Goal: Task Accomplishment & Management: Manage account settings

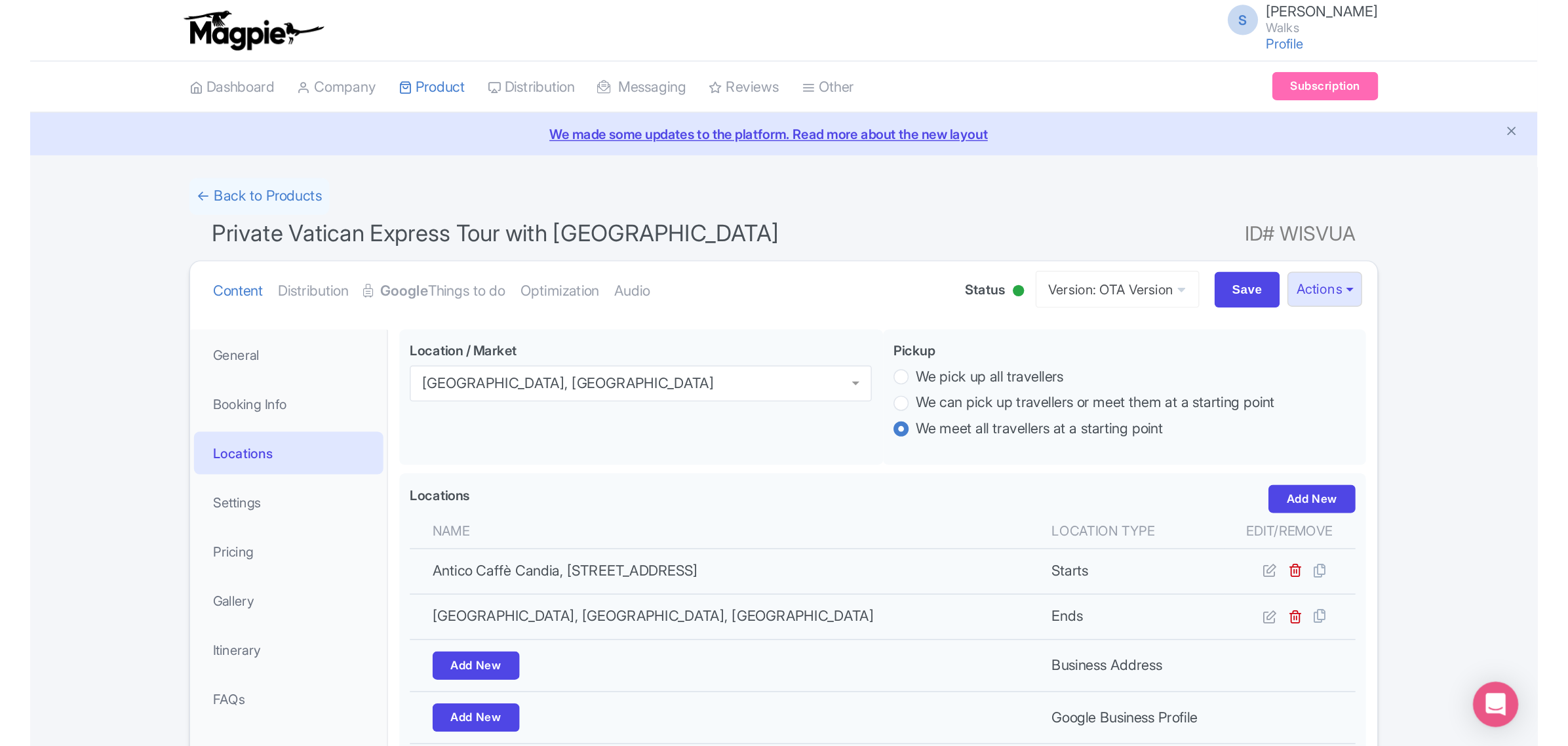
scroll to position [1, 0]
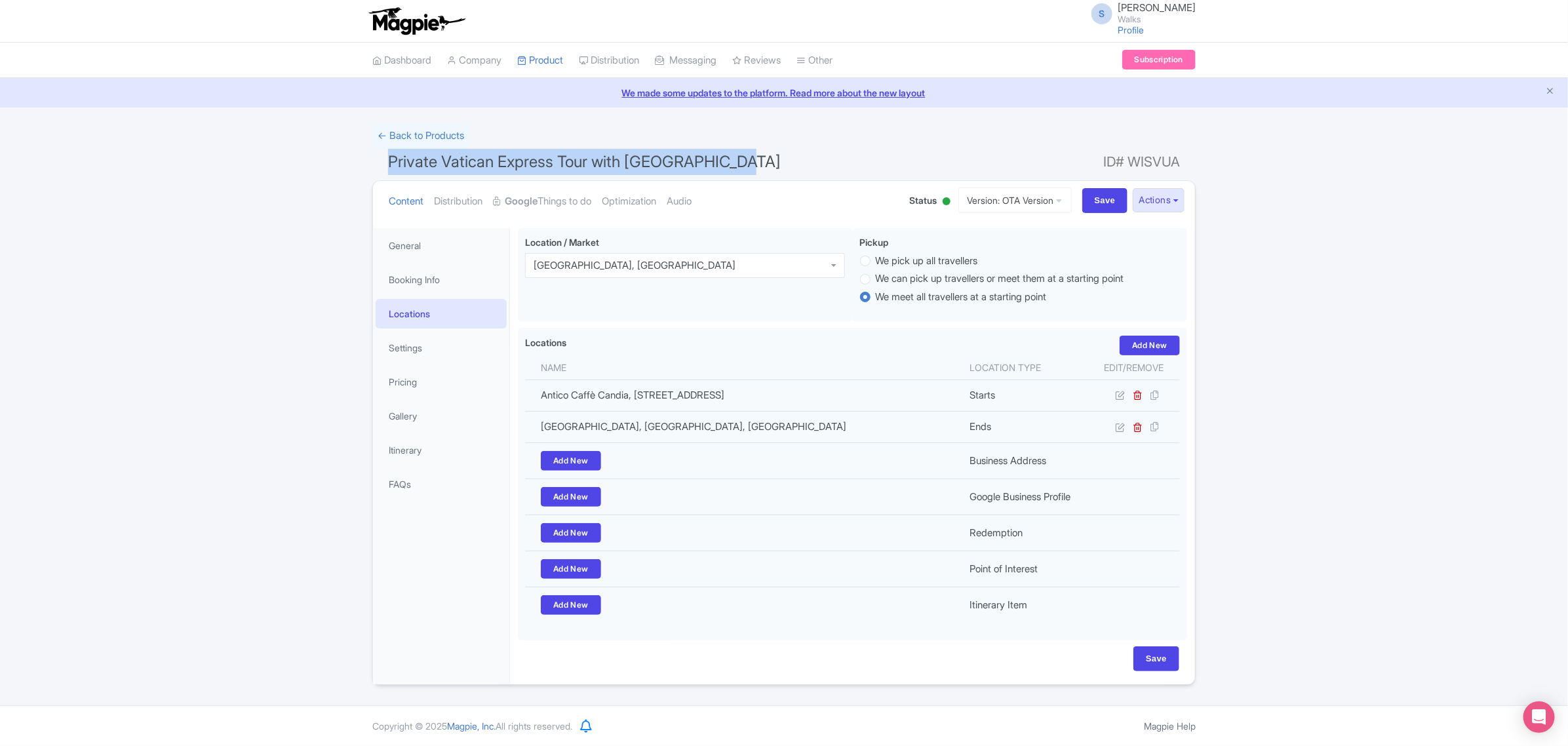
drag, startPoint x: 777, startPoint y: 167, endPoint x: 384, endPoint y: 166, distance: 393.0
click at [384, 166] on h1 "Private Vatican Express Tour with Sistine Chapel ID# WISVUA" at bounding box center [784, 164] width 824 height 32
copy span "Private Vatican Express Tour with [GEOGRAPHIC_DATA]"
click at [407, 416] on link "Gallery" at bounding box center [441, 415] width 131 height 29
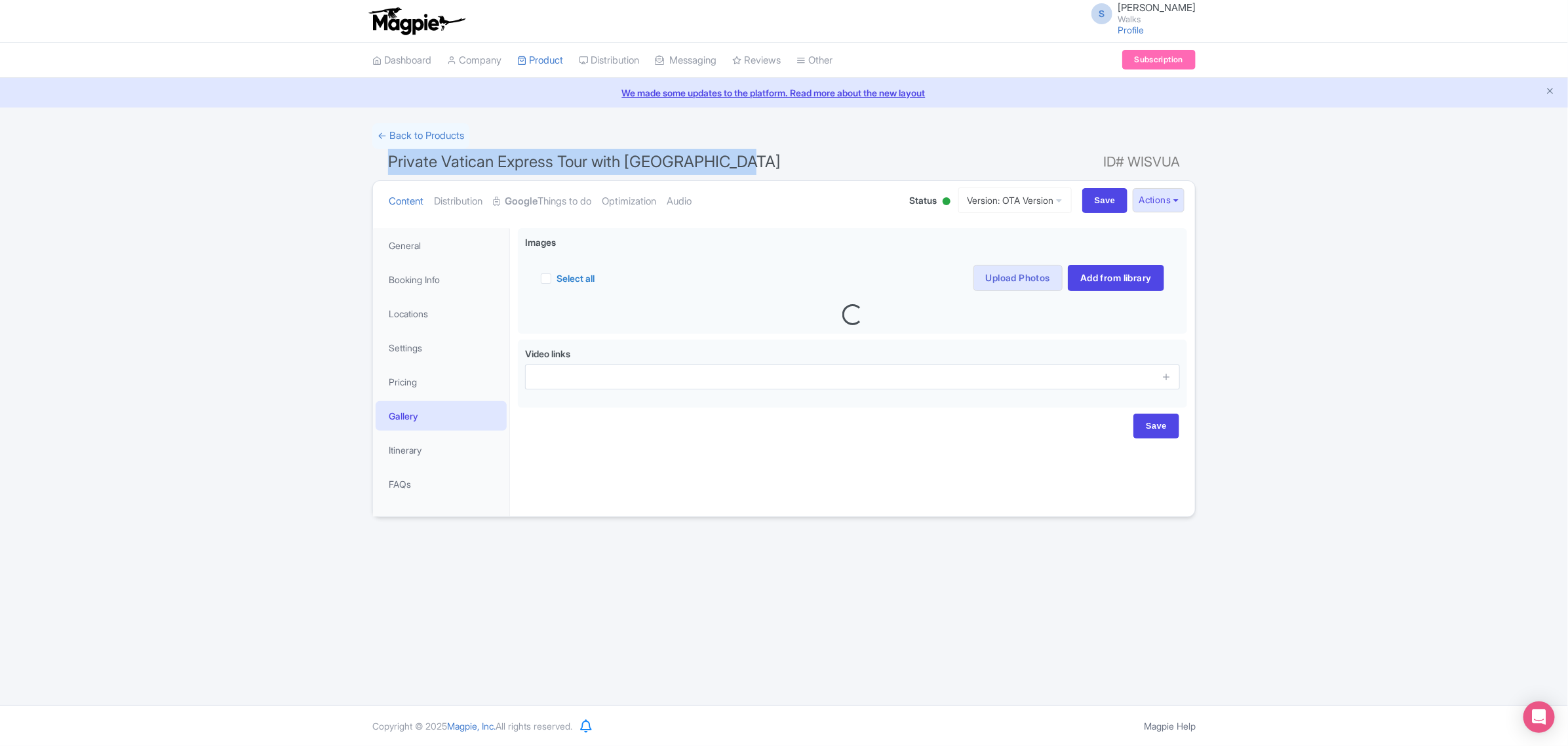
scroll to position [0, 0]
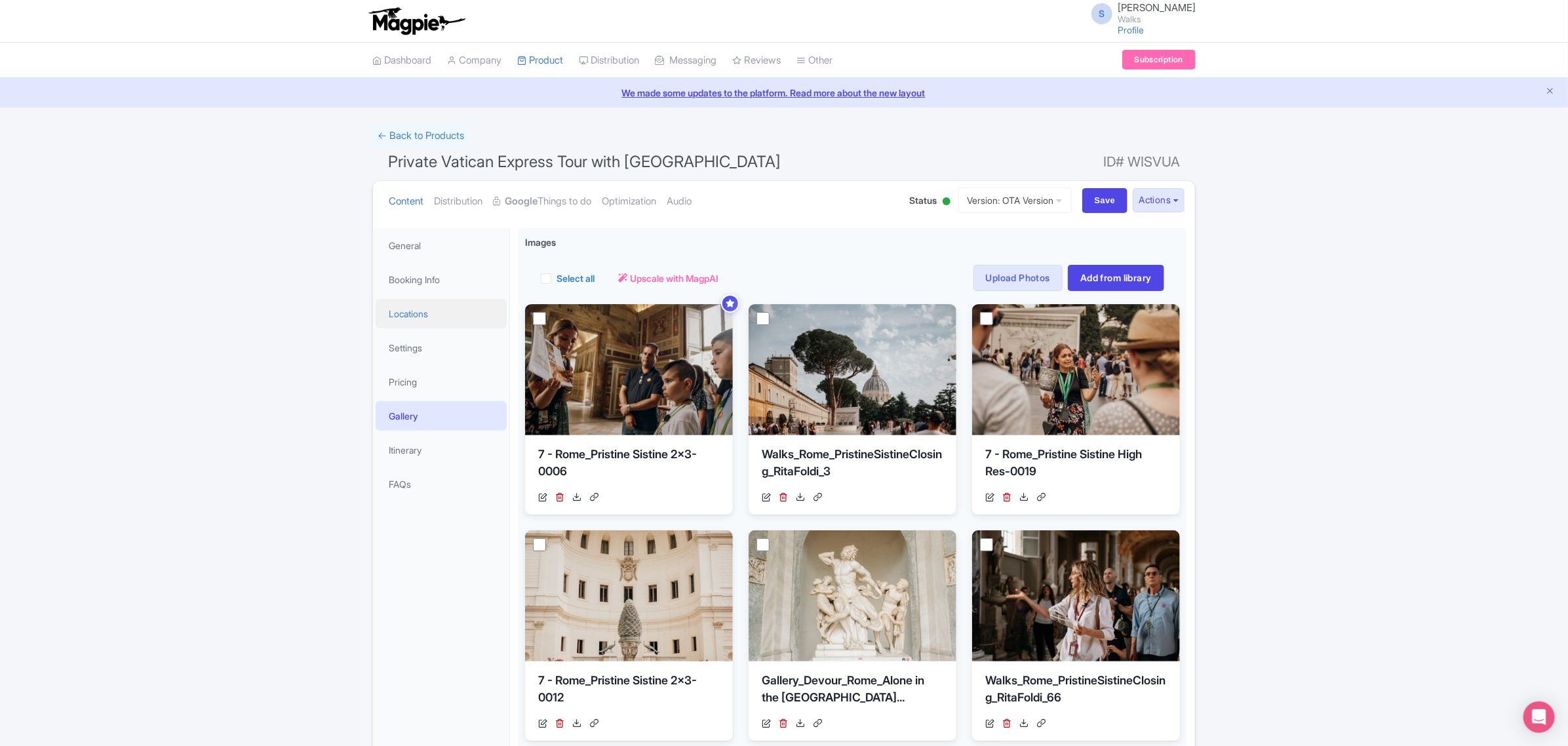
click at [410, 308] on link "Locations" at bounding box center [441, 313] width 131 height 29
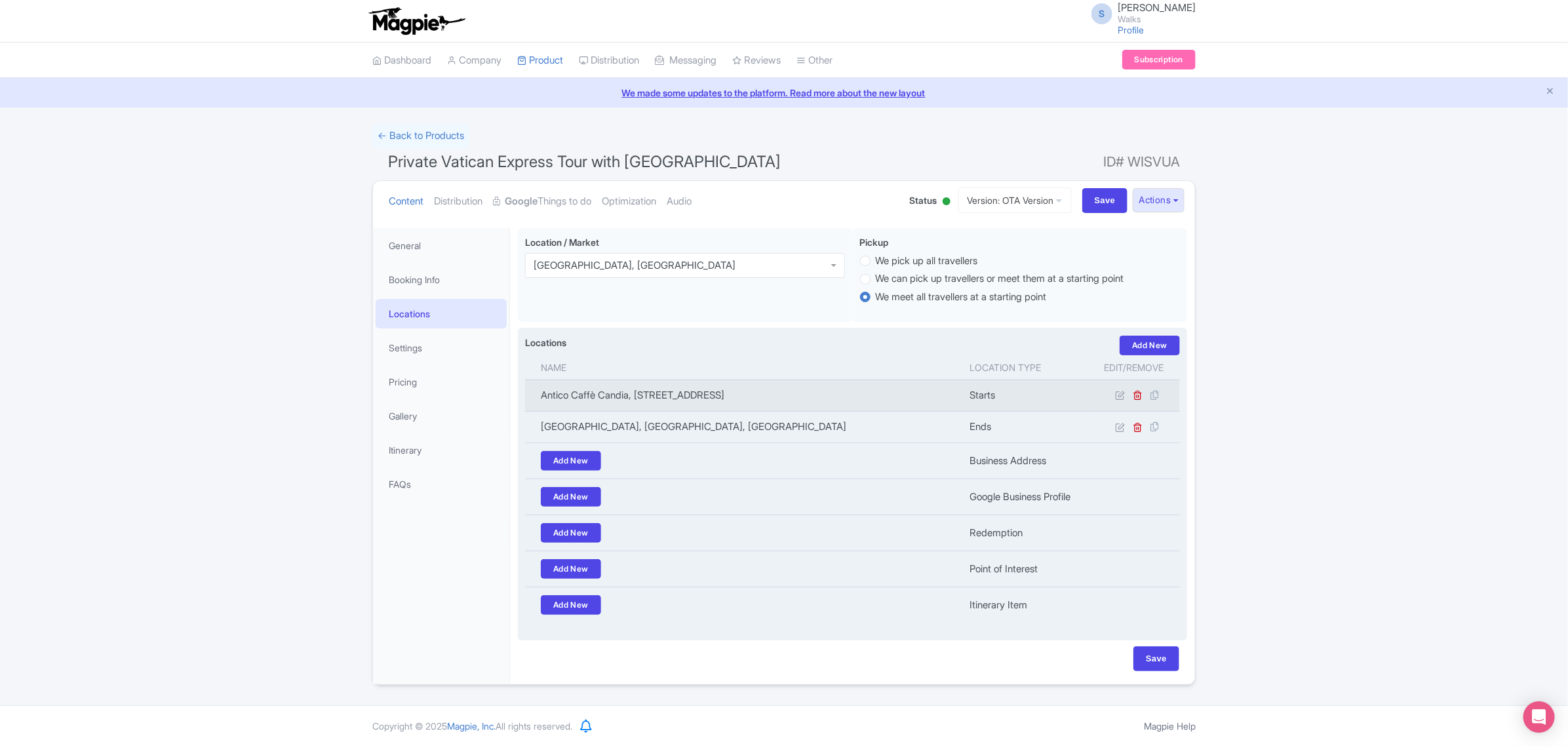
drag, startPoint x: 539, startPoint y: 394, endPoint x: 951, endPoint y: 389, distance: 412.0
click at [951, 389] on td "Antico Caffè Candia, [STREET_ADDRESS]" at bounding box center [743, 395] width 437 height 32
copy td "Antico Caffè Candia, [STREET_ADDRESS]"
click at [1043, 395] on icon at bounding box center [1120, 394] width 10 height 10
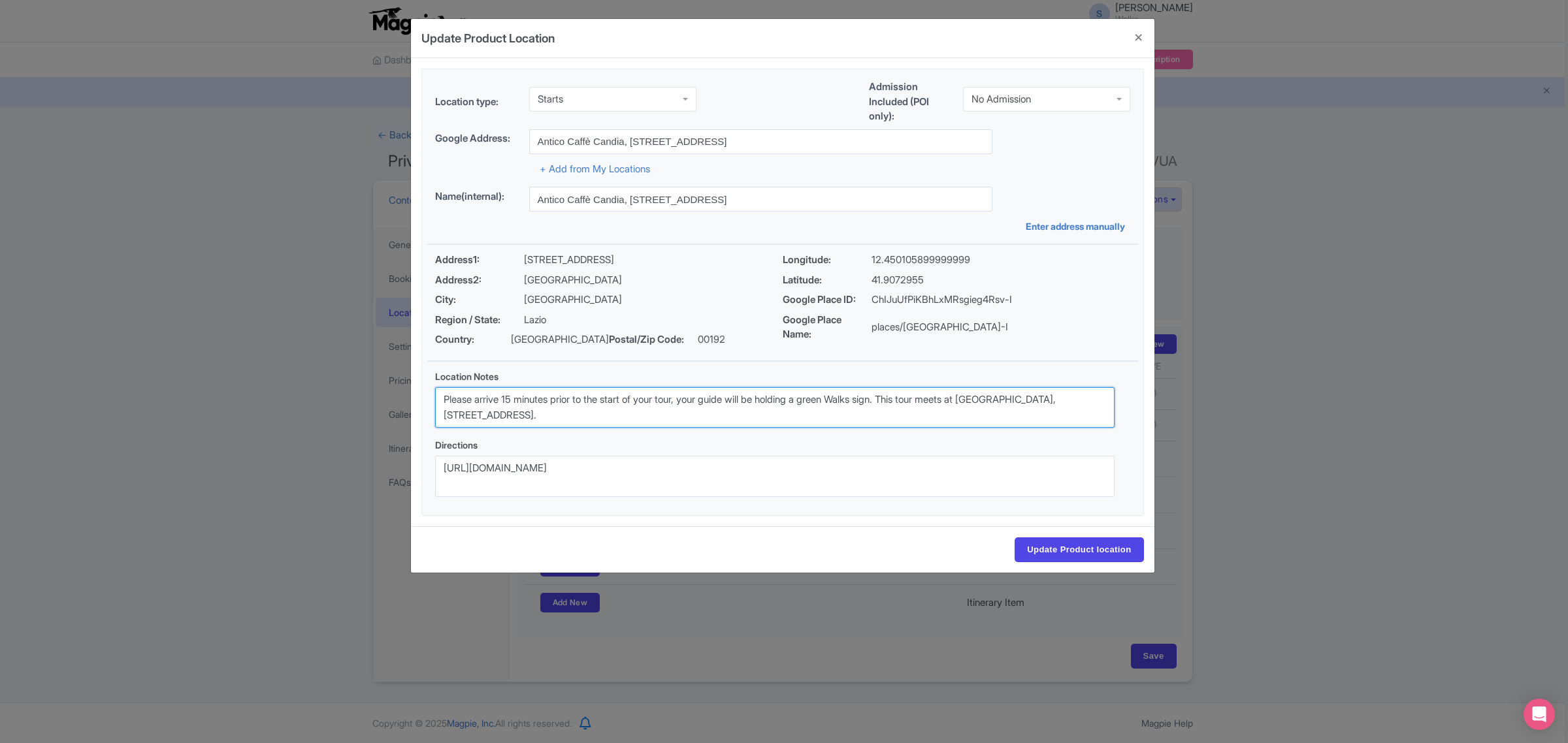
drag, startPoint x: 606, startPoint y: 412, endPoint x: 413, endPoint y: 395, distance: 193.7
click at [413, 401] on div "f9883b42-00c9-4a3a-ac96-4a434df79da2 Location type: Starts Starts Admission Inc…" at bounding box center [783, 292] width 743 height 468
click at [1039, 40] on button "Close" at bounding box center [1139, 38] width 32 height 37
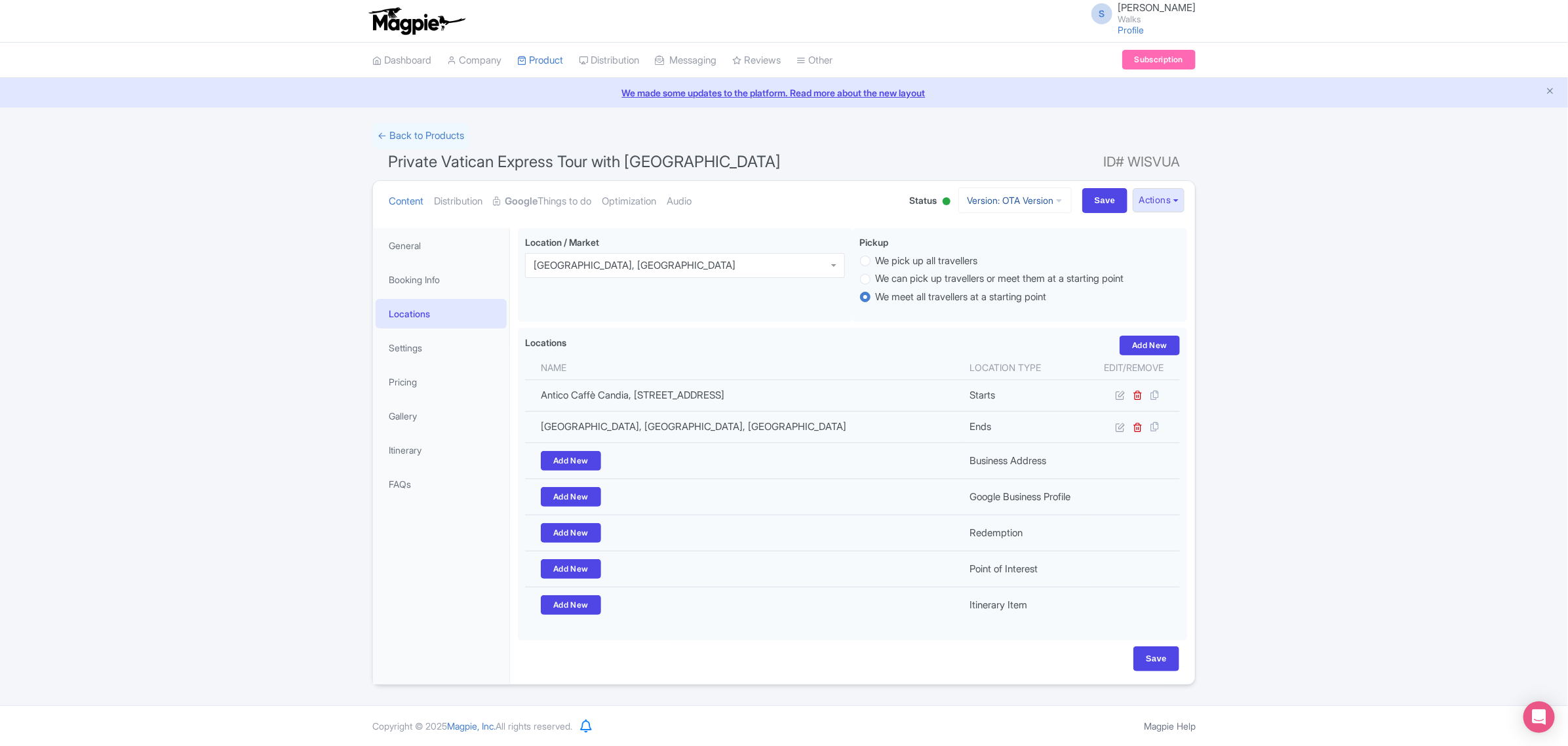
click at [1022, 209] on link "Version: OTA Version" at bounding box center [1015, 200] width 113 height 26
click at [1005, 289] on link "Viator Version" at bounding box center [1017, 293] width 125 height 20
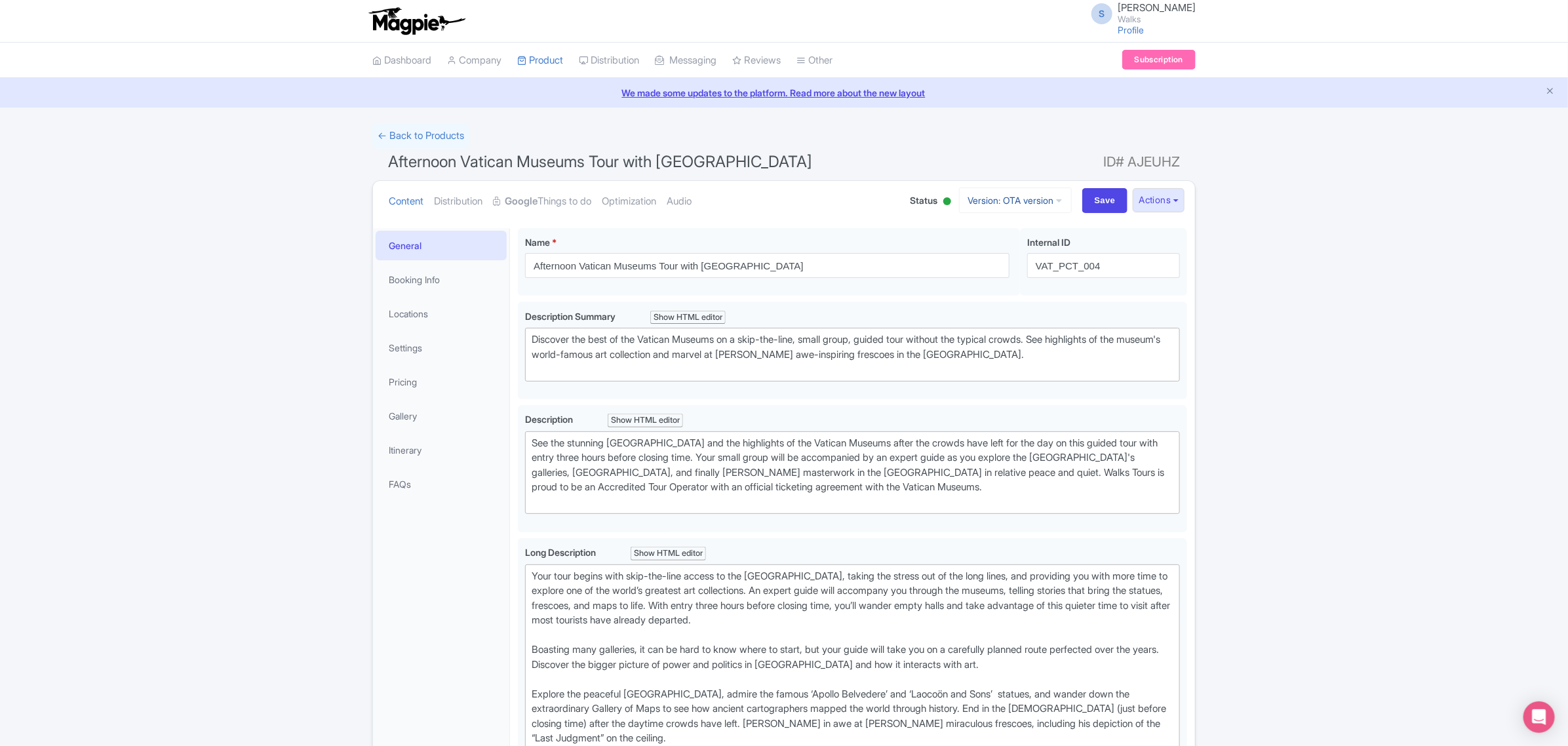
click at [978, 201] on link "Version: OTA version" at bounding box center [1016, 200] width 113 height 26
click at [986, 311] on link "Viator Version" at bounding box center [1017, 313] width 125 height 20
click at [446, 293] on link "Booking Info" at bounding box center [441, 279] width 131 height 29
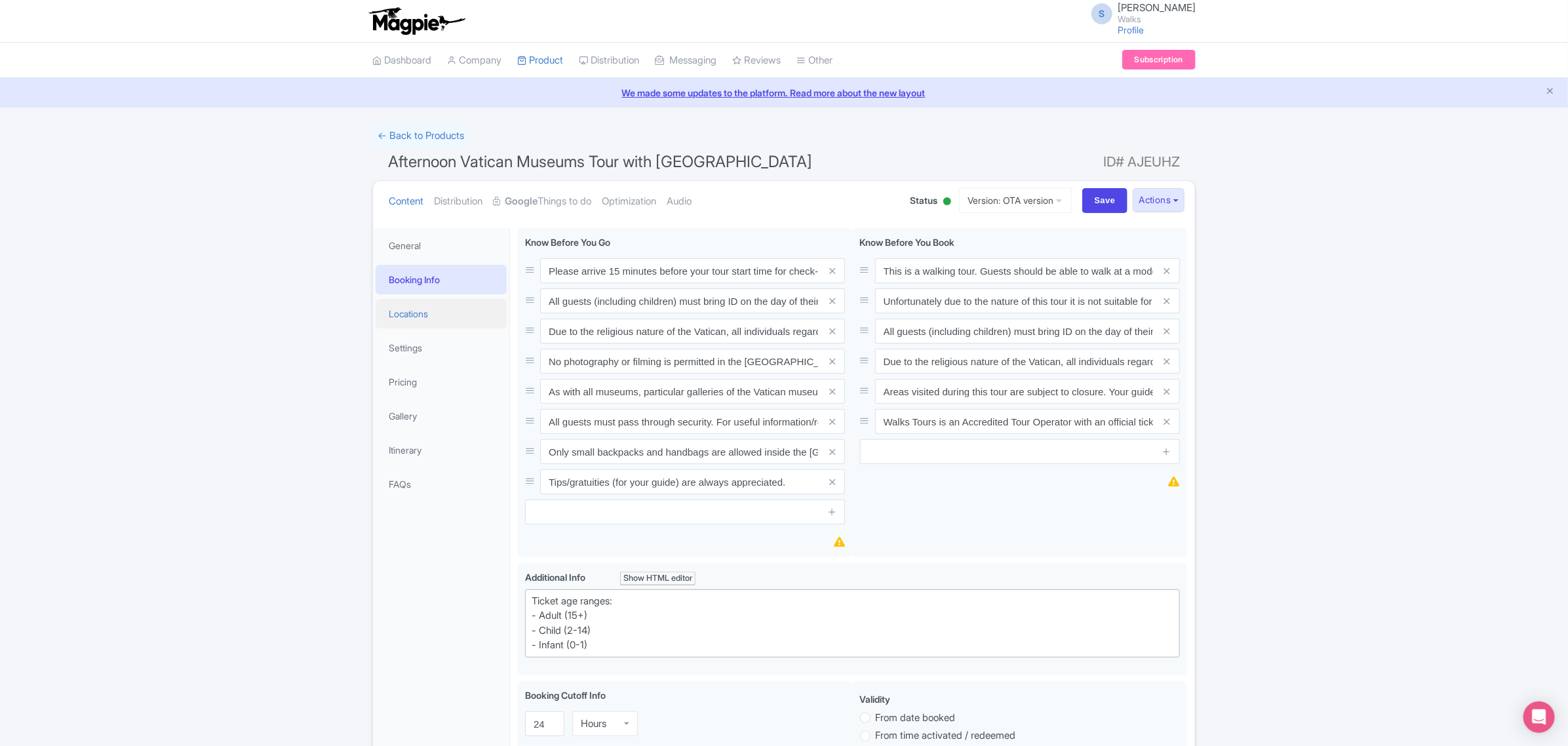
click at [434, 319] on link "Locations" at bounding box center [441, 313] width 131 height 29
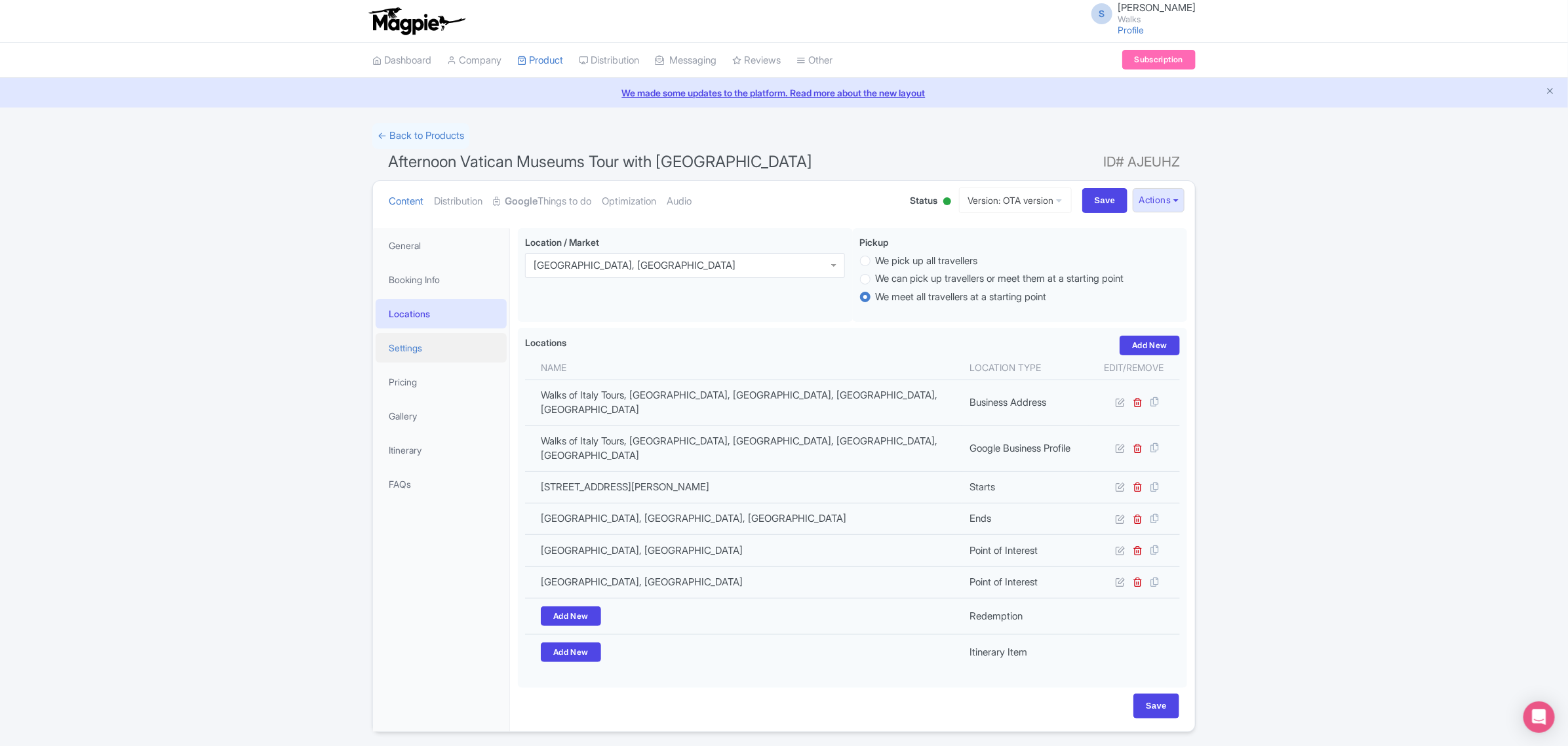
click at [431, 348] on link "Settings" at bounding box center [441, 347] width 131 height 29
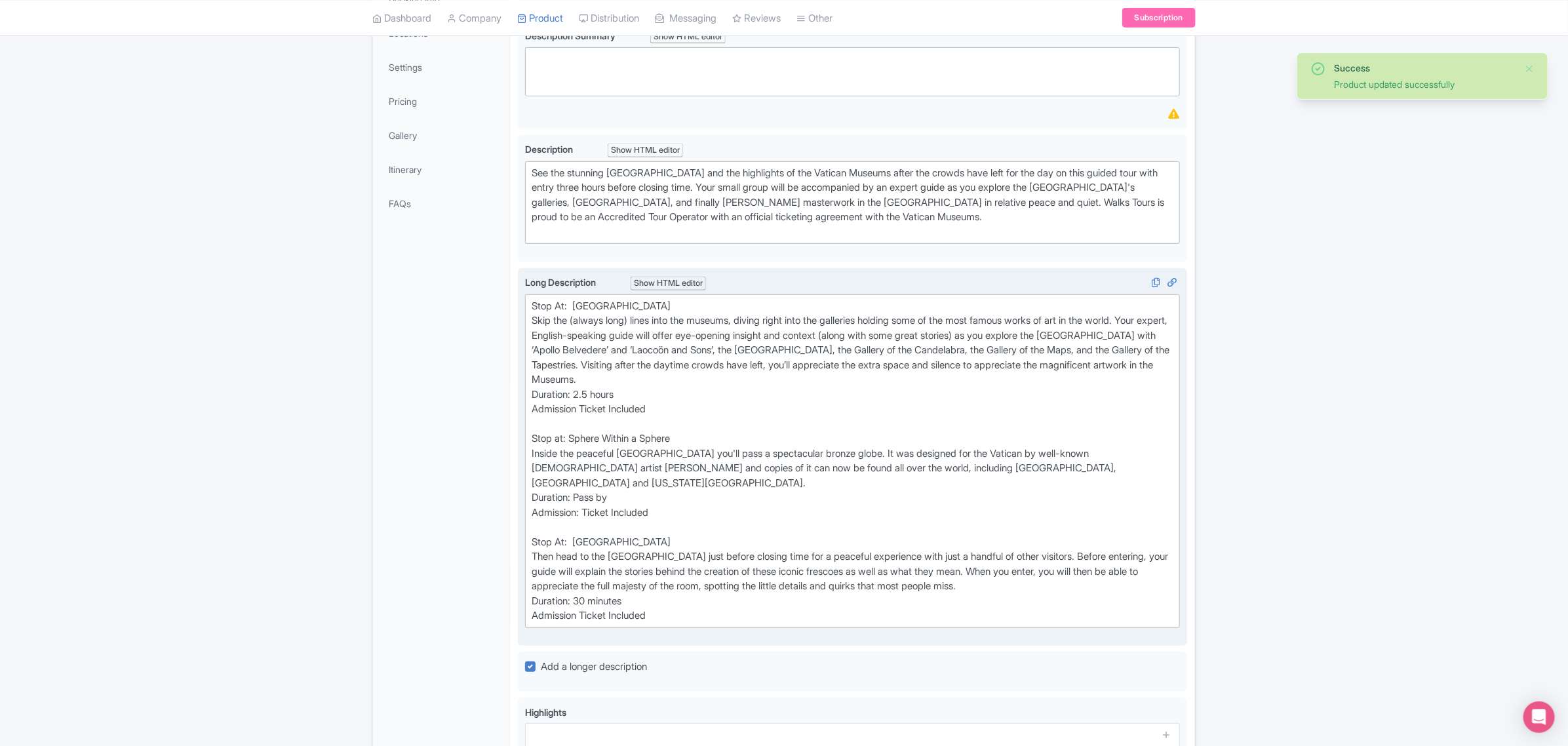
scroll to position [410, 0]
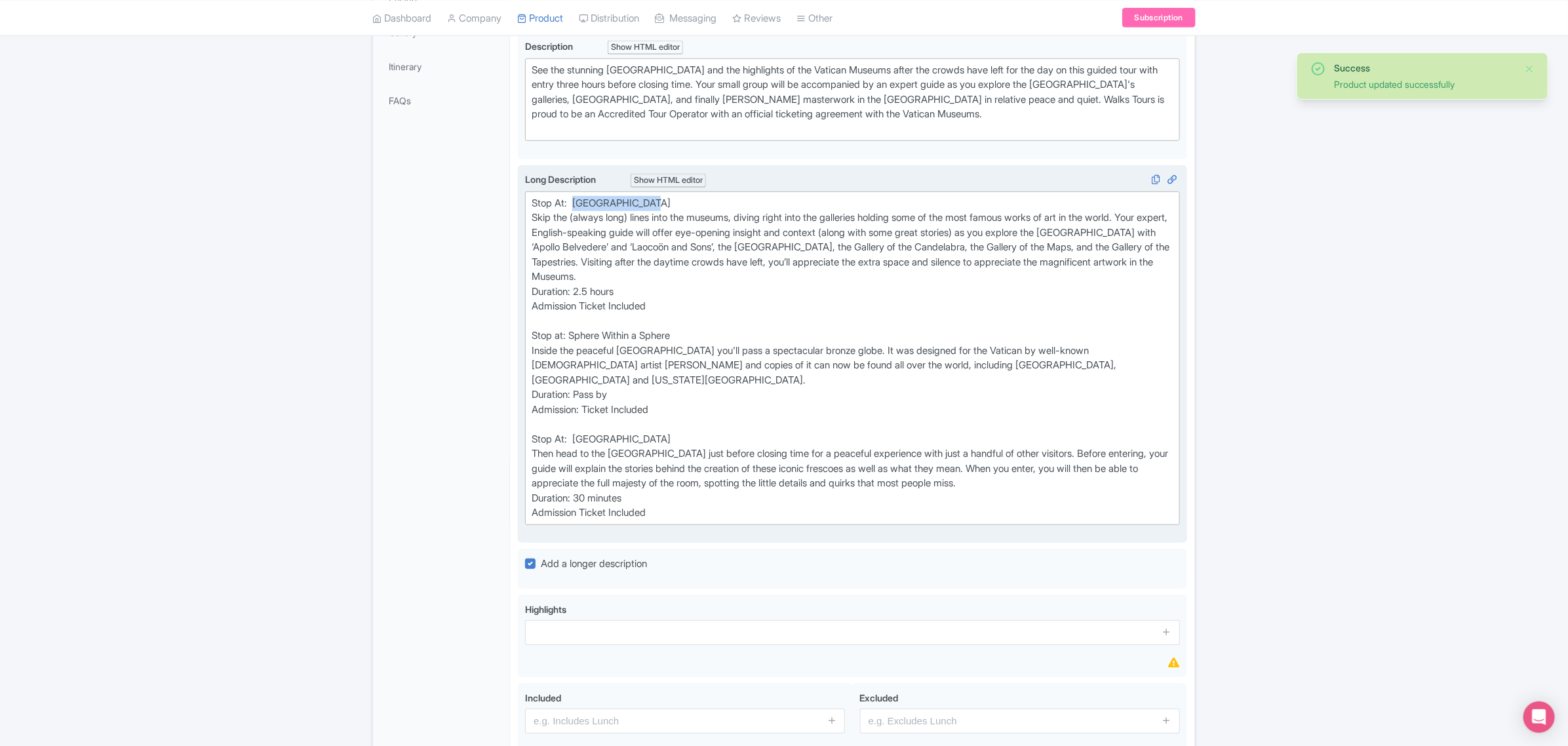
drag, startPoint x: 656, startPoint y: 204, endPoint x: 575, endPoint y: 201, distance: 81.1
click at [575, 201] on div "Stop At: Vatican Museums Skip the (always long) lines into the museums, diving …" at bounding box center [853, 358] width 642 height 324
type trix-editor "<div>Stop At:&nbsp; Vatican Museums<br>Skip the (always long) lines into the mu…"
copy div "Vatican Museums"
drag, startPoint x: 779, startPoint y: 274, endPoint x: 532, endPoint y: 214, distance: 254.2
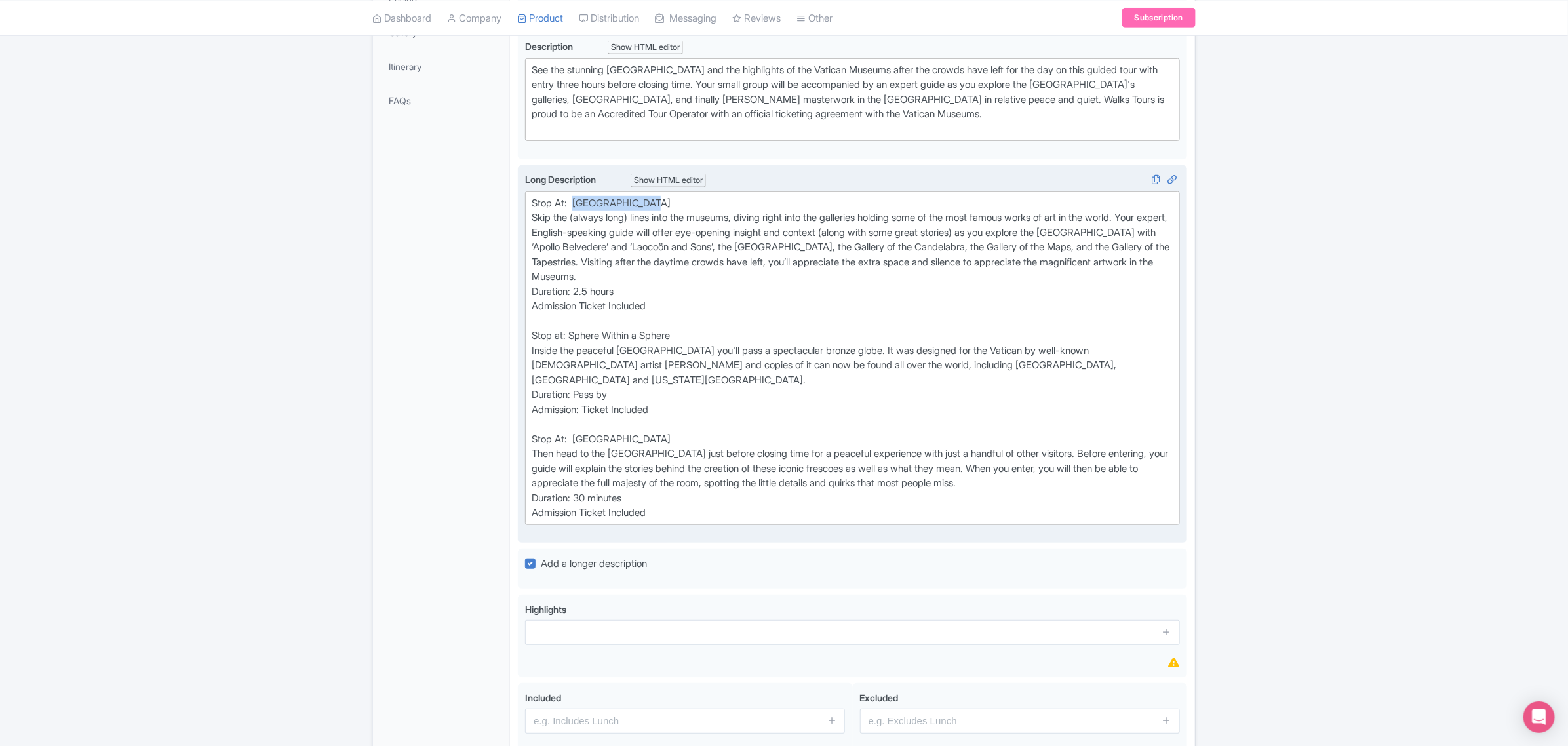
click at [532, 214] on div "Stop At: Vatican Museums Skip the (always long) lines into the museums, diving …" at bounding box center [853, 358] width 642 height 324
copy div "Skip the (always long) lines into the museums, diving right into the galleries …"
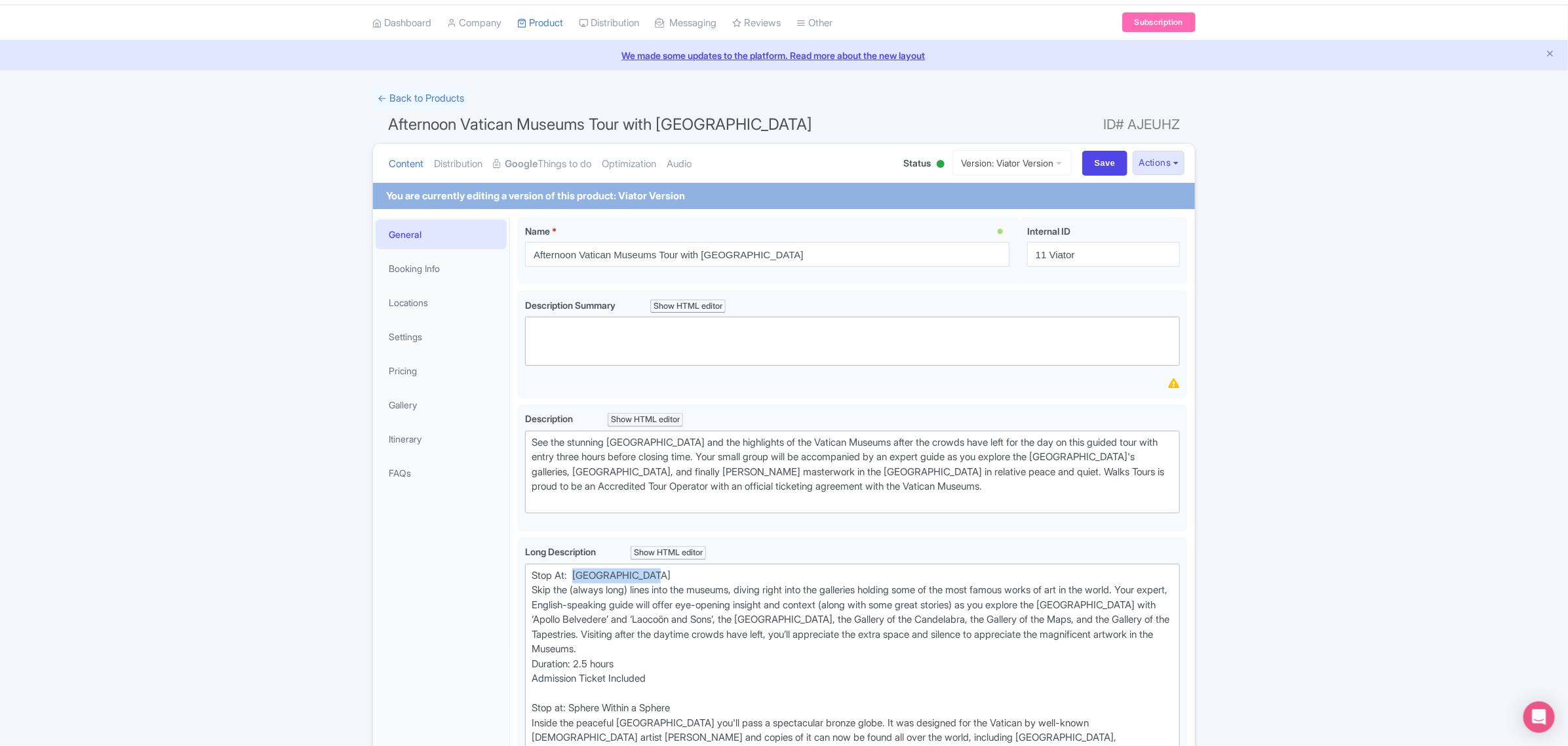
scroll to position [0, 0]
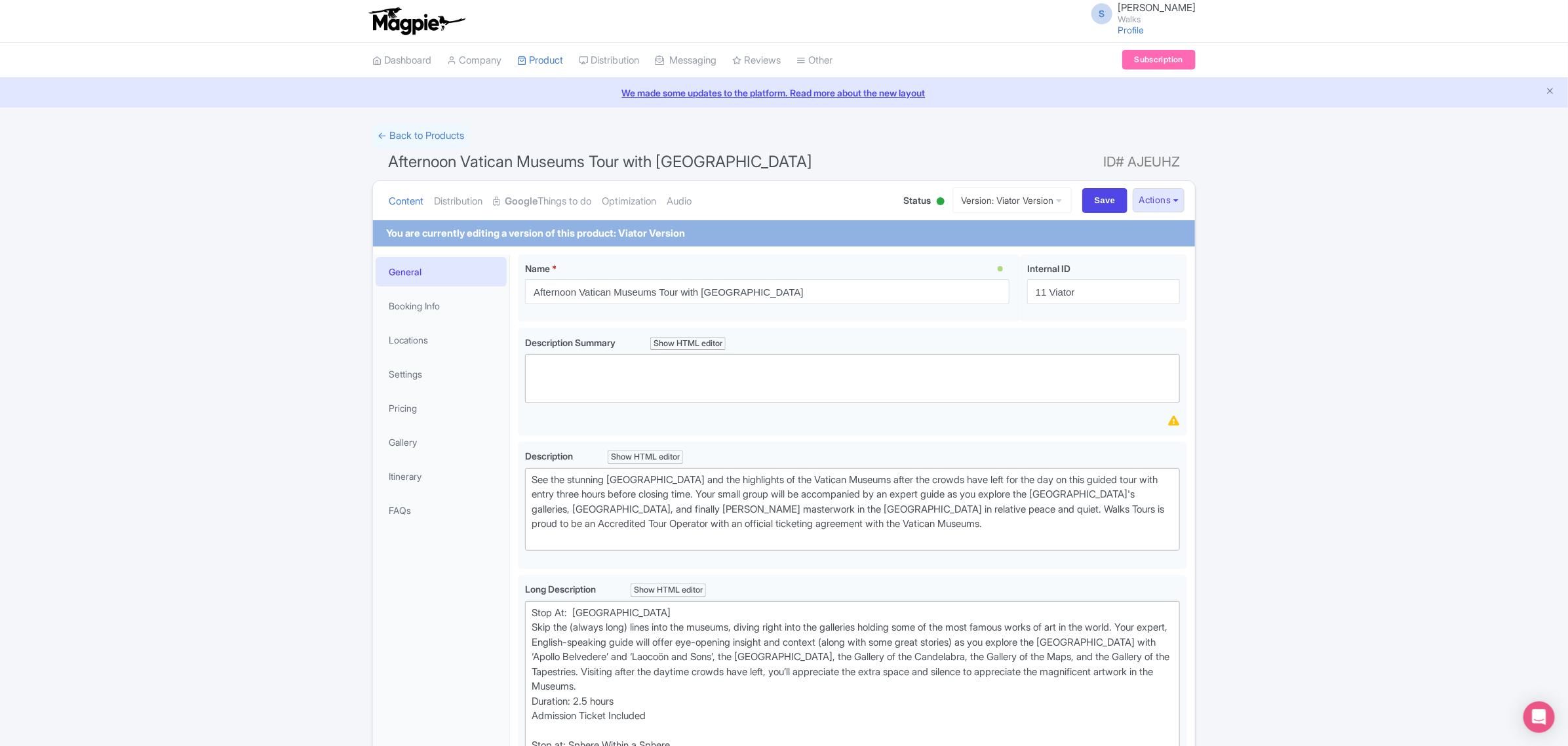
drag, startPoint x: 683, startPoint y: 237, endPoint x: 695, endPoint y: 224, distance: 17.7
click at [683, 237] on div "You are currently editing a version of this product: Viator Version" at bounding box center [536, 233] width 299 height 15
click at [411, 365] on link "Settings" at bounding box center [441, 373] width 131 height 29
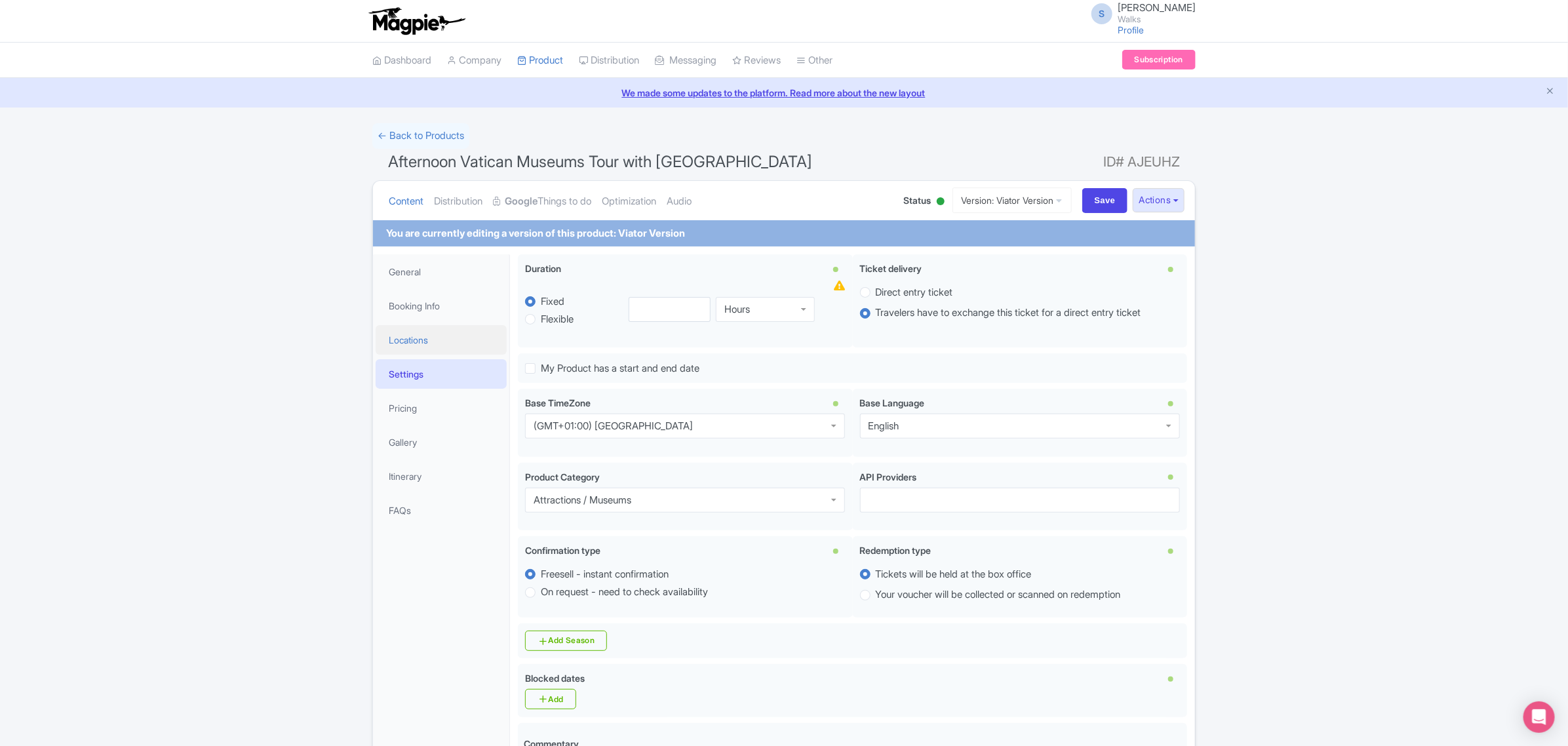
click at [424, 341] on link "Locations" at bounding box center [441, 339] width 131 height 29
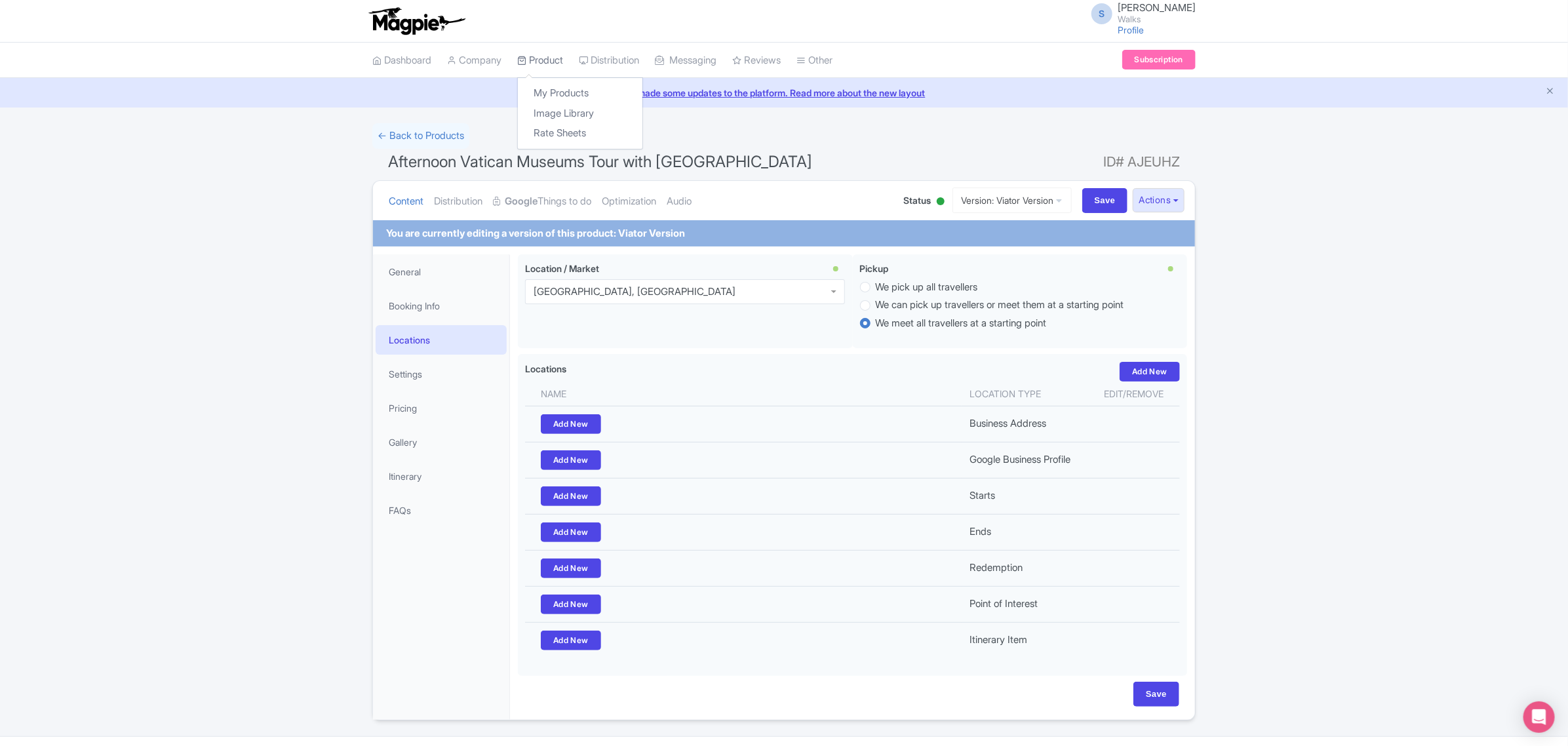
click at [559, 65] on link "Product" at bounding box center [540, 60] width 46 height 36
click at [559, 98] on link "My Products" at bounding box center [580, 93] width 125 height 20
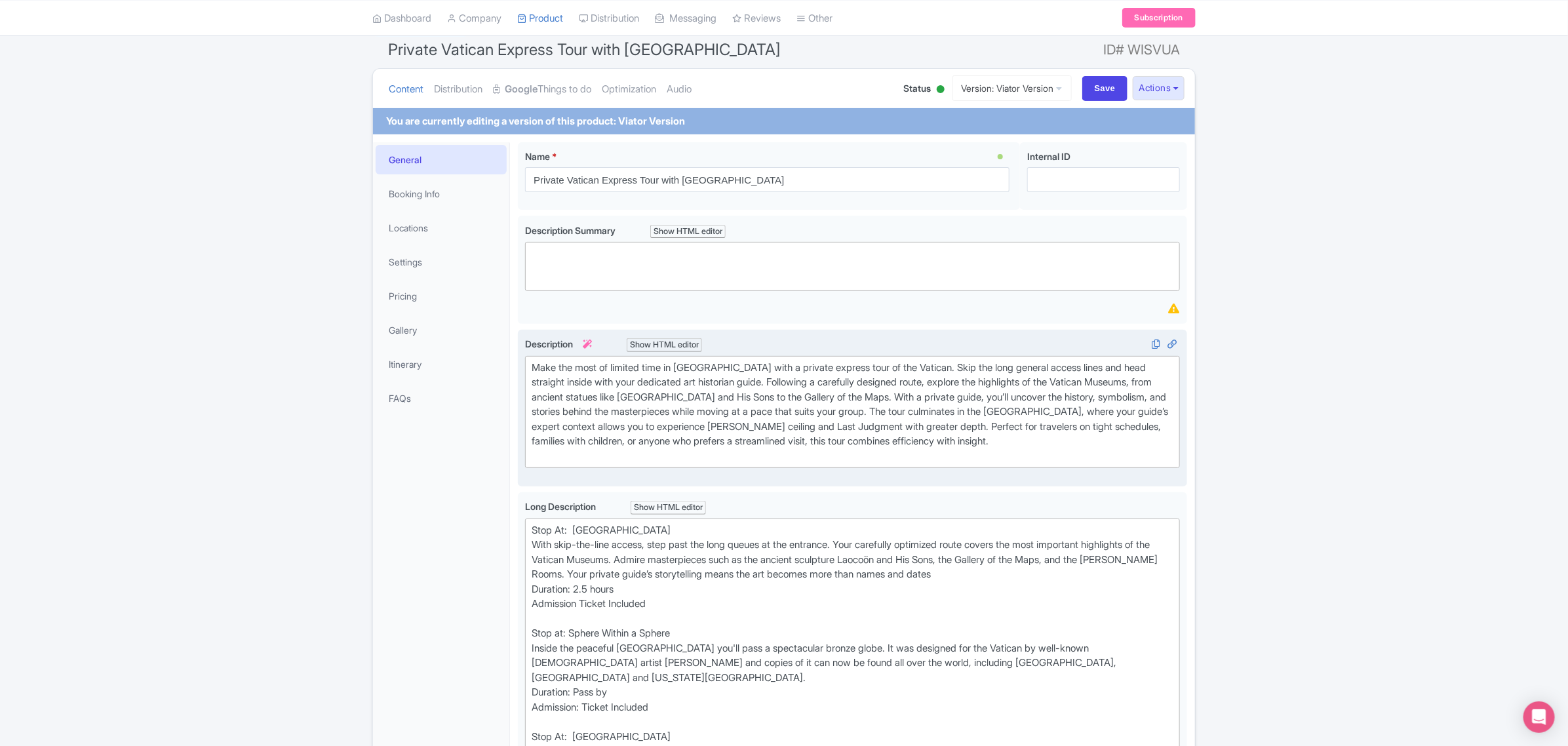
scroll to position [328, 0]
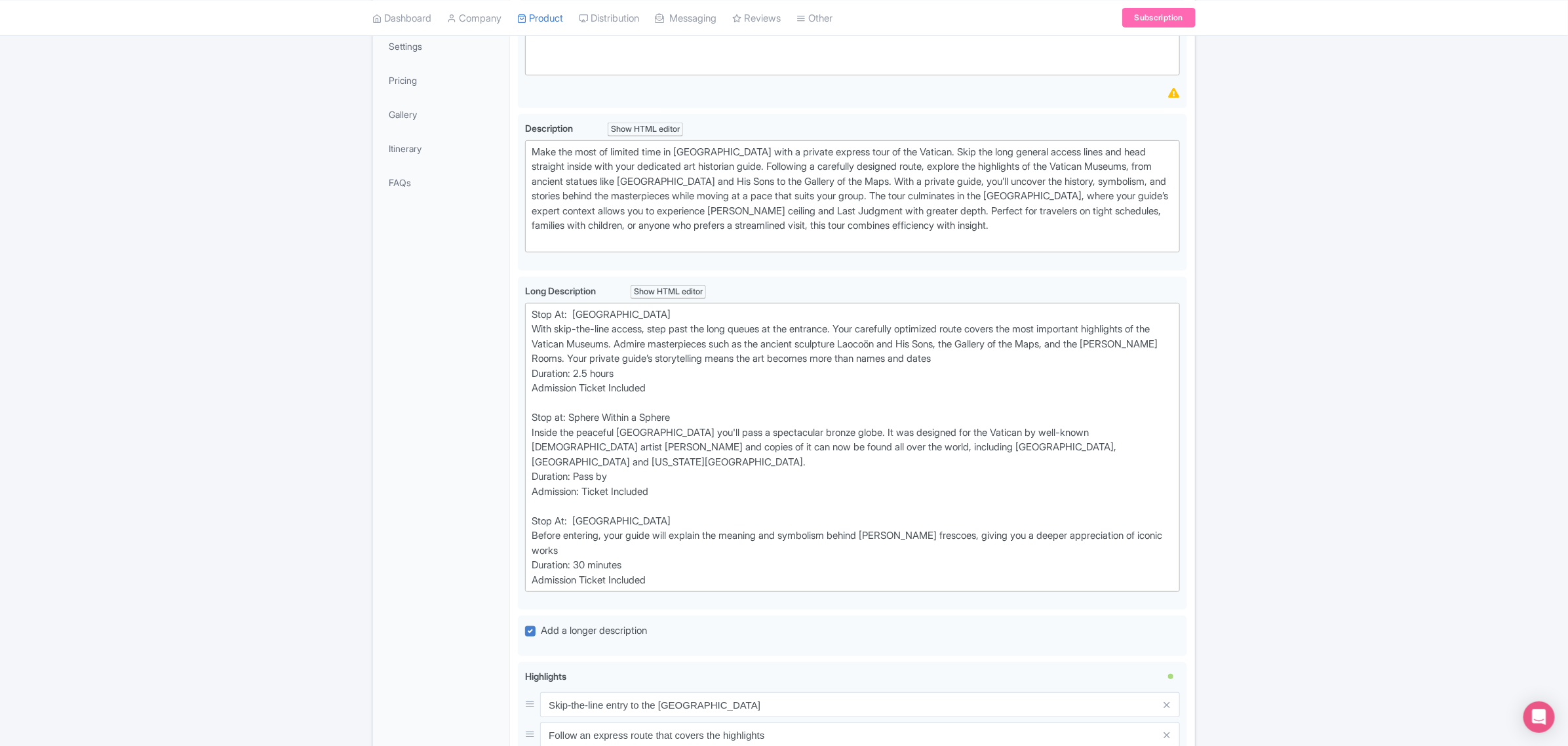
type trix-editor "<div>Stop At:&nbsp; Vatican Museums<br>&nbsp;With skip-the-line access, step pa…"
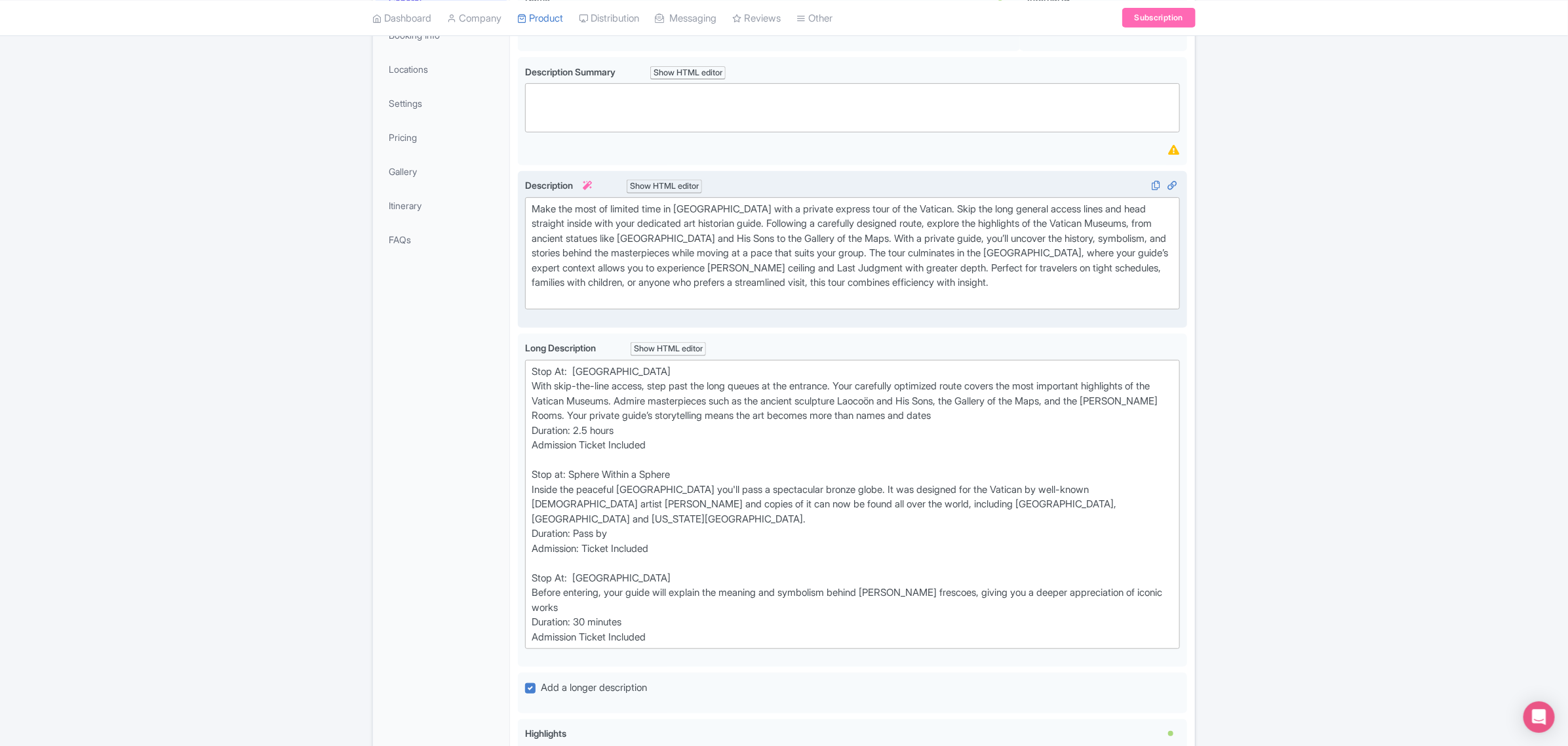
scroll to position [164, 0]
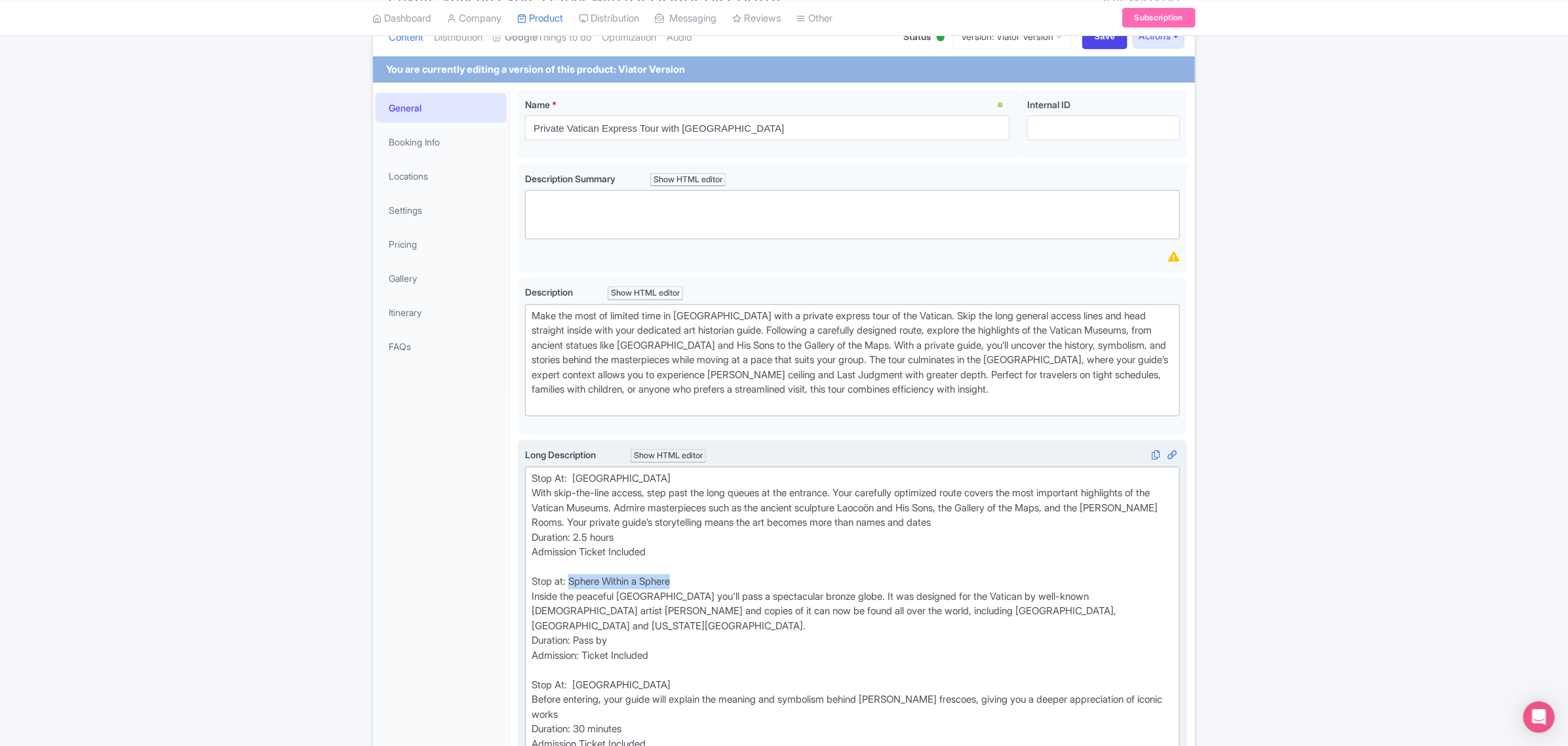
drag, startPoint x: 681, startPoint y: 575, endPoint x: 570, endPoint y: 574, distance: 111.0
click at [570, 574] on div "Stop At: Vatican Museums With skip-the-line access, step past the long queues a…" at bounding box center [853, 611] width 642 height 280
copy div "Sphere Within a Sphere"
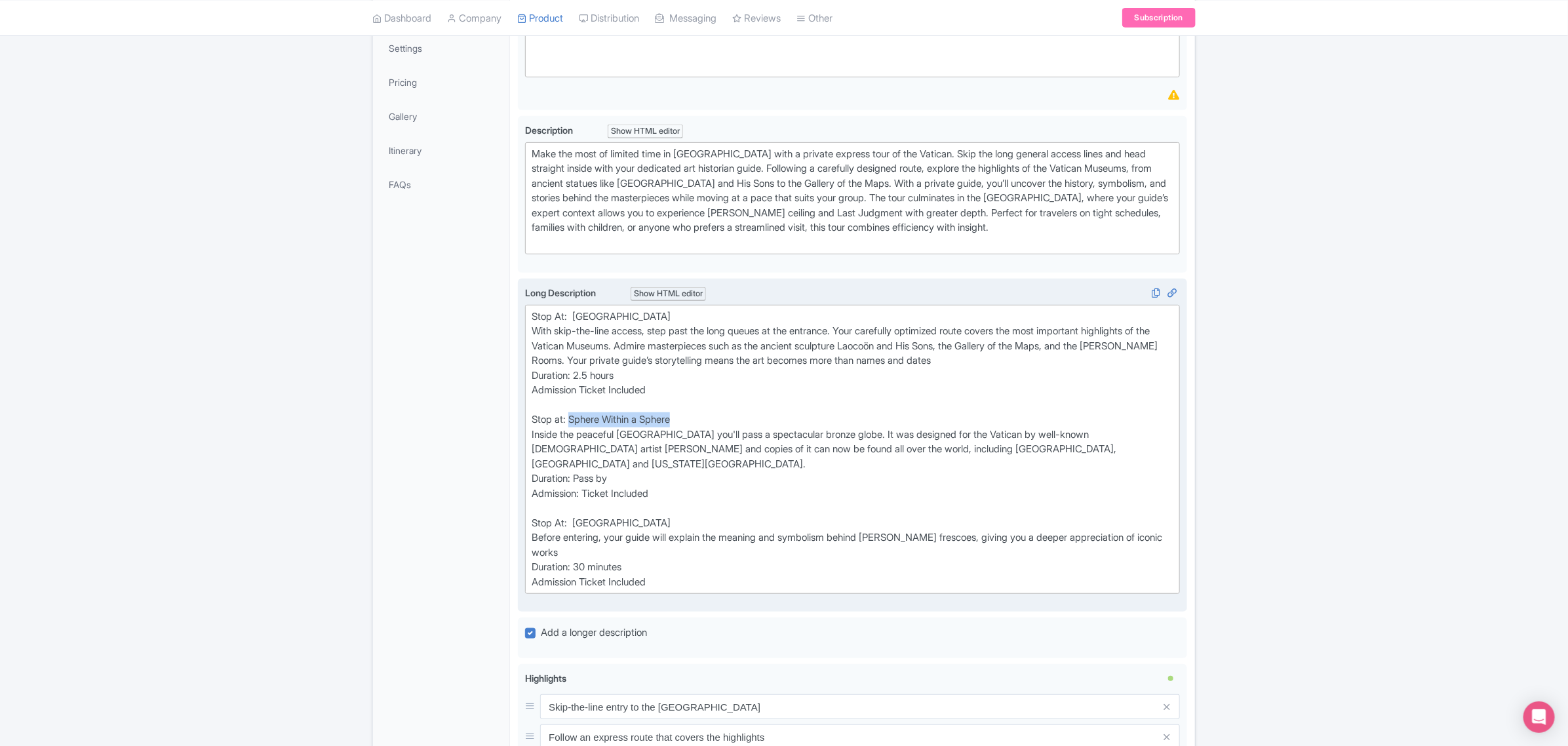
scroll to position [328, 0]
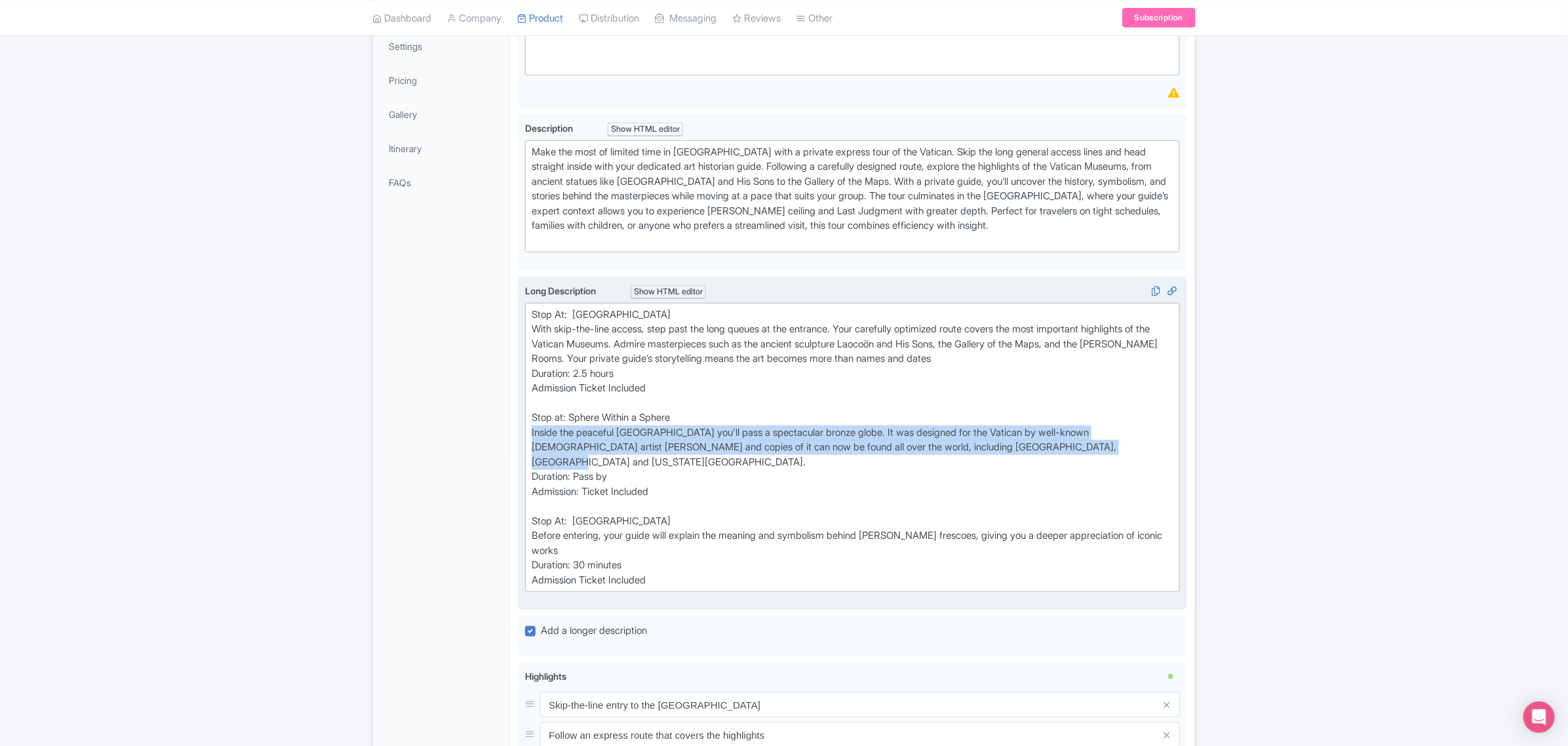
drag, startPoint x: 1073, startPoint y: 450, endPoint x: 532, endPoint y: 428, distance: 541.4
click at [532, 428] on div "Stop At: Vatican Museums With skip-the-line access, step past the long queues a…" at bounding box center [853, 447] width 642 height 280
copy div "Inside the peaceful Pinecone Courtyard you'll pass a spectacular bronze globe. …"
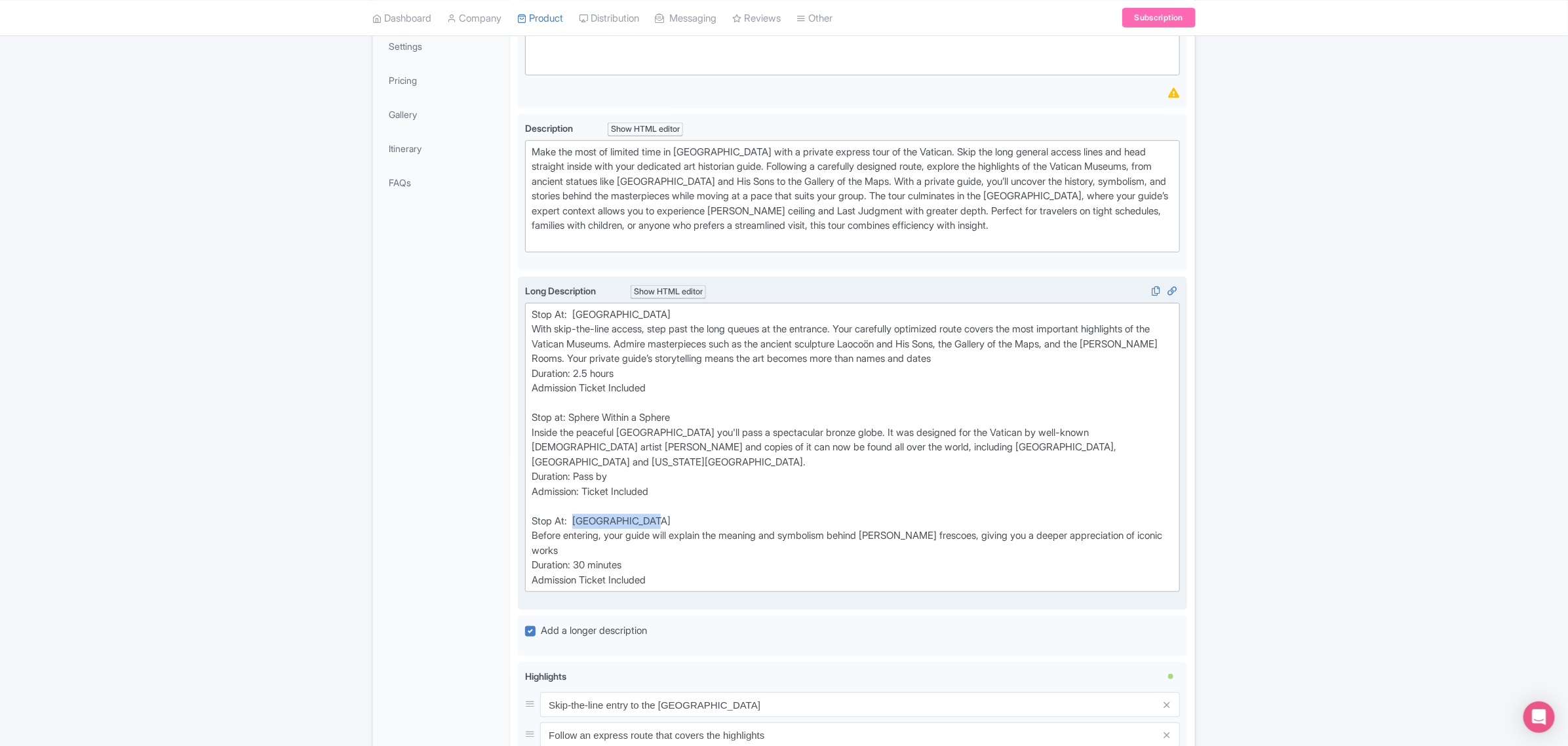
drag, startPoint x: 651, startPoint y: 509, endPoint x: 575, endPoint y: 501, distance: 76.4
click at [575, 501] on div "Stop At: Vatican Museums With skip-the-line access, step past the long queues a…" at bounding box center [853, 447] width 642 height 280
copy div "Sistine Chapel"
drag, startPoint x: 589, startPoint y: 534, endPoint x: 535, endPoint y: 516, distance: 56.9
click at [535, 516] on div "Stop At: Vatican Museums With skip-the-line access, step past the long queues a…" at bounding box center [853, 447] width 642 height 280
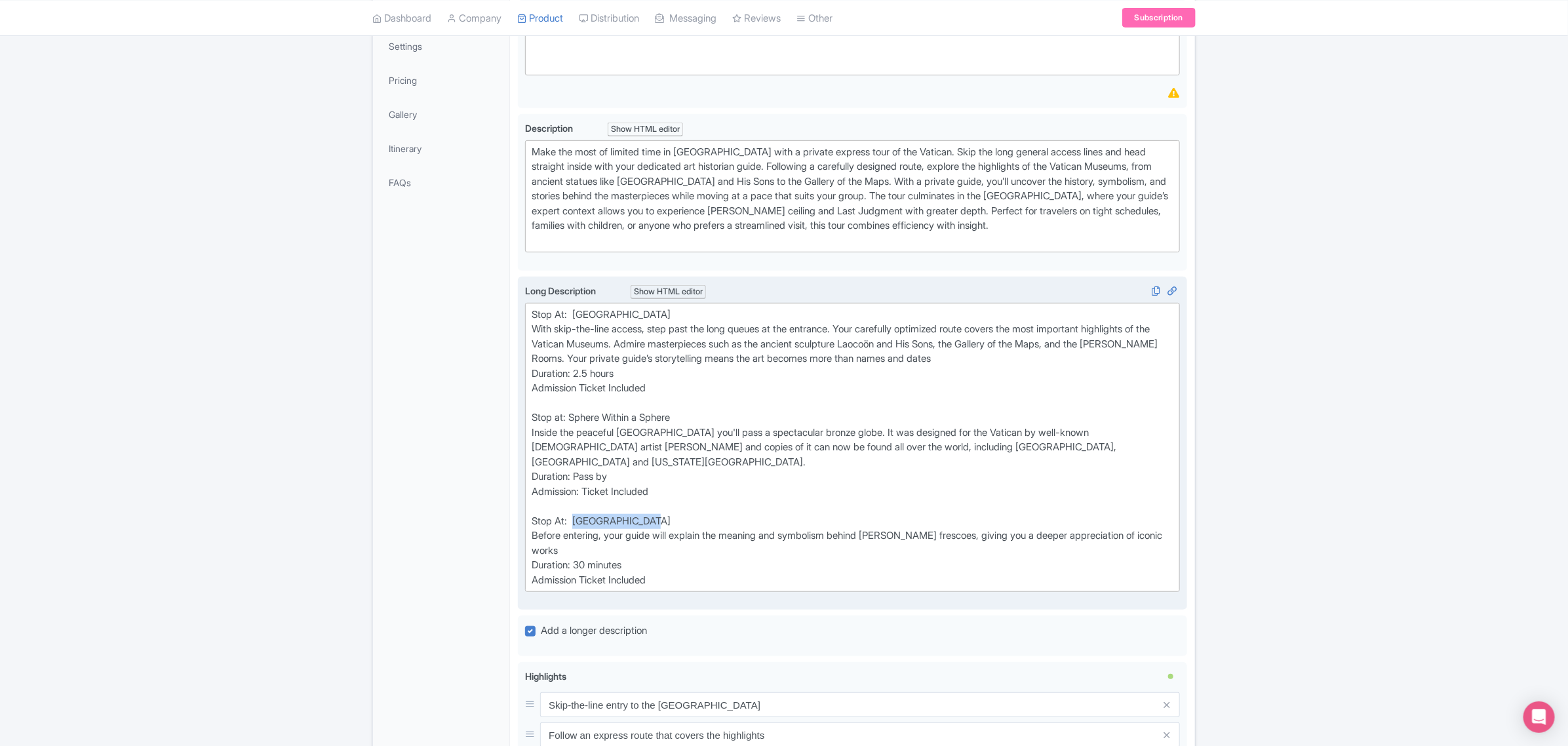
copy div "Before entering, your guide will explain the meaning and symbolism behind Miche…"
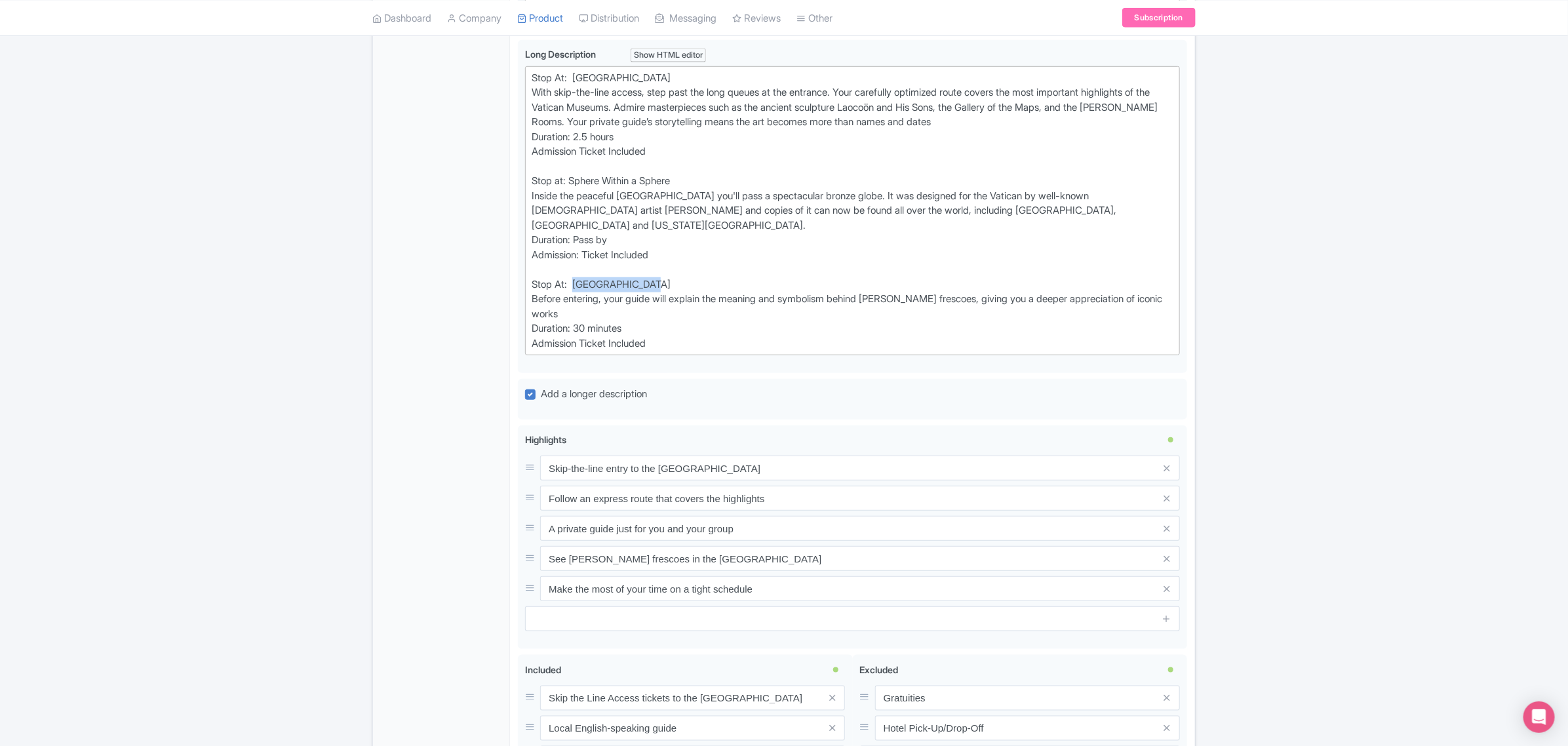
scroll to position [735, 0]
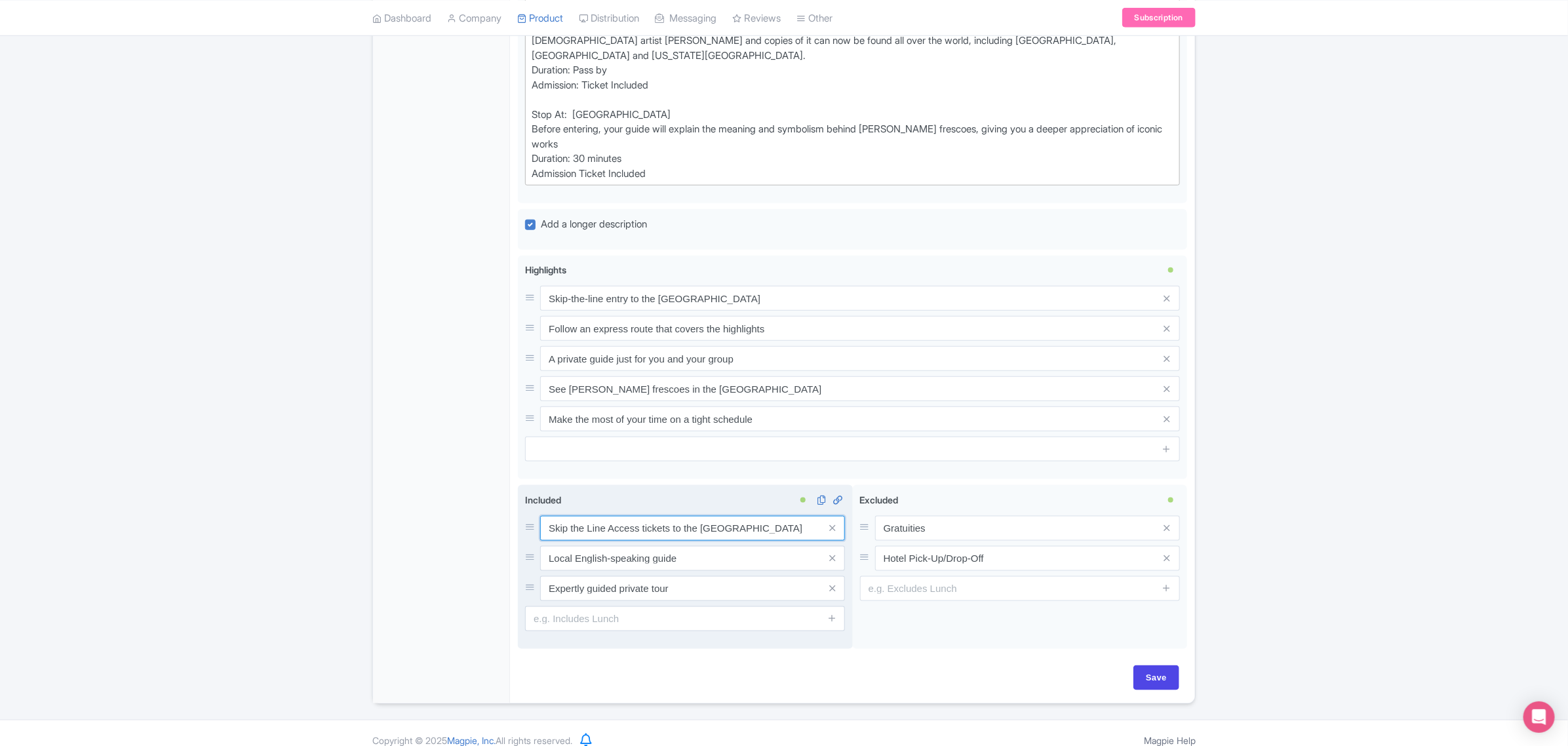
drag, startPoint x: 780, startPoint y: 514, endPoint x: 546, endPoint y: 514, distance: 234.0
click at [546, 516] on input "Skip the Line Access tickets to the Vatican Museums" at bounding box center [692, 529] width 305 height 25
drag, startPoint x: 704, startPoint y: 542, endPoint x: 541, endPoint y: 549, distance: 163.2
click at [541, 549] on input "Local English-speaking guide" at bounding box center [692, 559] width 305 height 25
drag, startPoint x: 682, startPoint y: 570, endPoint x: 546, endPoint y: 574, distance: 136.1
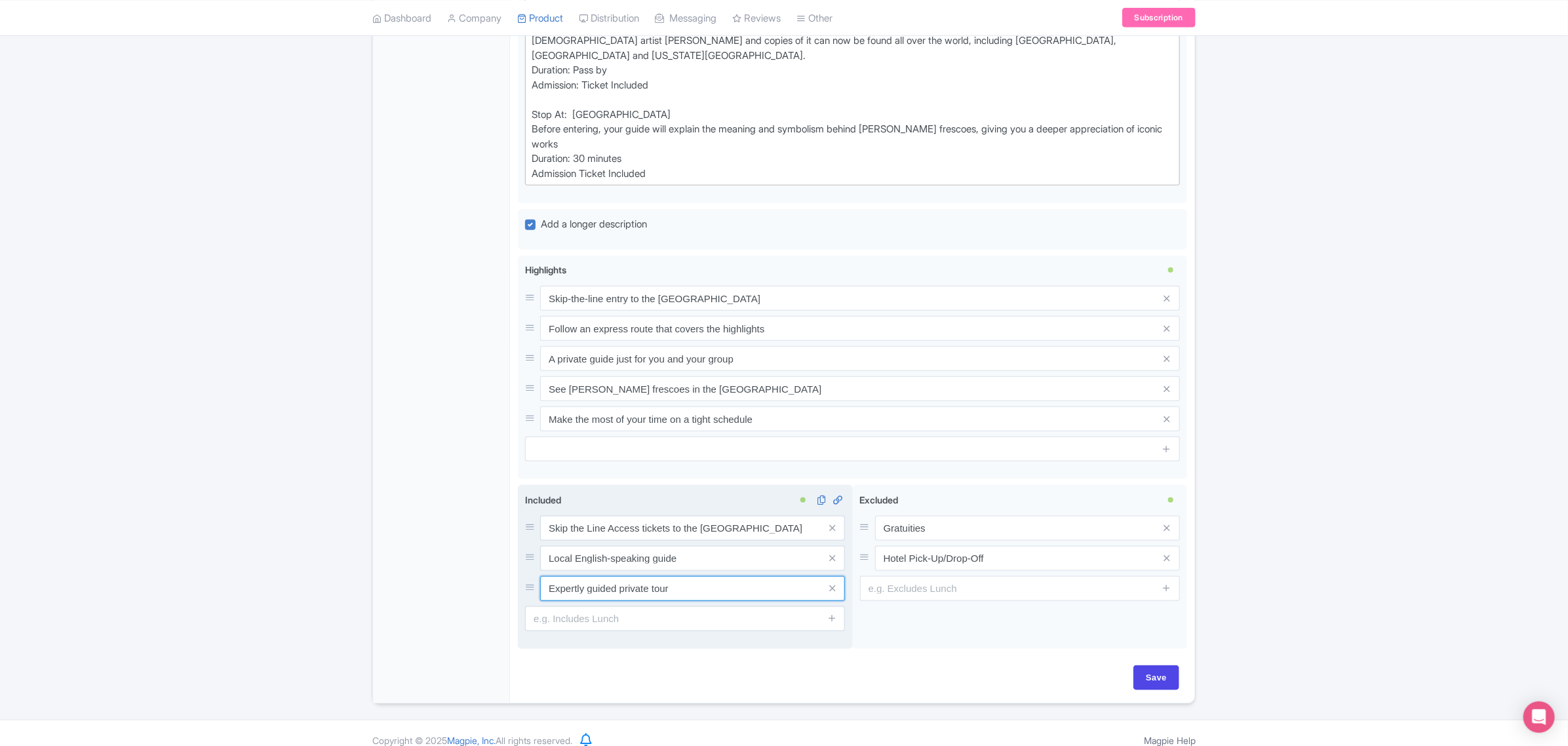
click at [546, 576] on input "Expertly guided private tour" at bounding box center [692, 589] width 305 height 25
drag, startPoint x: 940, startPoint y: 514, endPoint x: 837, endPoint y: 519, distance: 103.1
click at [837, 519] on div "Skip the Line Access tickets to the Vatican Museums Local English-speaking guid…" at bounding box center [852, 569] width 669 height 169
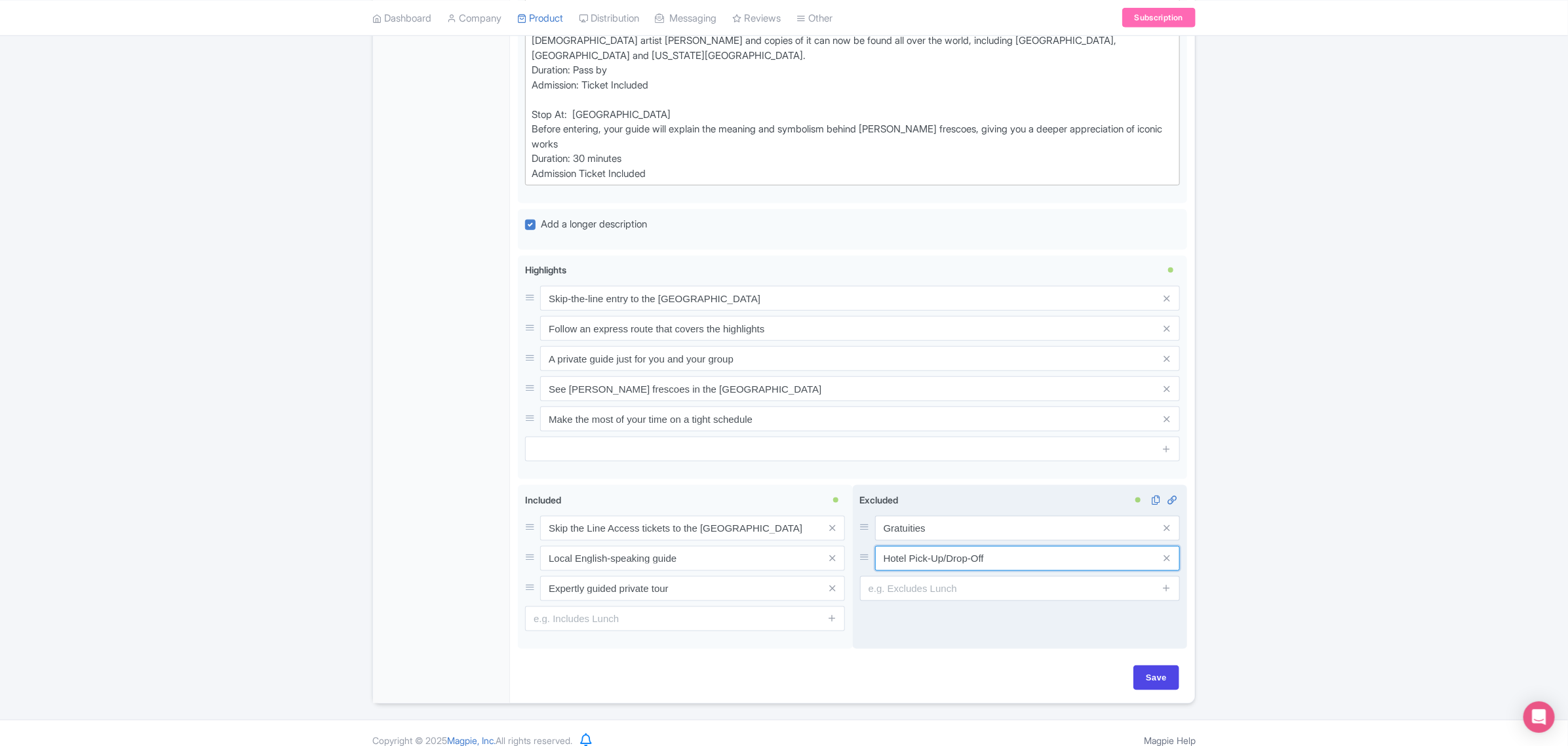
drag, startPoint x: 977, startPoint y: 542, endPoint x: 876, endPoint y: 541, distance: 101.0
click at [876, 546] on input "Hotel Pick-Up/Drop-Off" at bounding box center [1027, 559] width 305 height 25
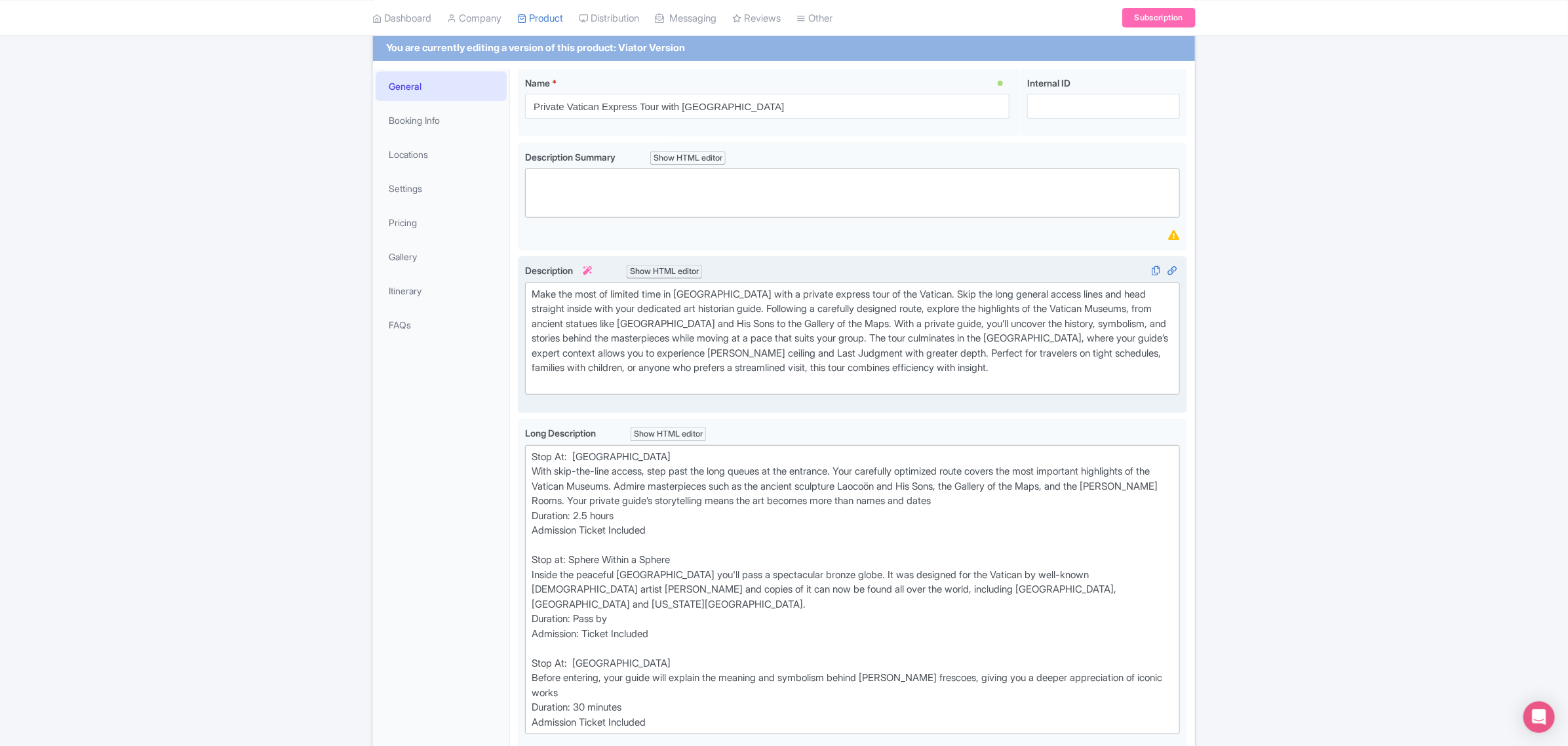
scroll to position [161, 0]
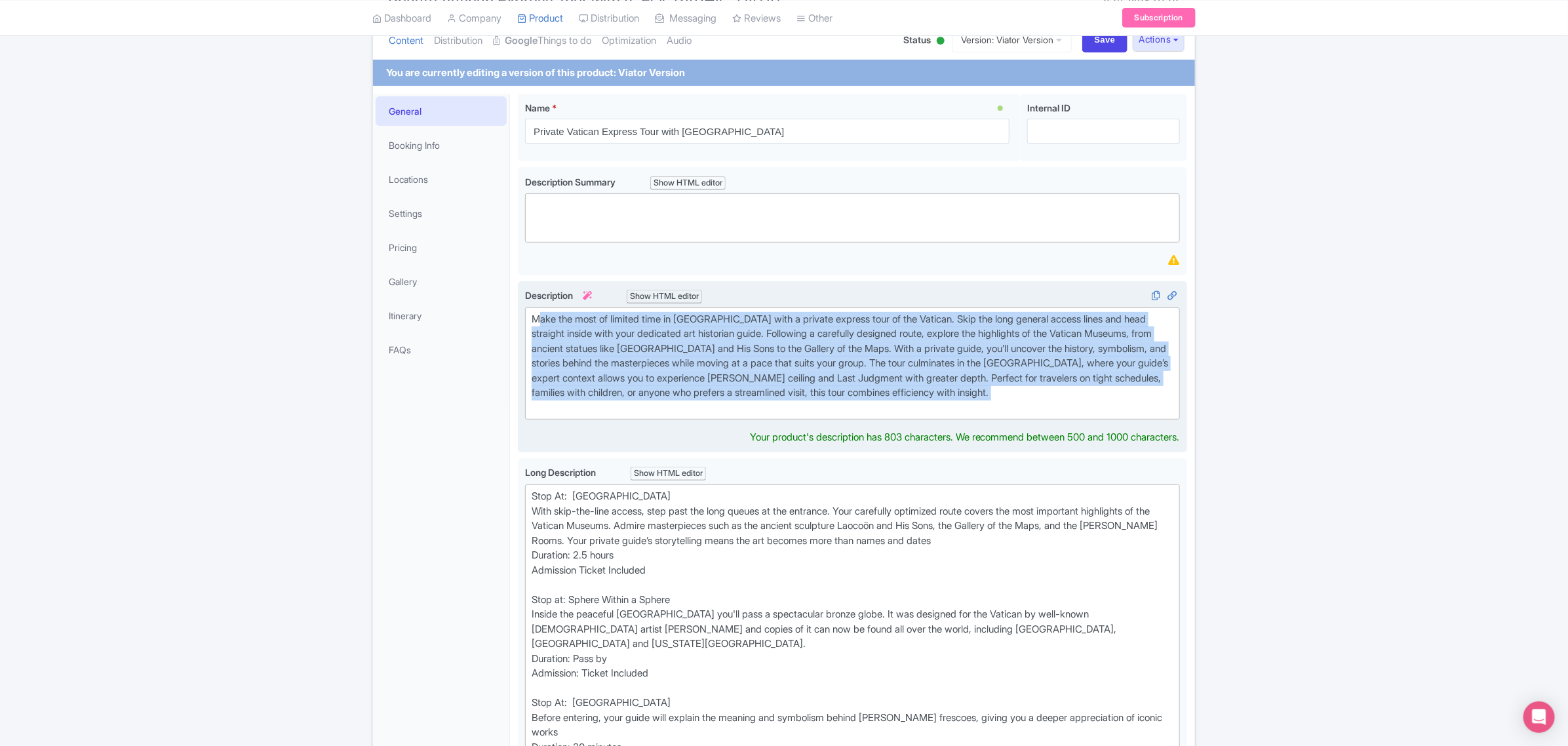
drag, startPoint x: 1101, startPoint y: 401, endPoint x: 535, endPoint y: 303, distance: 574.4
click at [535, 303] on div "Description i Show HTML editor Bold Italic Strikethrough Link Heading Quote Cod…" at bounding box center [852, 354] width 655 height 131
type trix-editor "<div>&nbsp;Make the most of limited time in Rome with a private express tour of…"
copy div "Make the most of limited time in Rome with a private express tour of the Vatica…"
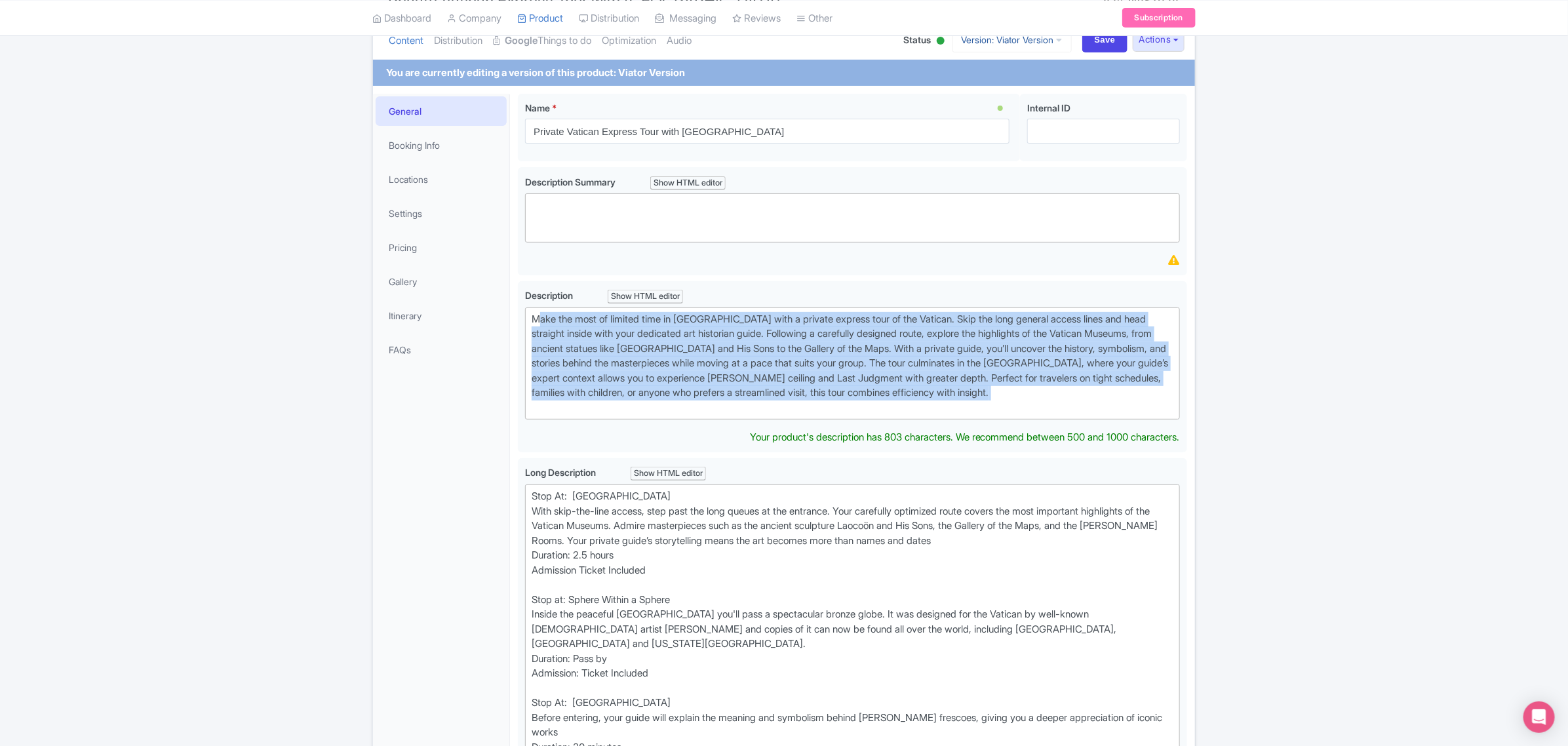
click at [990, 46] on link "Version: Viator Version" at bounding box center [1012, 39] width 119 height 26
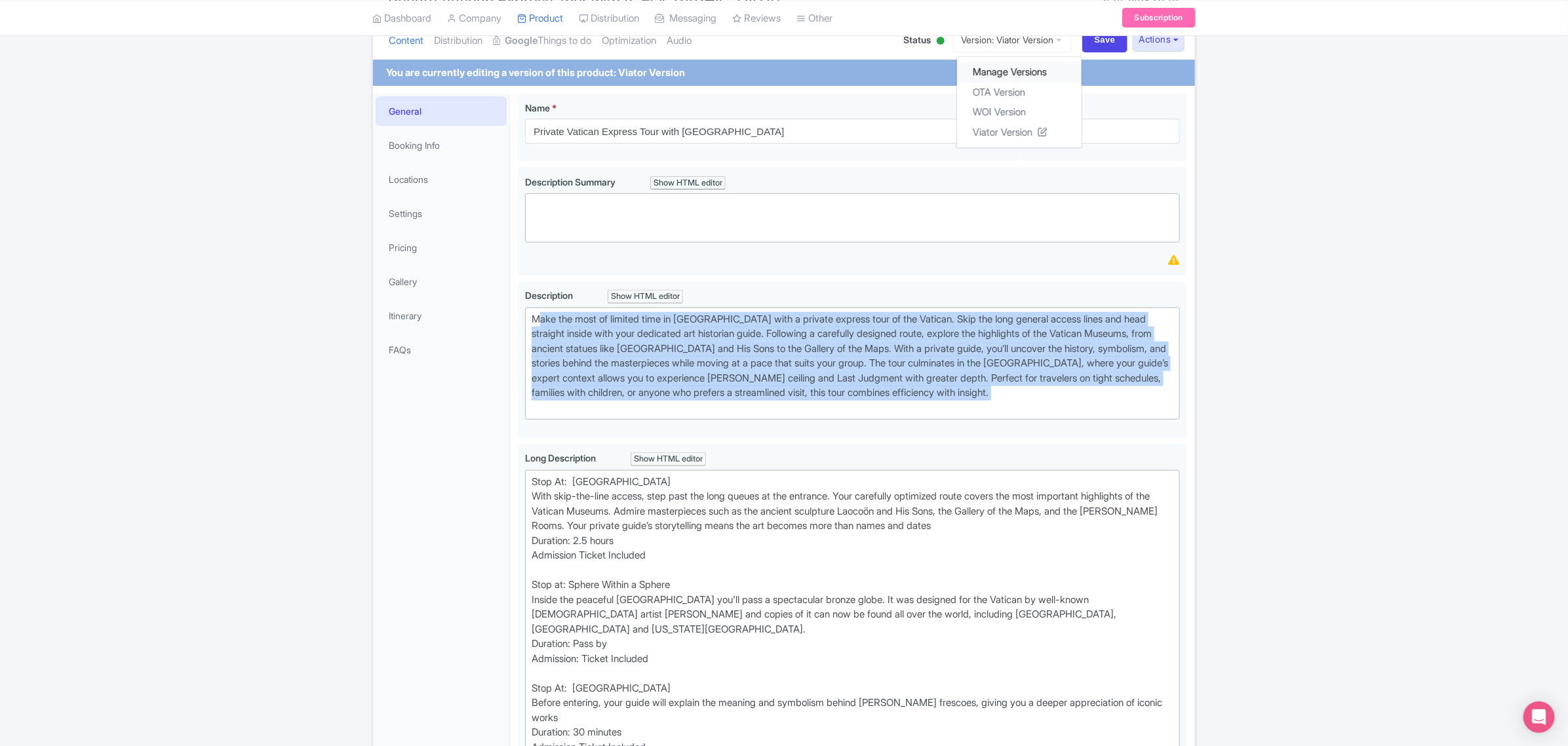
click at [993, 73] on link "Manage Versions" at bounding box center [1019, 72] width 125 height 20
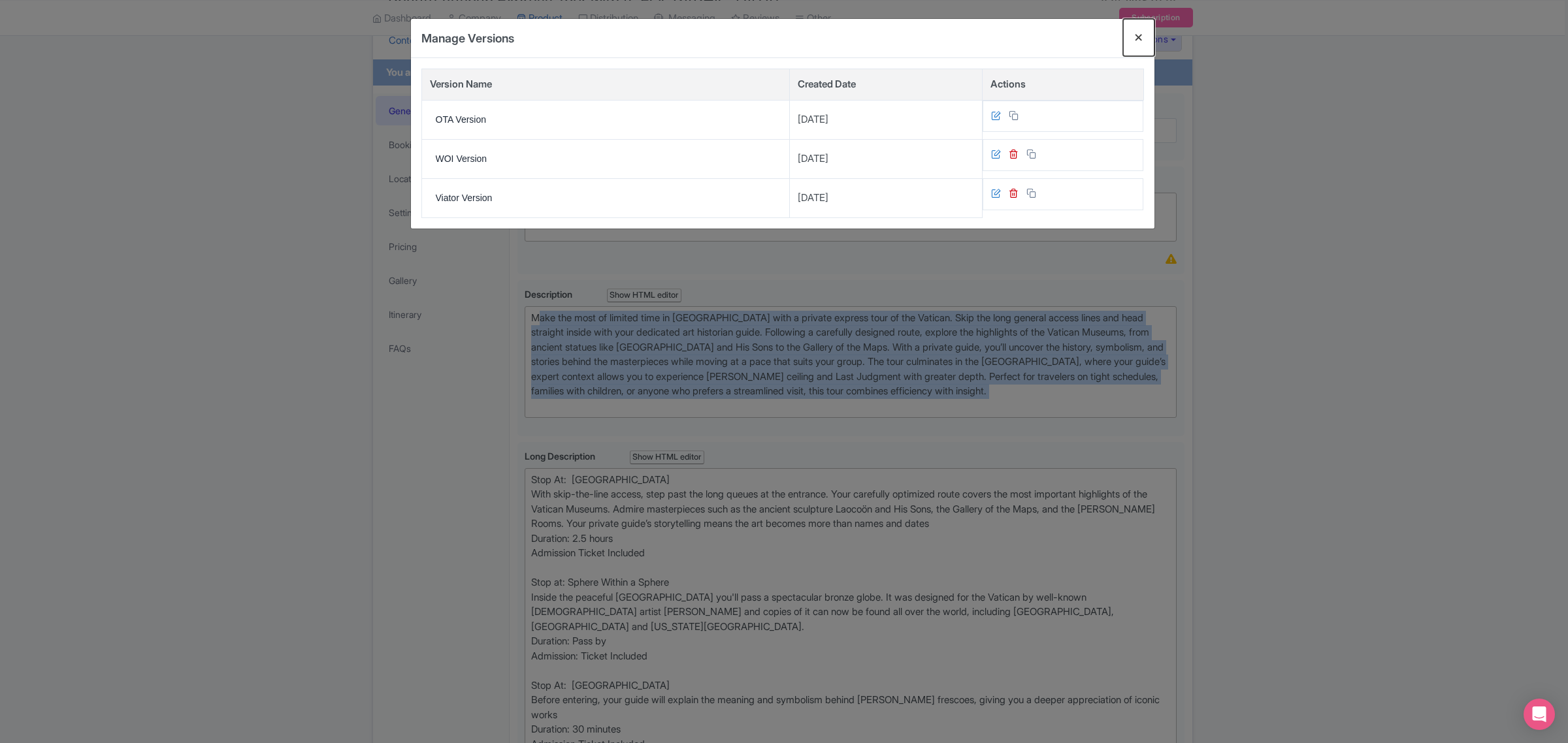
click at [1143, 34] on button "Close" at bounding box center [1139, 38] width 32 height 37
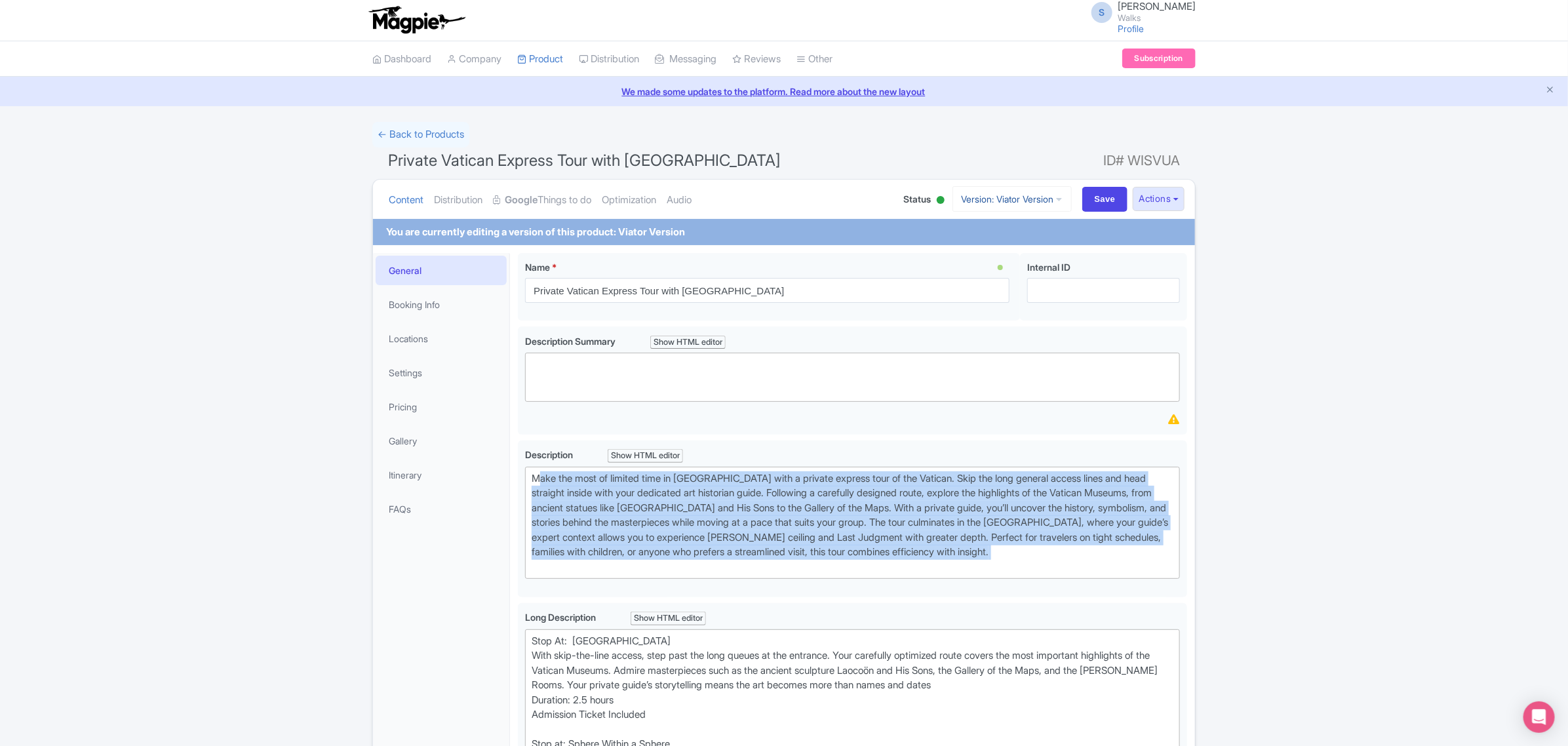
scroll to position [0, 0]
click at [1034, 194] on link "Version: Viator Version" at bounding box center [1012, 200] width 119 height 26
click at [1013, 249] on link "OTA Version" at bounding box center [1019, 252] width 125 height 20
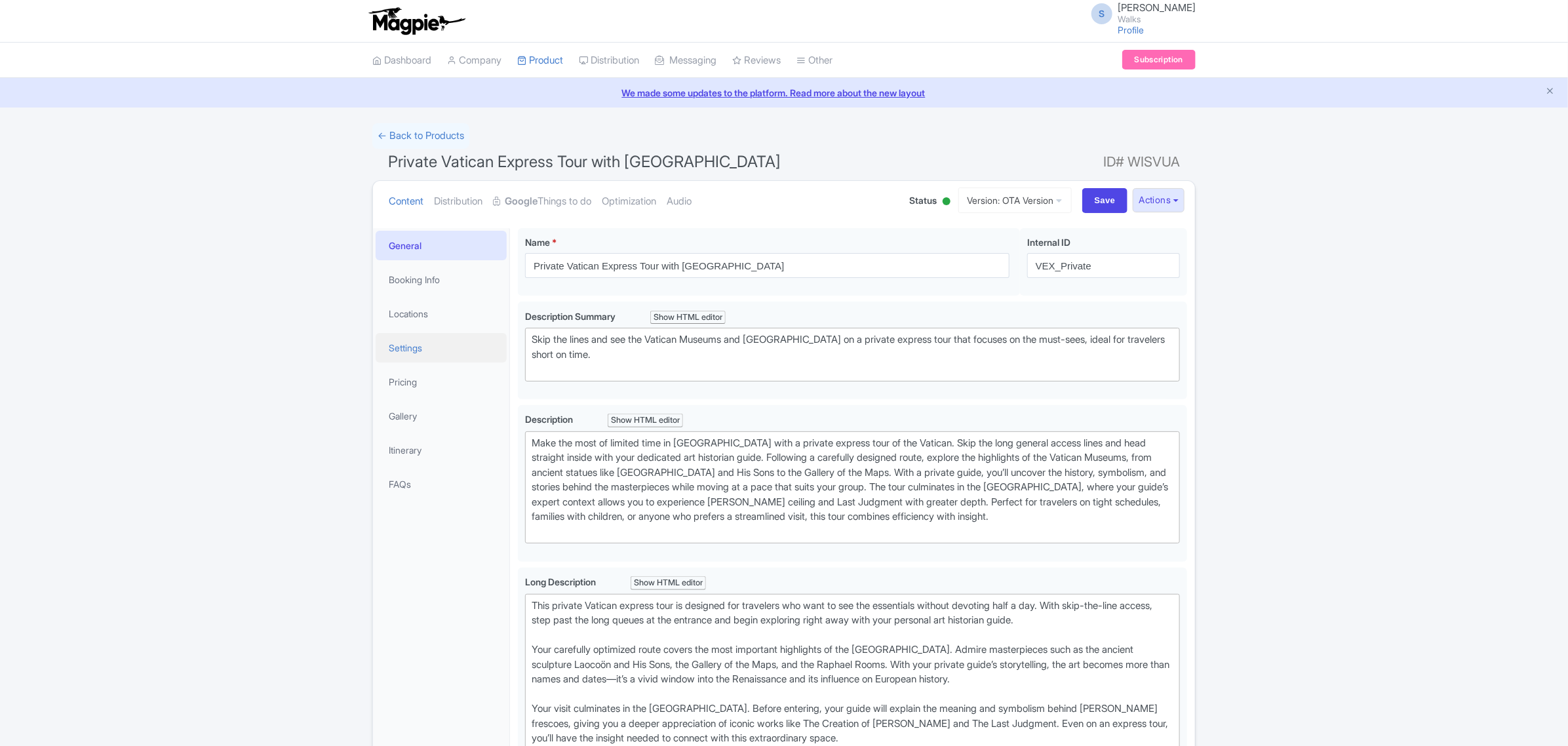
click at [415, 339] on link "Settings" at bounding box center [441, 347] width 131 height 29
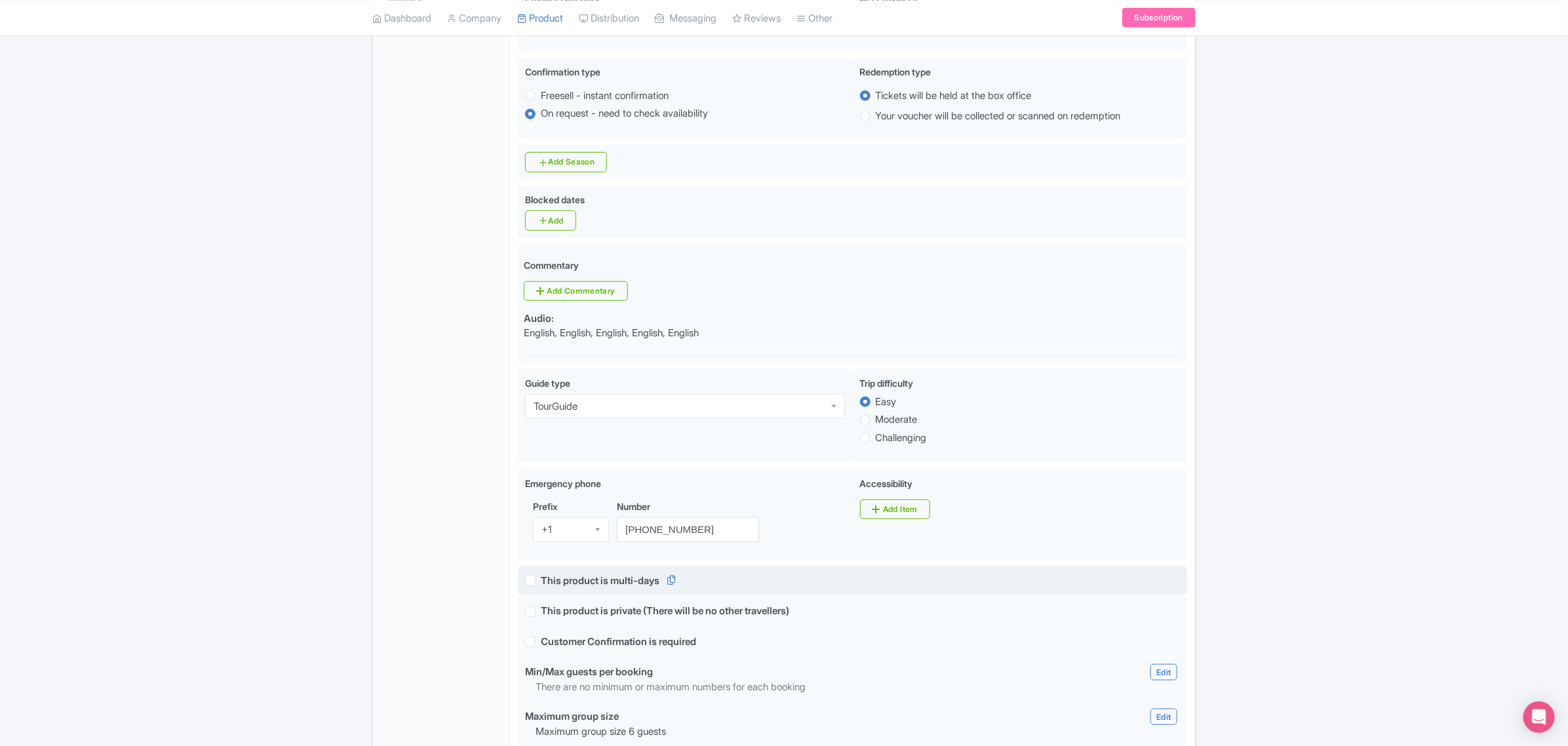
scroll to position [491, 0]
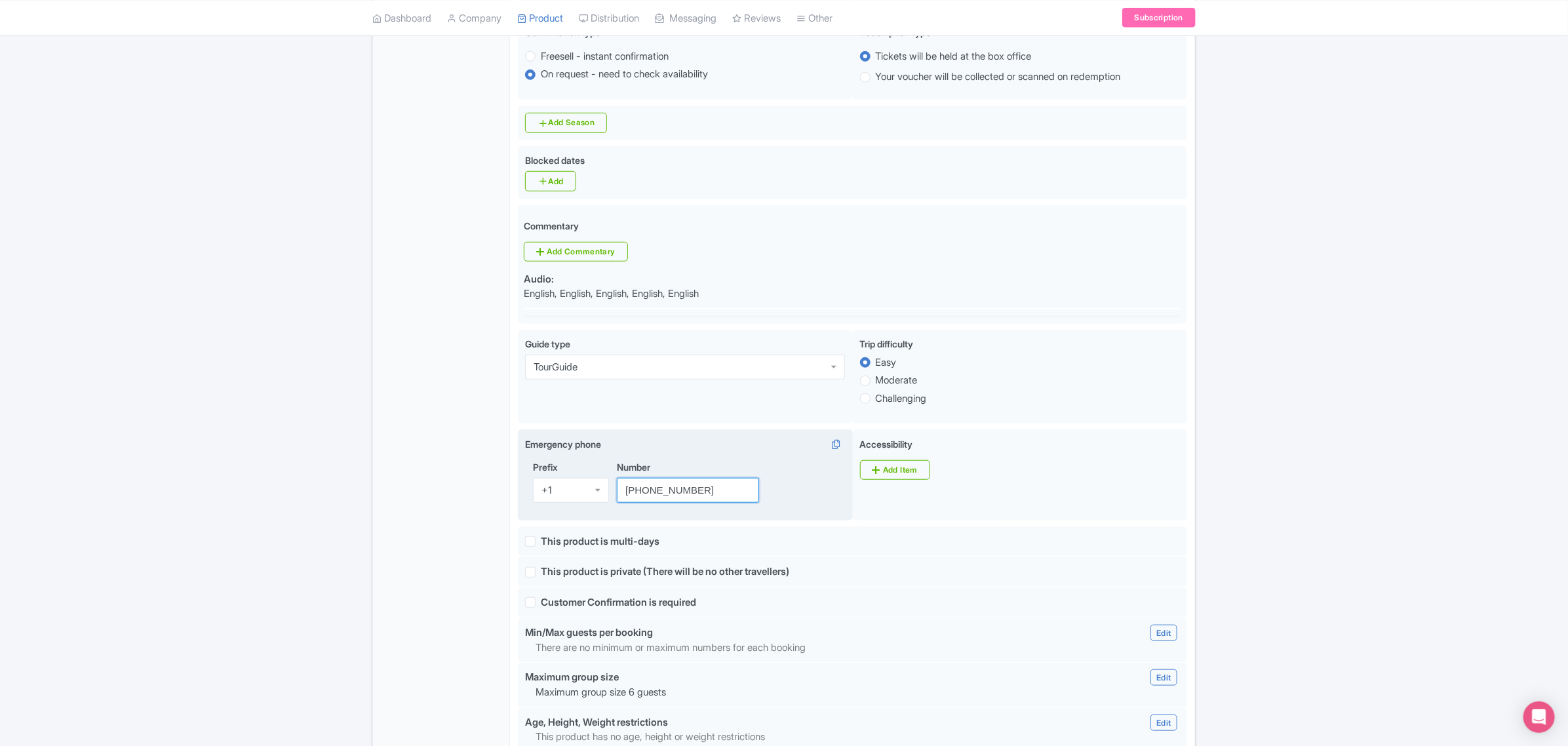
drag, startPoint x: 719, startPoint y: 493, endPoint x: 564, endPoint y: 487, distance: 155.1
click at [564, 490] on div "Prefix +1 +1 Number [PHONE_NUMBER]" at bounding box center [685, 487] width 320 height 53
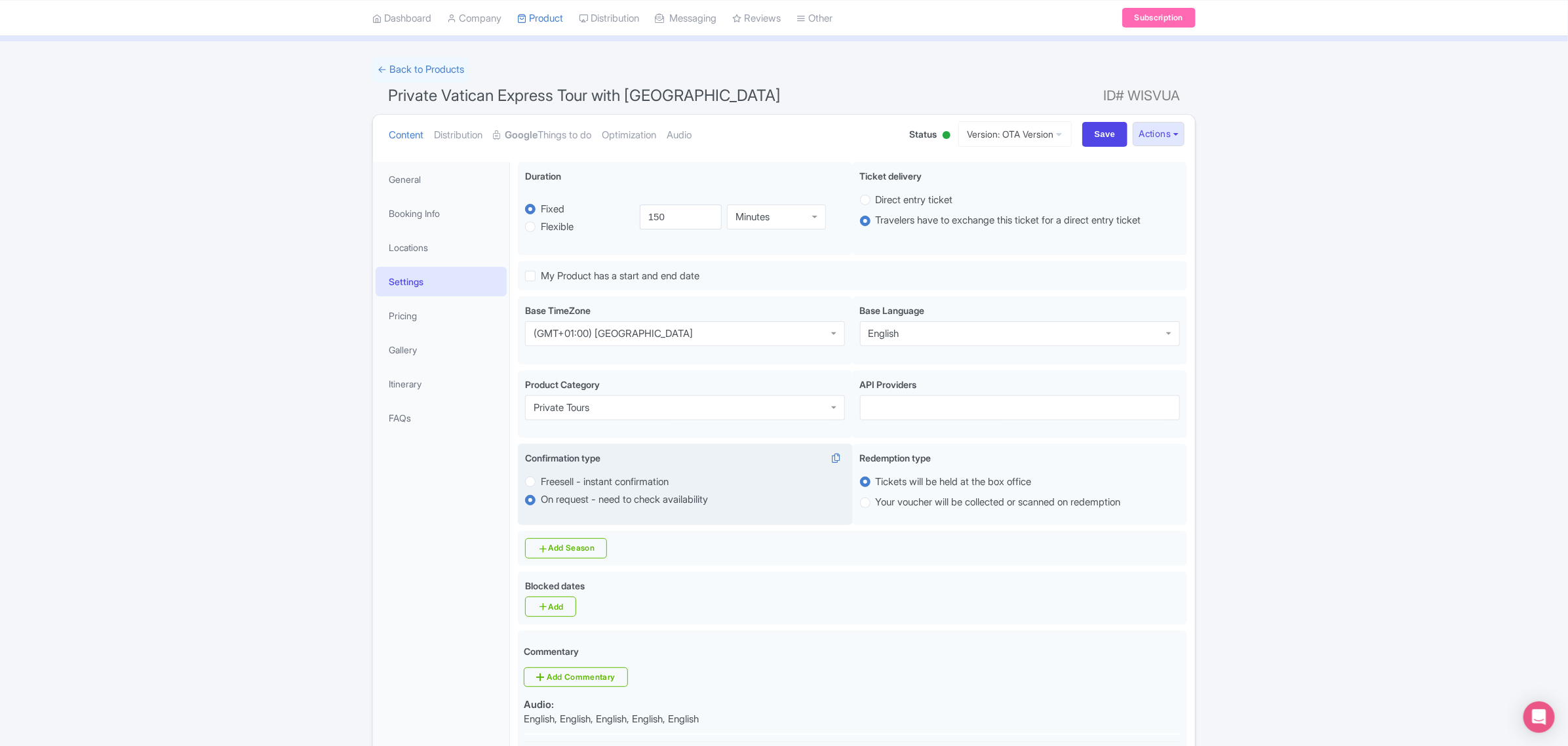
scroll to position [0, 0]
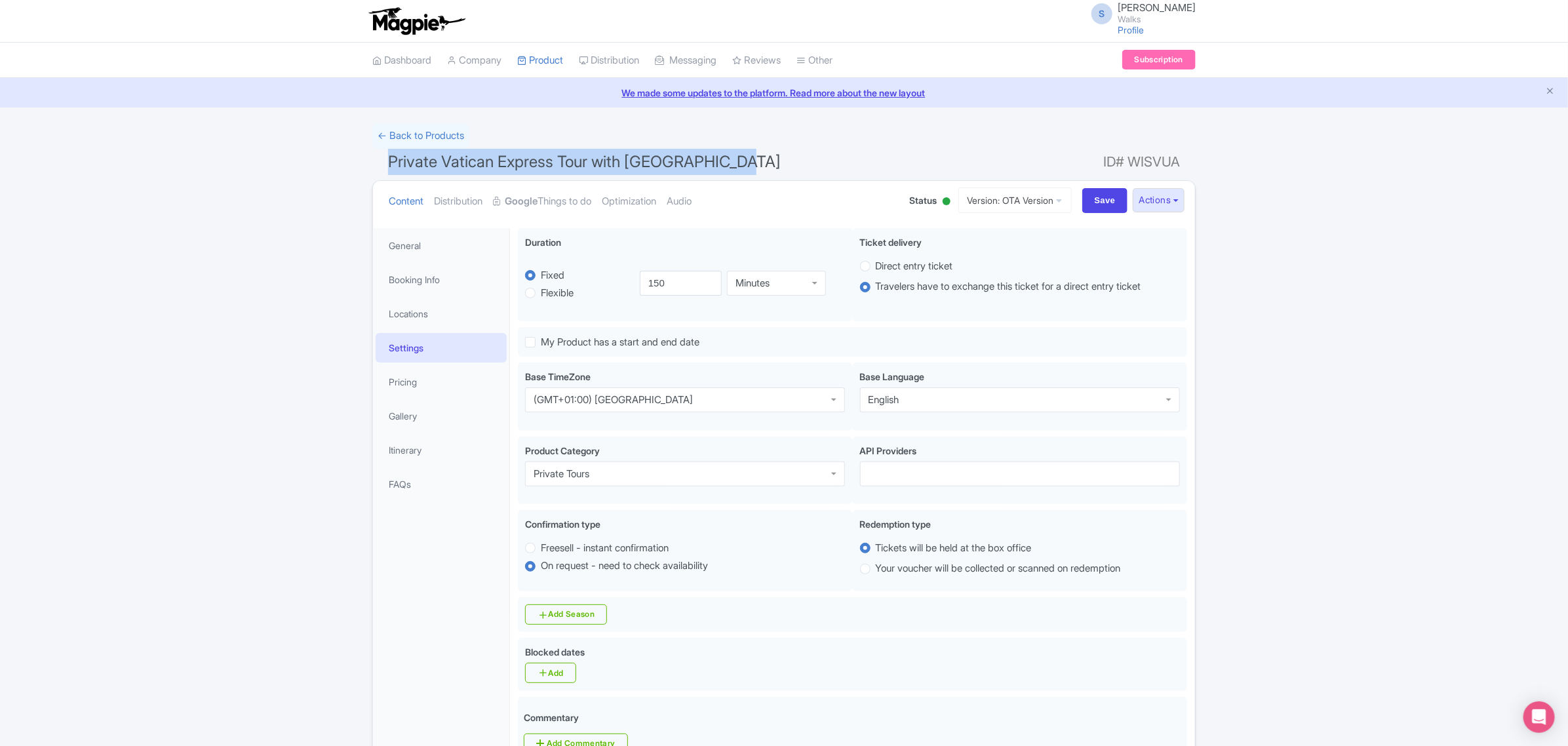
drag, startPoint x: 748, startPoint y: 164, endPoint x: 390, endPoint y: 167, distance: 358.0
click at [390, 167] on h1 "Private Vatican Express Tour with Sistine Chapel ID# WISVUA" at bounding box center [784, 164] width 824 height 32
copy span "Private Vatican Express Tour with [GEOGRAPHIC_DATA]"
click at [436, 316] on link "Locations" at bounding box center [441, 313] width 131 height 29
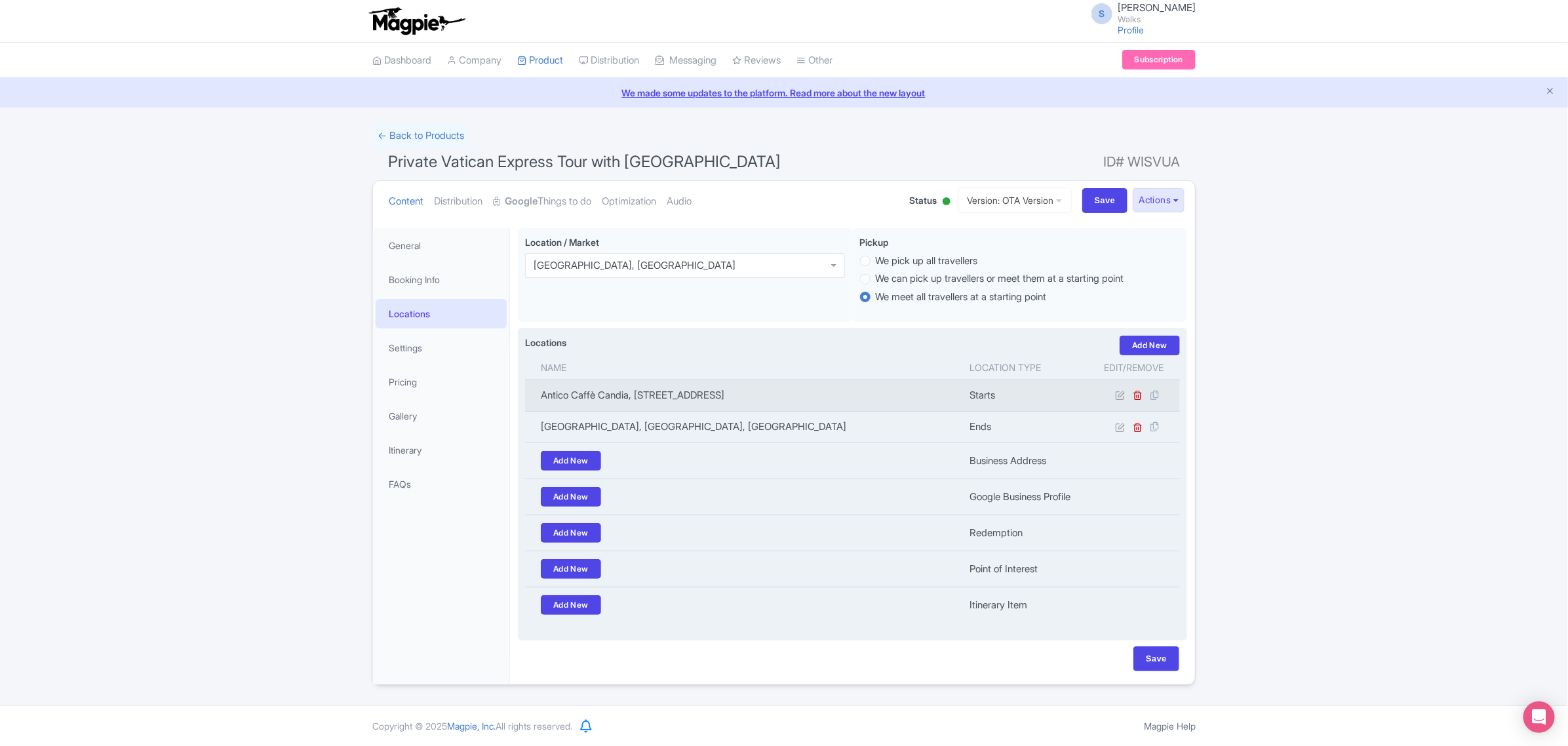
drag, startPoint x: 542, startPoint y: 392, endPoint x: 930, endPoint y: 392, distance: 388.0
click at [930, 392] on td "Antico Caffè Candia, [STREET_ADDRESS]" at bounding box center [743, 395] width 437 height 32
copy td "Antico Caffè Candia, [STREET_ADDRESS]"
click at [1123, 395] on icon at bounding box center [1120, 394] width 10 height 10
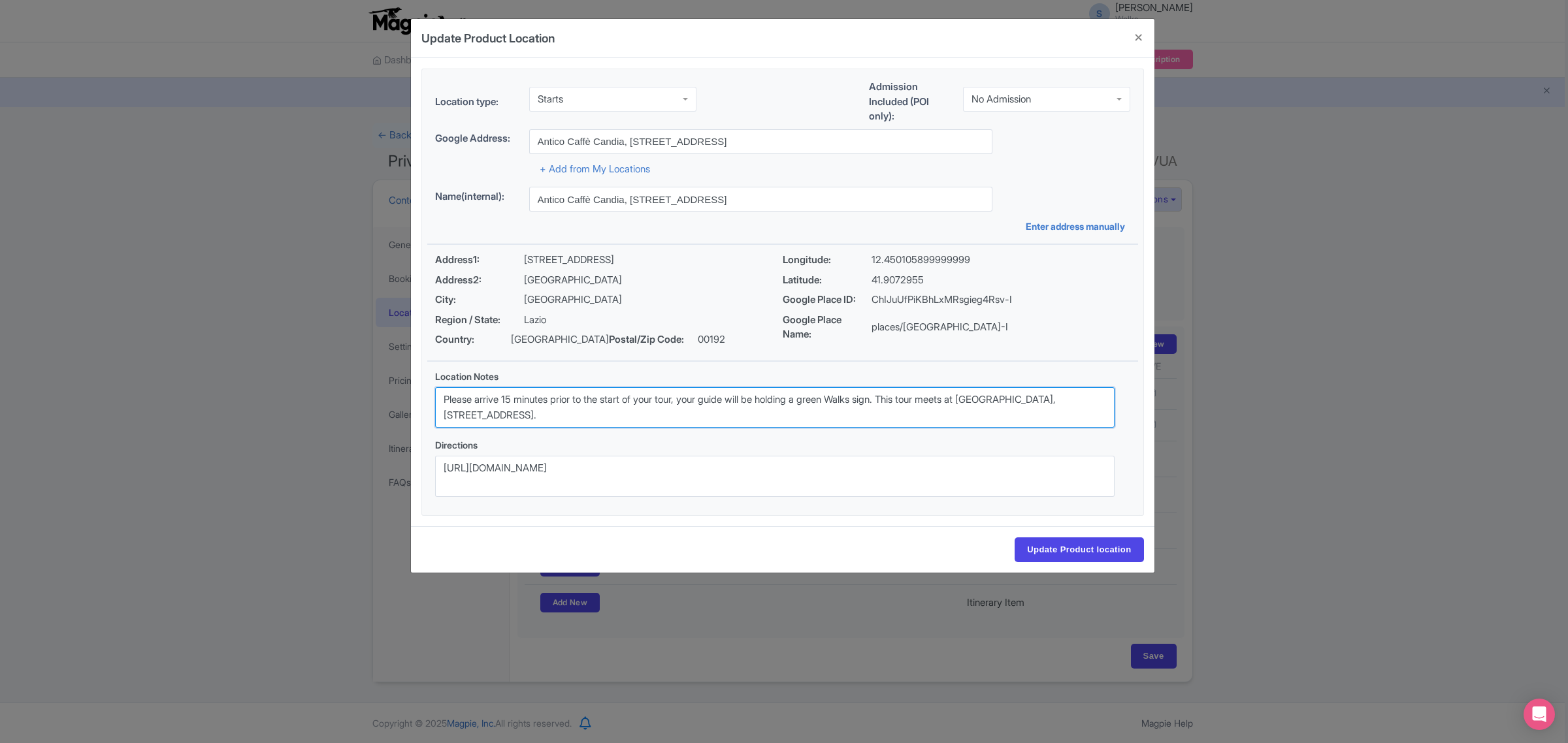
drag, startPoint x: 602, startPoint y: 416, endPoint x: 439, endPoint y: 368, distance: 169.9
click at [439, 370] on div "Location Notes Please arrive 15 minutes prior to the start of your tour, your g…" at bounding box center [774, 399] width 679 height 59
click at [1134, 40] on button "Close" at bounding box center [1139, 38] width 32 height 37
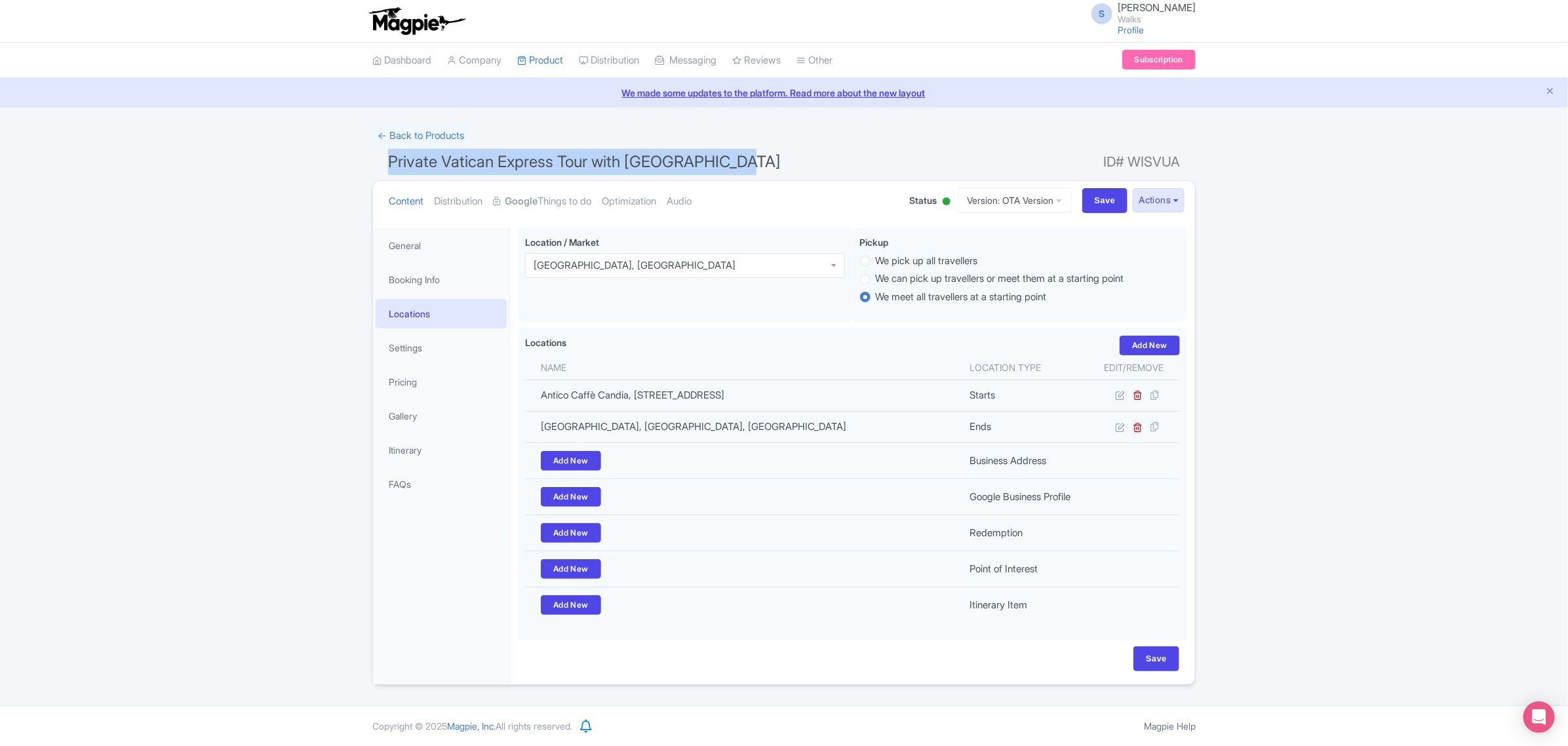
drag, startPoint x: 741, startPoint y: 164, endPoint x: 387, endPoint y: 162, distance: 354.0
click at [387, 162] on h1 "Private Vatican Express Tour with Sistine Chapel ID# WISVUA" at bounding box center [784, 164] width 824 height 32
click at [410, 162] on span "Private Vatican Express Tour with Sistine Chapel" at bounding box center [584, 162] width 392 height 19
drag, startPoint x: 554, startPoint y: 162, endPoint x: 392, endPoint y: 158, distance: 162.0
click at [392, 158] on span "Private Vatican Express Tour with Sistine Chapel" at bounding box center [584, 162] width 392 height 19
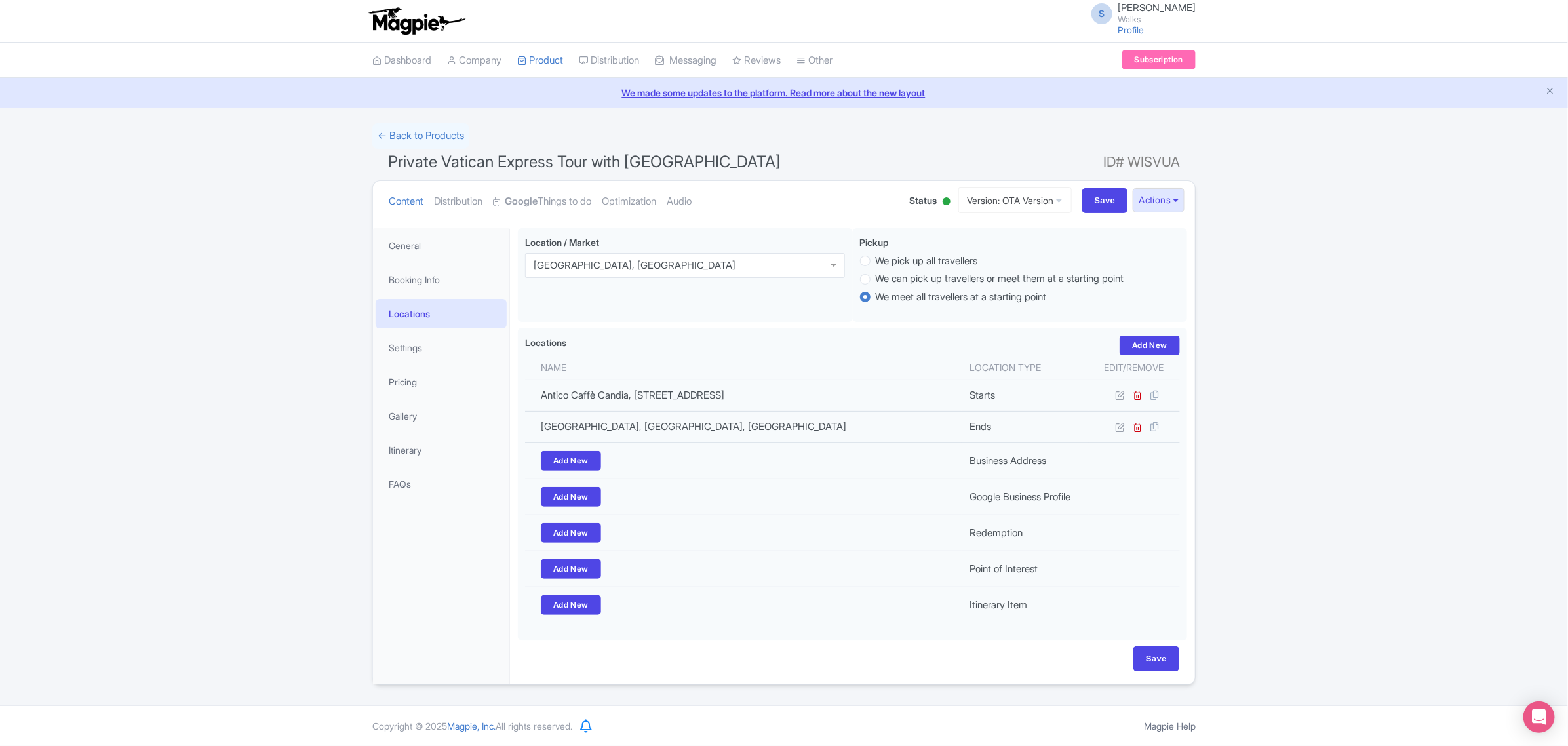
click at [1328, 209] on div "← Back to Products Private Vatican Express Tour with Sistine Chapel ID# WISVUA …" at bounding box center [784, 404] width 1568 height 562
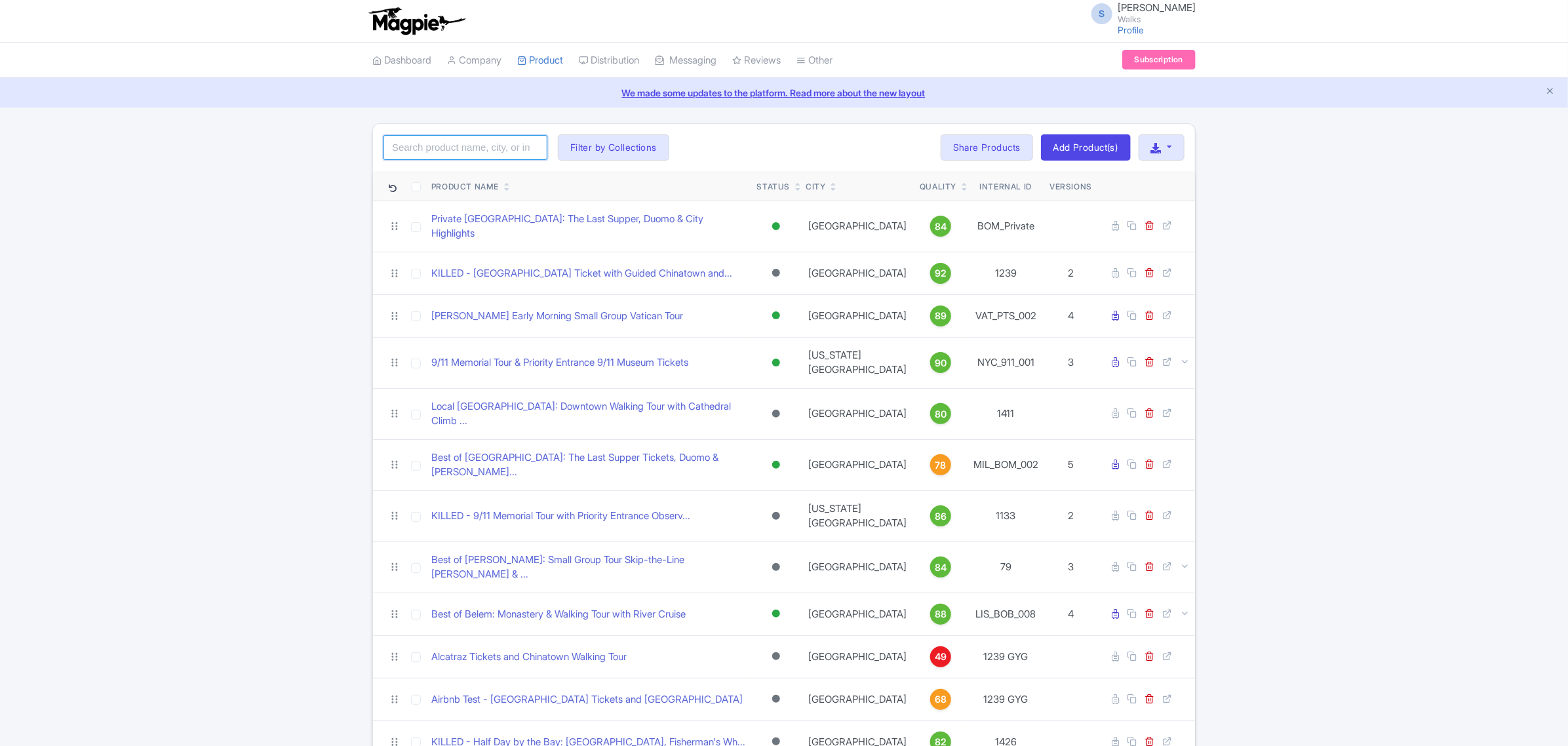
click at [512, 146] on input "search" at bounding box center [465, 148] width 164 height 25
paste input "https://app.asana.com/1/1200594958058622/project/1201650586104395/task/12114795…"
type input "https://app.asana.com/1/1200594958058622/project/1201650586104395/task/12114795…"
paste input "FLO_FIAD_006"
type input "FLO_FIAD_006"
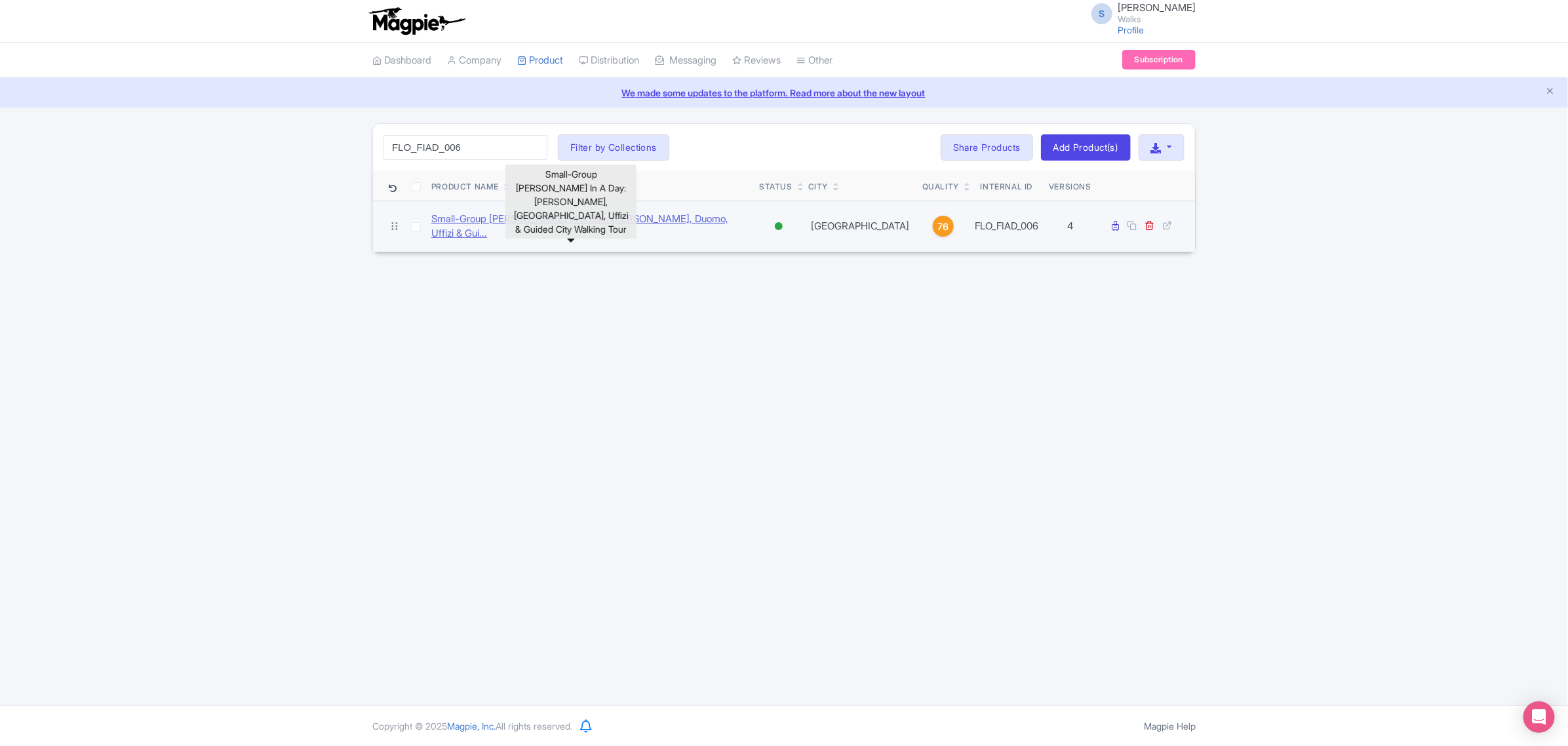
click at [502, 223] on link "Small-Group Florence In A Day: David, Duomo, Uffizi & Gui..." at bounding box center [590, 226] width 317 height 29
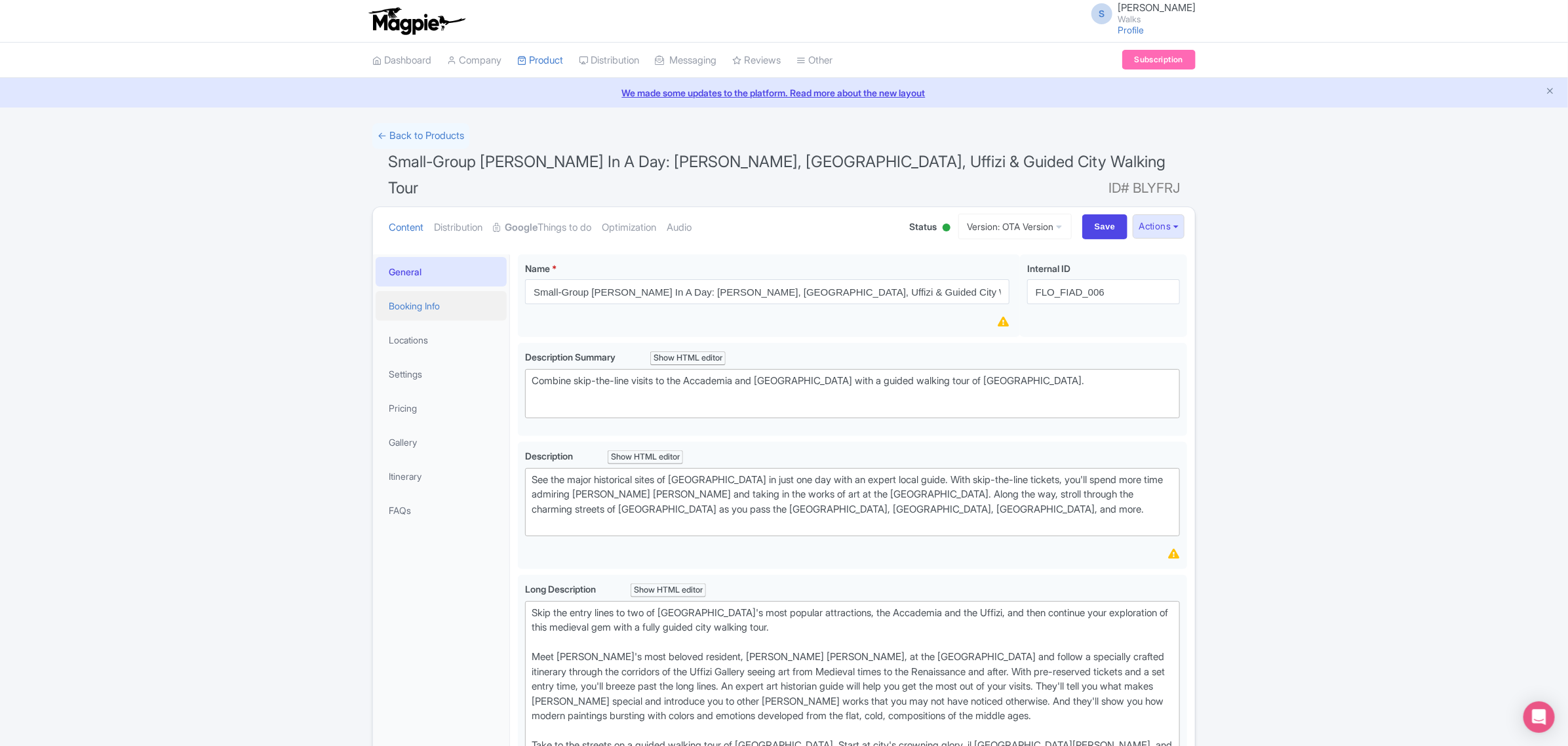
click at [453, 291] on link "Booking Info" at bounding box center [441, 305] width 131 height 29
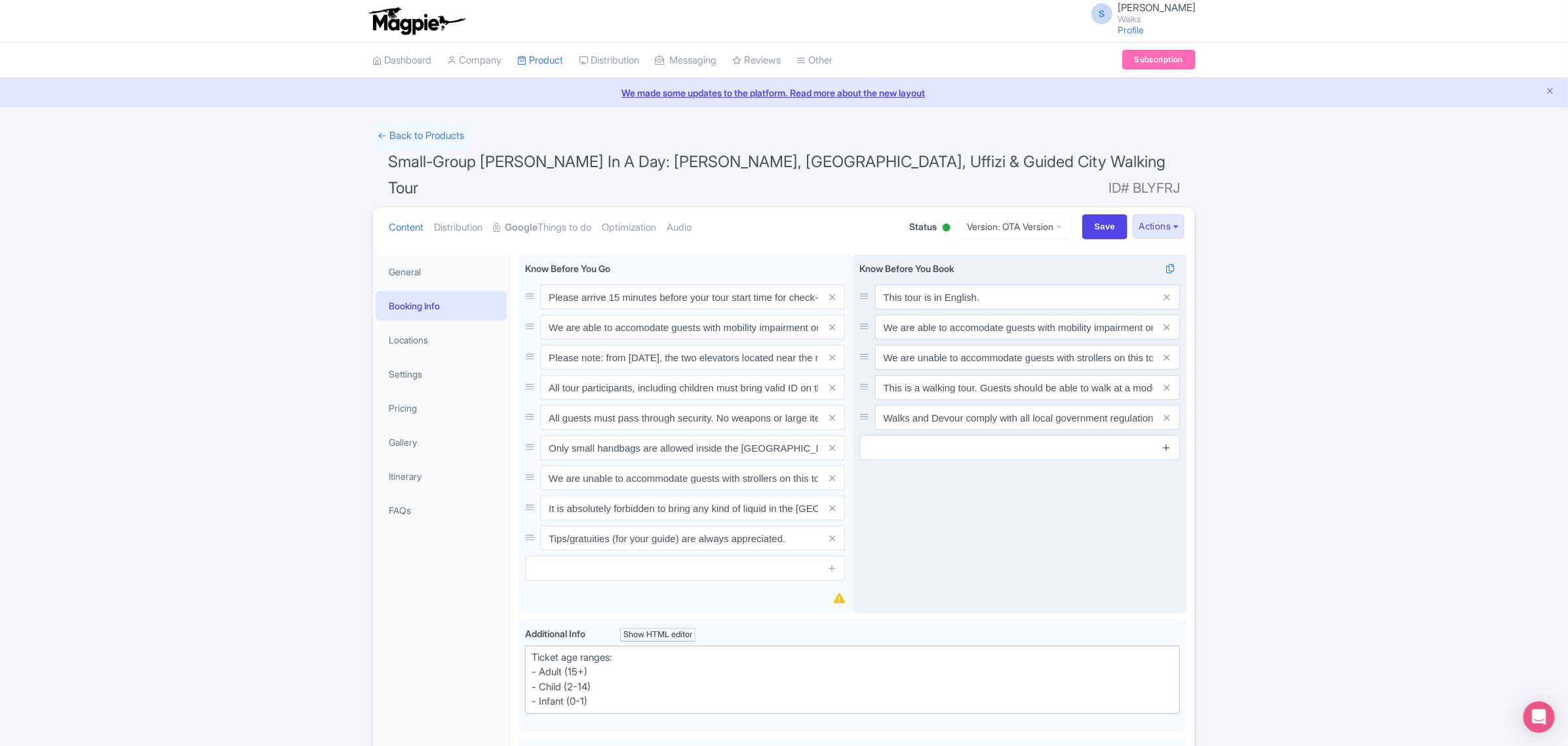
click at [1167, 443] on icon at bounding box center [1166, 447] width 10 height 10
click at [996, 435] on input "text" at bounding box center [1027, 447] width 305 height 25
paste input "The full names of all participants must be provided at the time of booking and …"
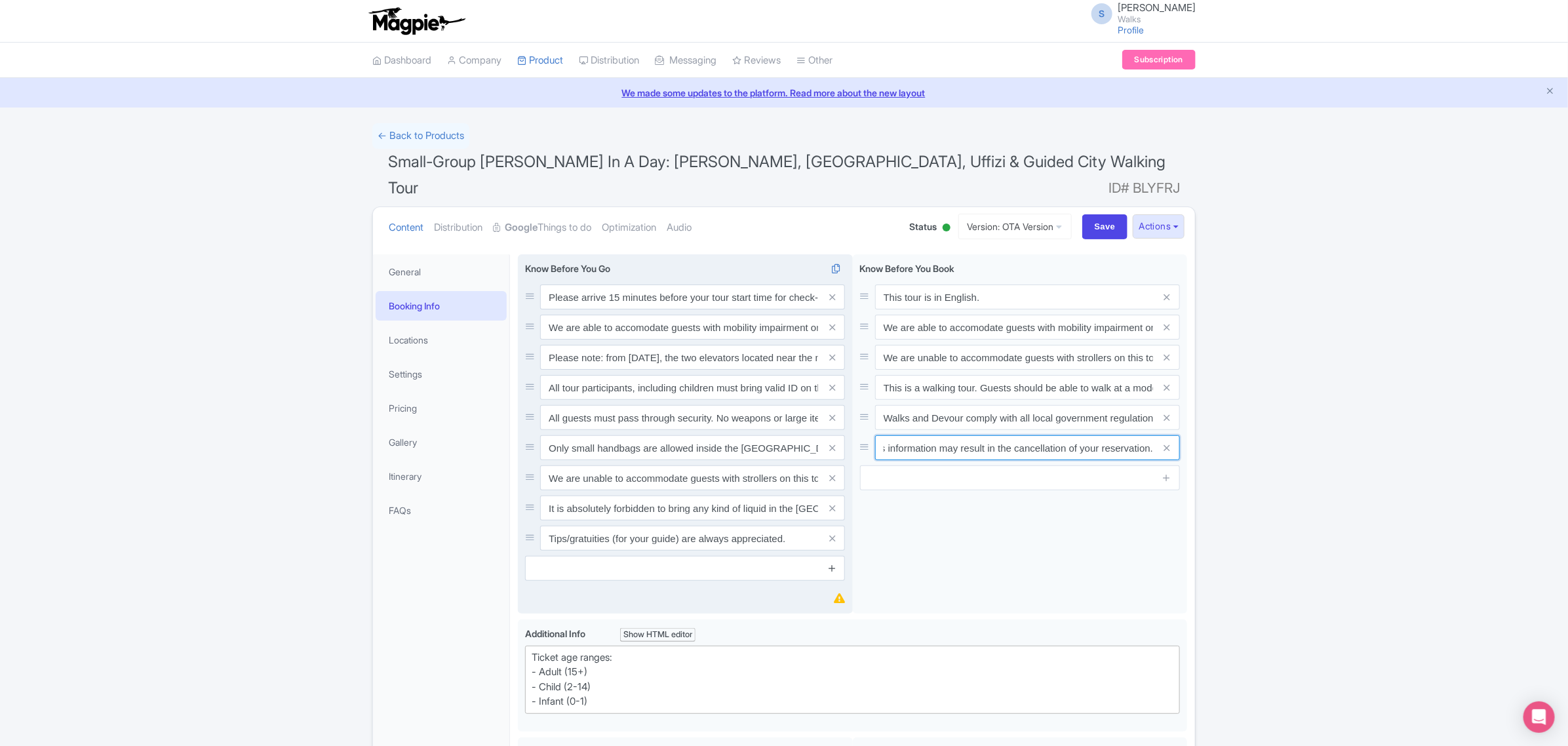
type input "The full names of all participants must be provided at the time of booking and …"
click at [833, 563] on icon at bounding box center [832, 567] width 10 height 10
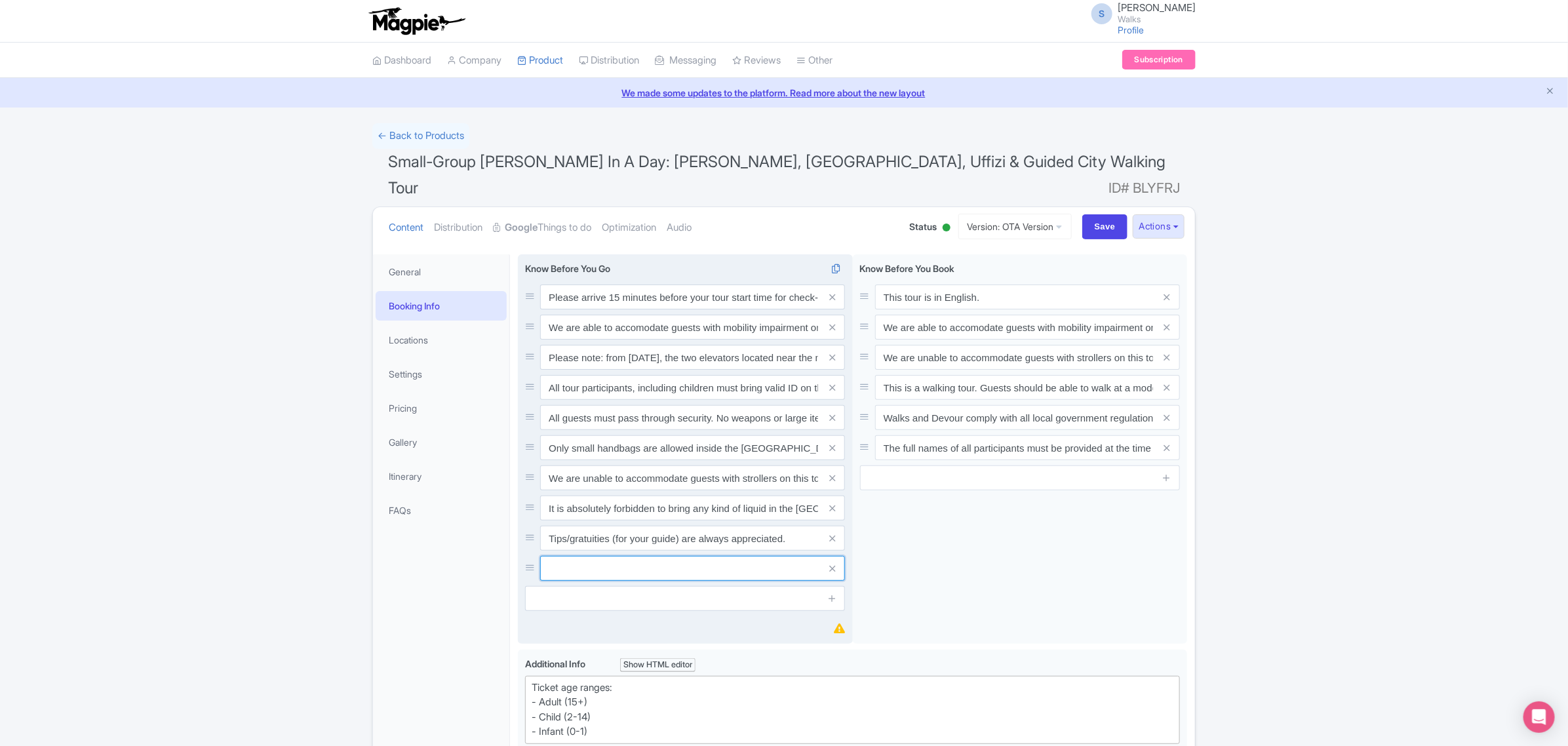
click at [709, 556] on input "text" at bounding box center [692, 568] width 305 height 25
paste input "The full names of all participants must be provided at the time of booking and …"
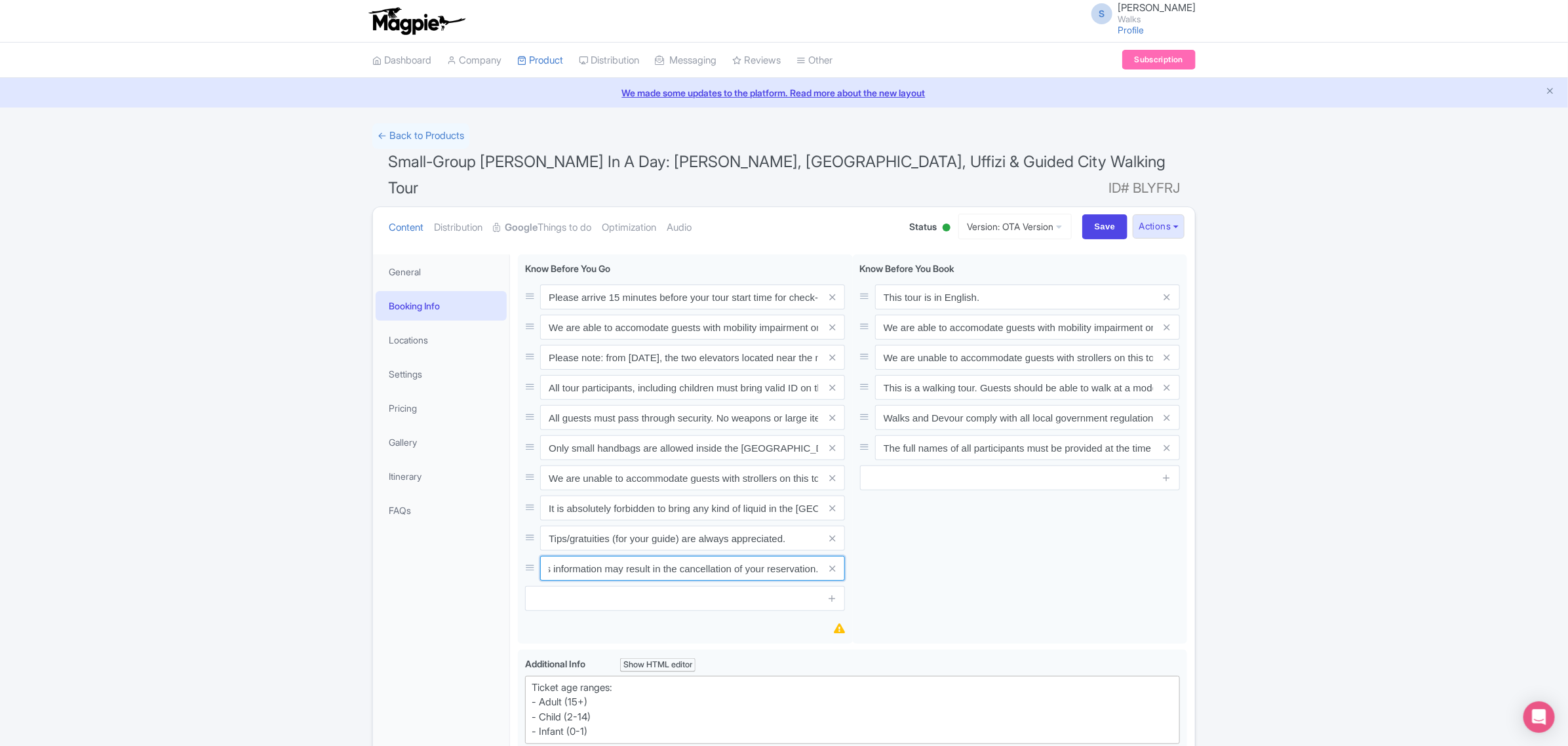
type input "The full names of all participants must be provided at the time of booking and …"
click at [831, 593] on icon at bounding box center [832, 598] width 10 height 10
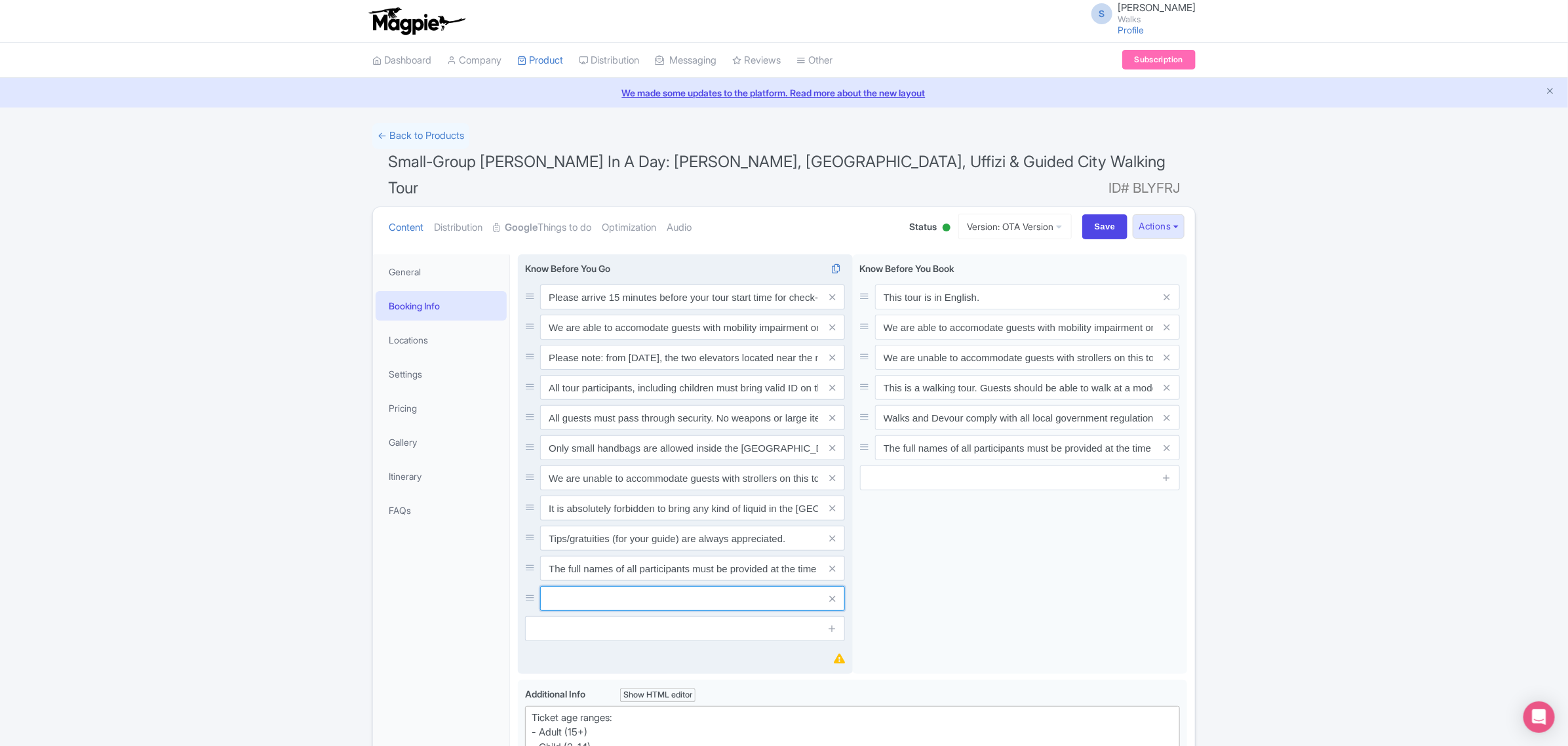
click at [765, 586] on input "text" at bounding box center [692, 598] width 305 height 25
paste input "All guests including children MUST bring ID on the day of their tour."
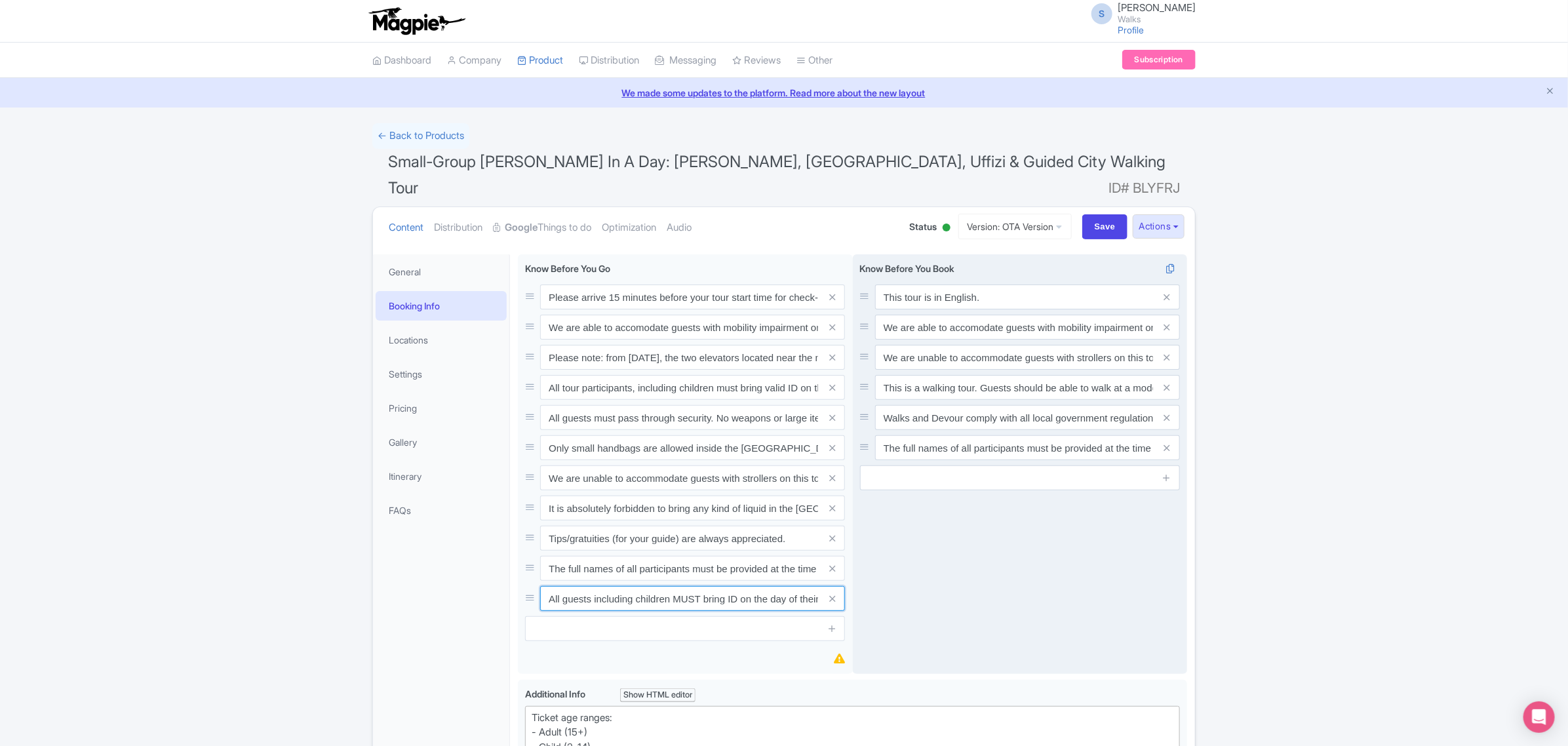
scroll to position [0, 23]
type input "All guests including children MUST bring ID on the day of their tour."
click at [1168, 473] on icon at bounding box center [1166, 477] width 10 height 10
click at [1125, 466] on input "text" at bounding box center [1027, 478] width 305 height 25
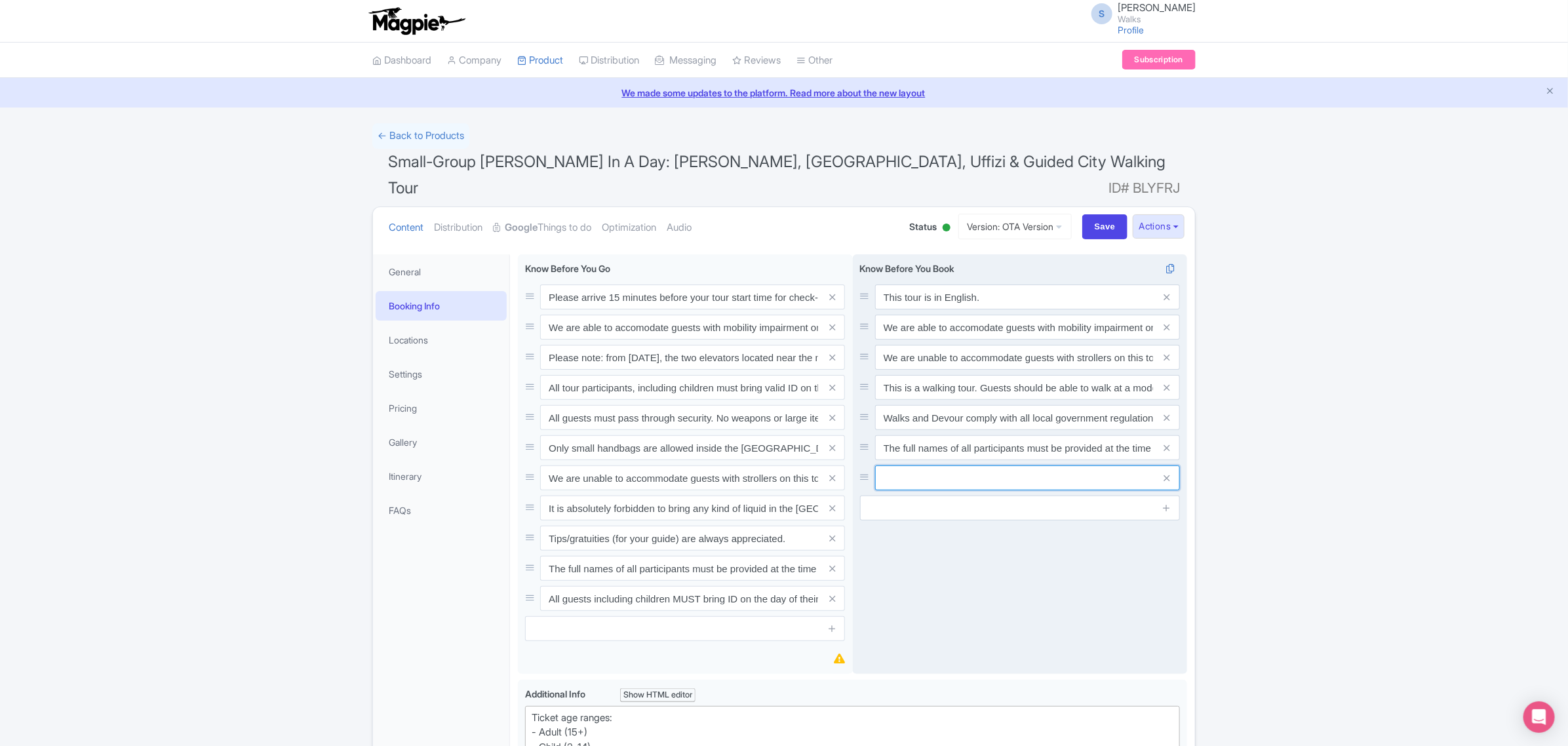
paste input "All guests including children MUST bring ID on the day of their tour."
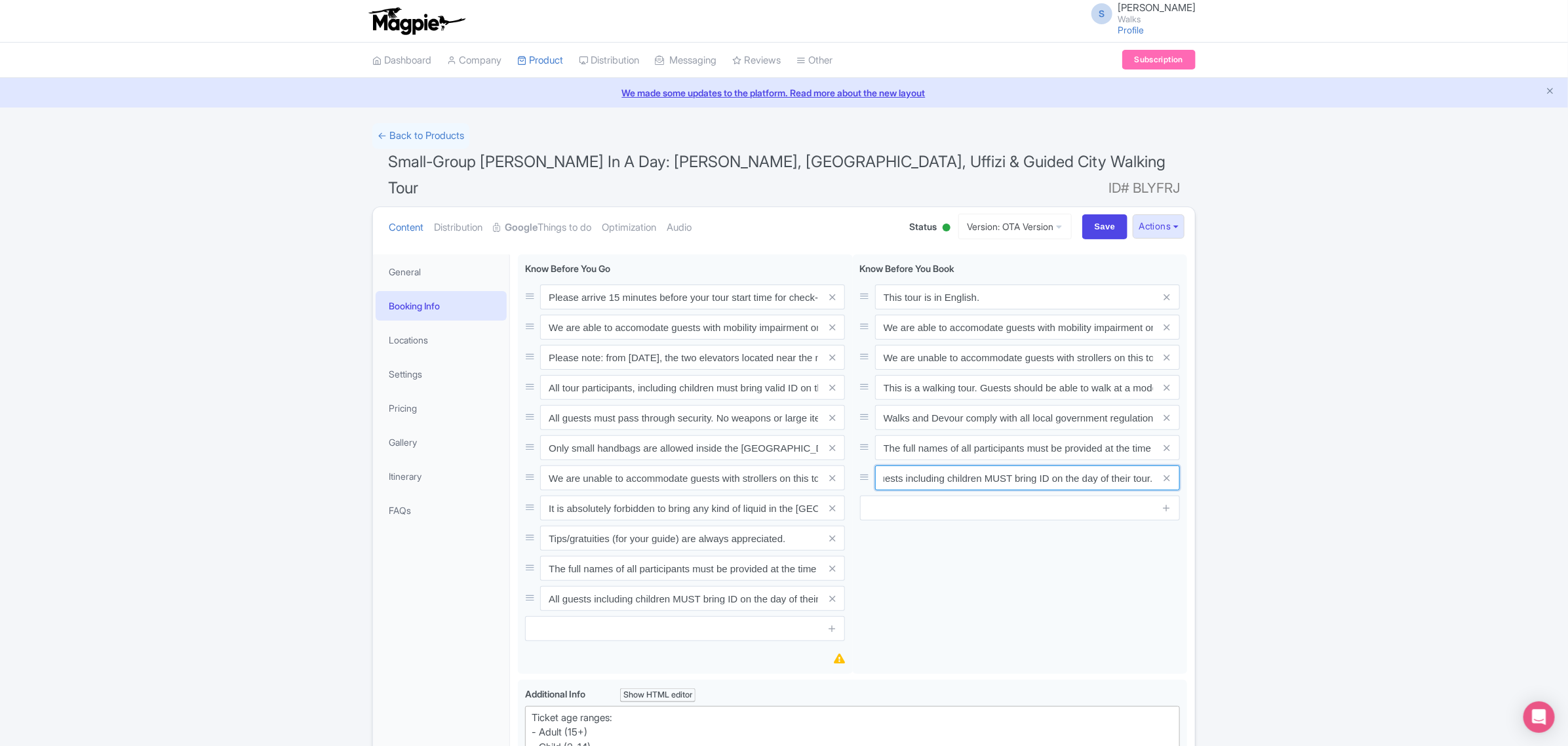
type input "All guests including children MUST bring ID on the day of their tour."
click at [1103, 215] on input "Save" at bounding box center [1106, 227] width 46 height 25
type input "Saving..."
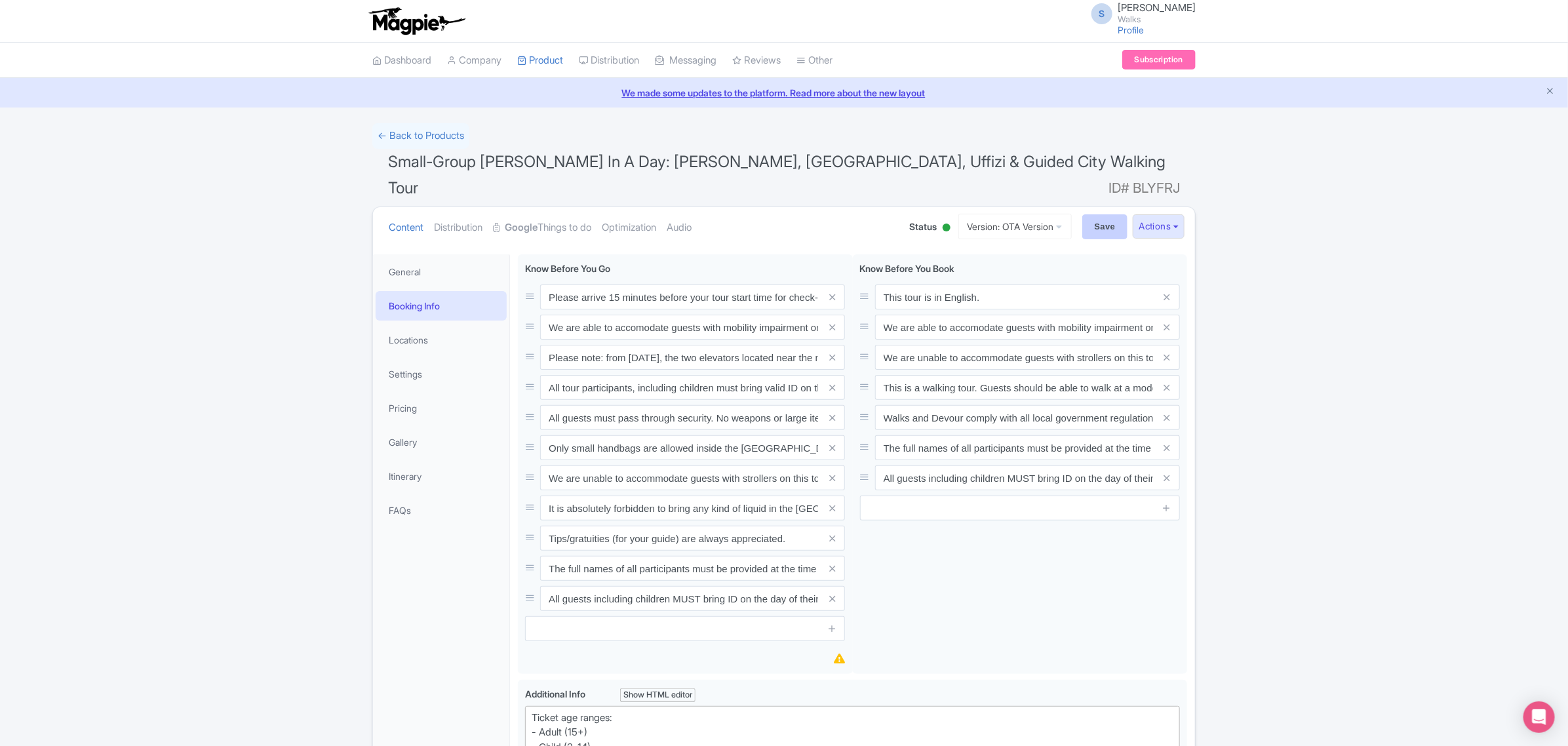
type input "Saving..."
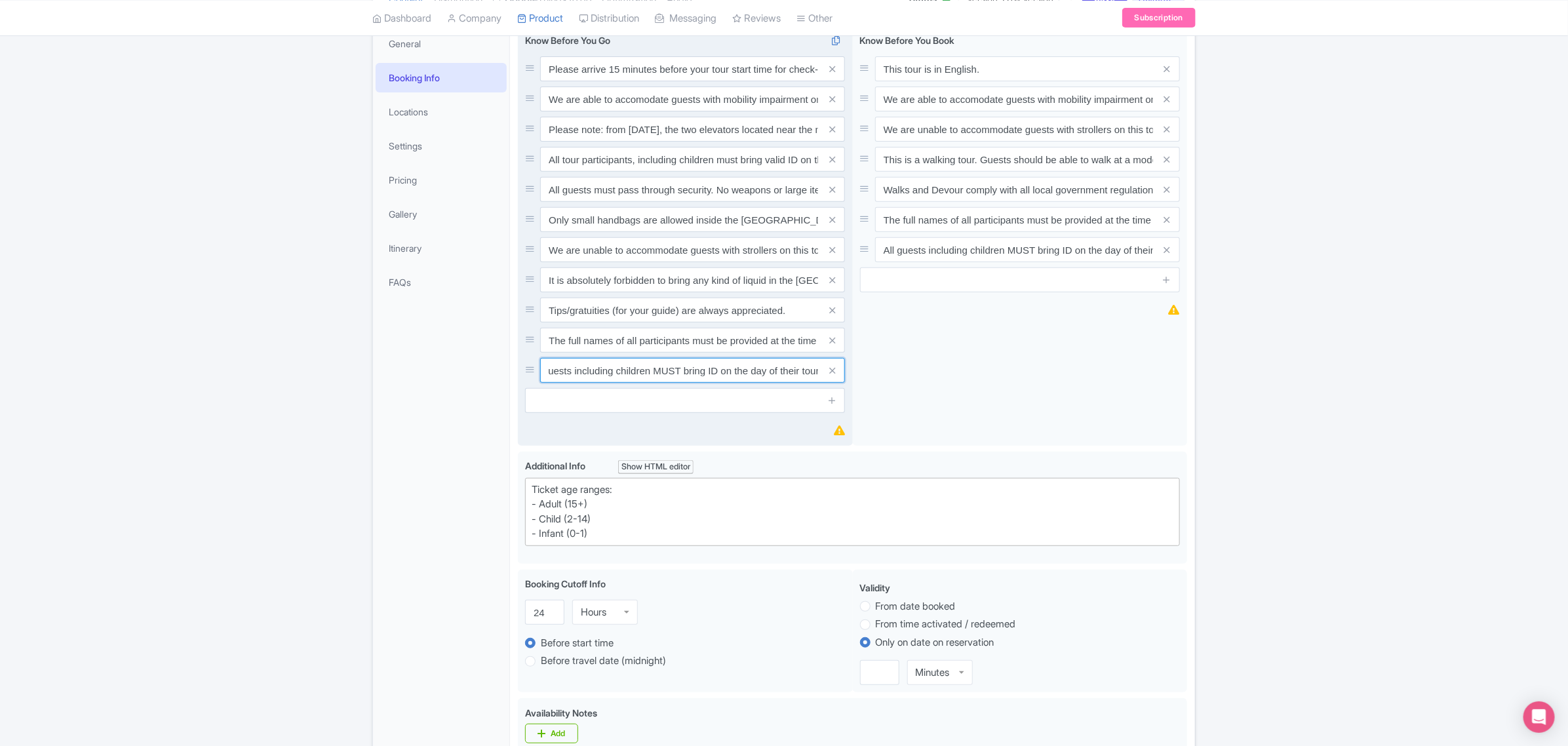
scroll to position [0, 24]
drag, startPoint x: 546, startPoint y: 342, endPoint x: 842, endPoint y: 343, distance: 296.0
click at [842, 358] on div "All guests including children MUST bring ID on the day of their tour." at bounding box center [692, 370] width 305 height 25
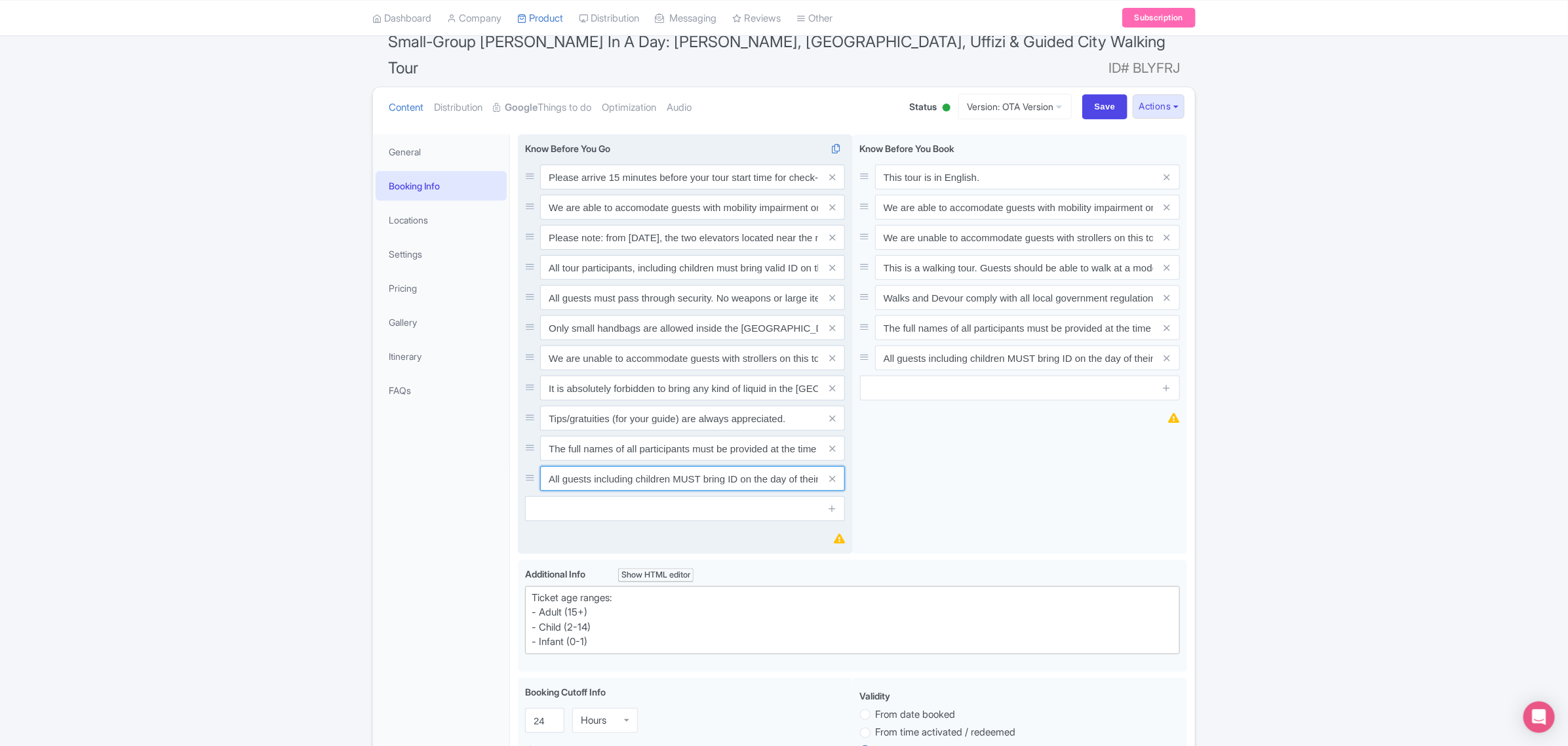
scroll to position [0, 0]
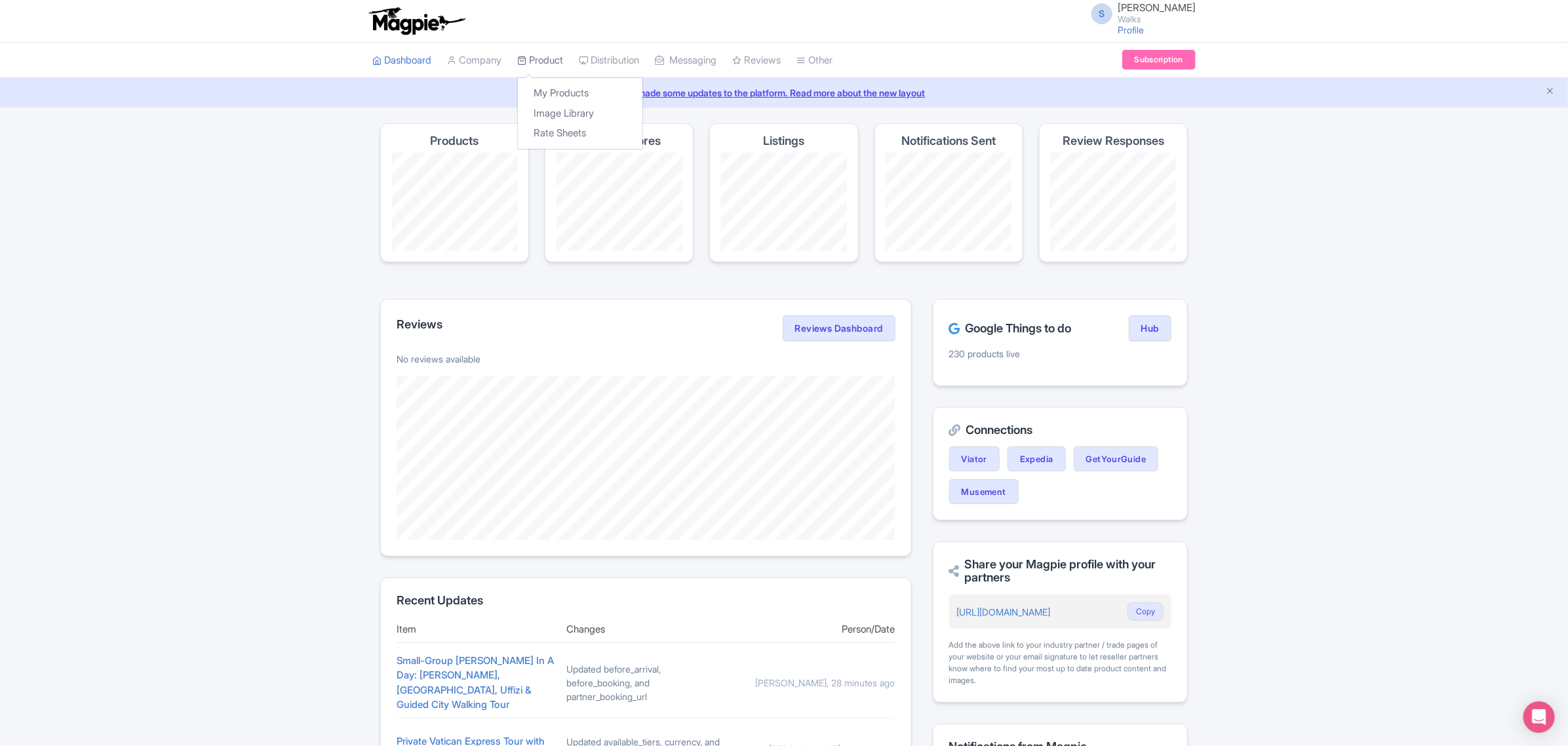
click at [542, 55] on link "Product" at bounding box center [540, 60] width 46 height 36
click at [547, 80] on div "My Products Image Library Rate Sheets" at bounding box center [580, 114] width 126 height 72
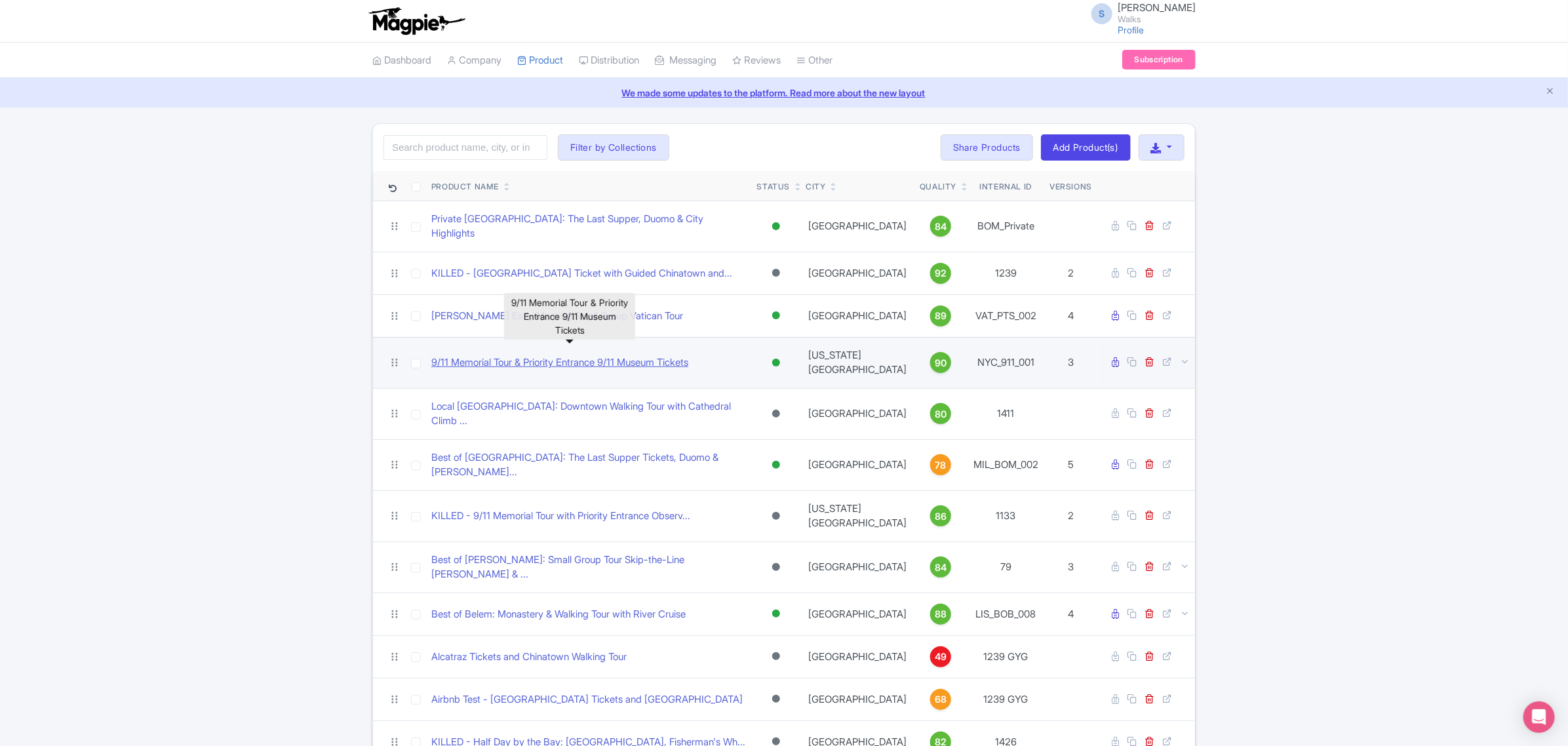
click at [590, 355] on link "9/11 Memorial Tour & Priority Entrance 9/11 Museum Tickets" at bounding box center [559, 362] width 257 height 15
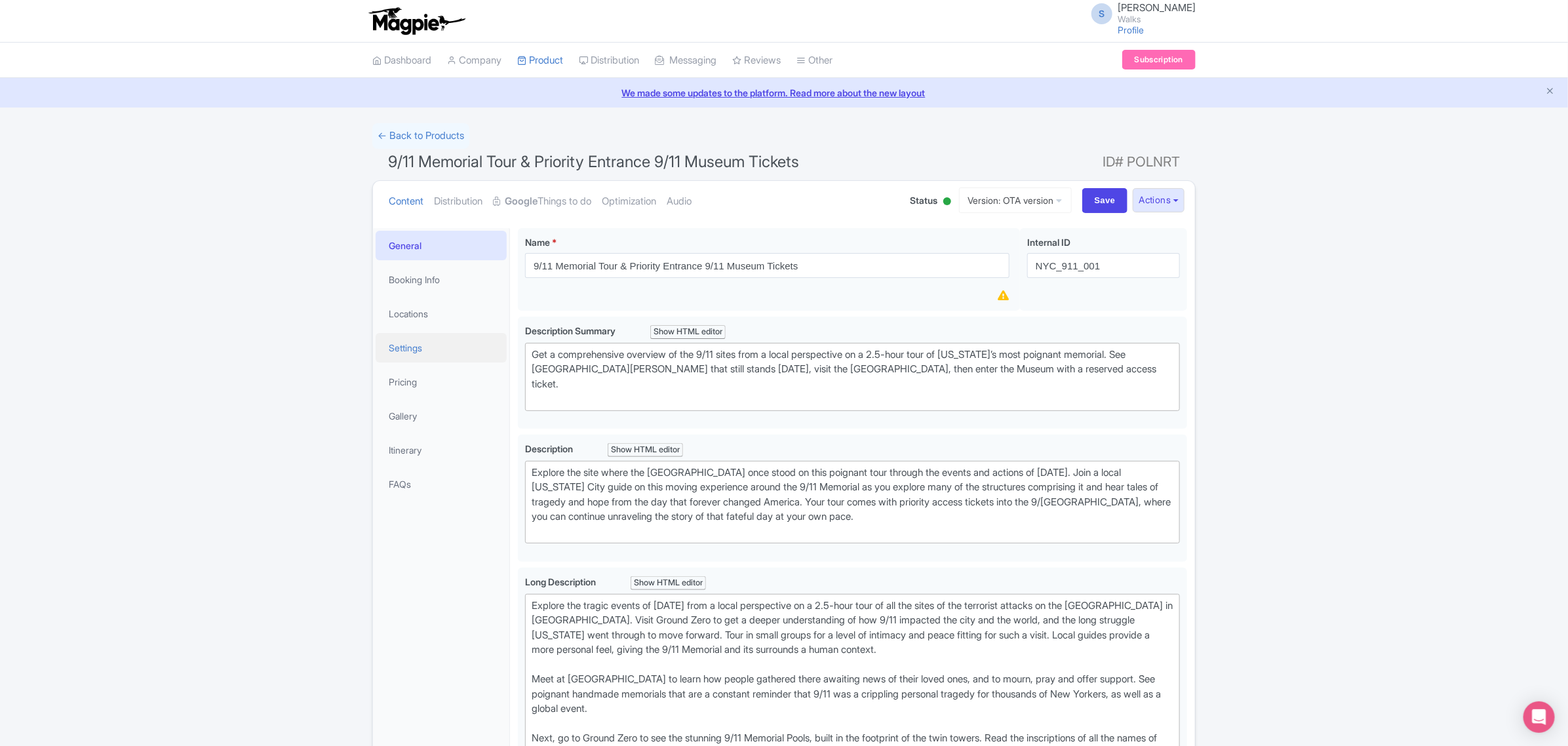
click at [417, 348] on link "Settings" at bounding box center [441, 347] width 131 height 29
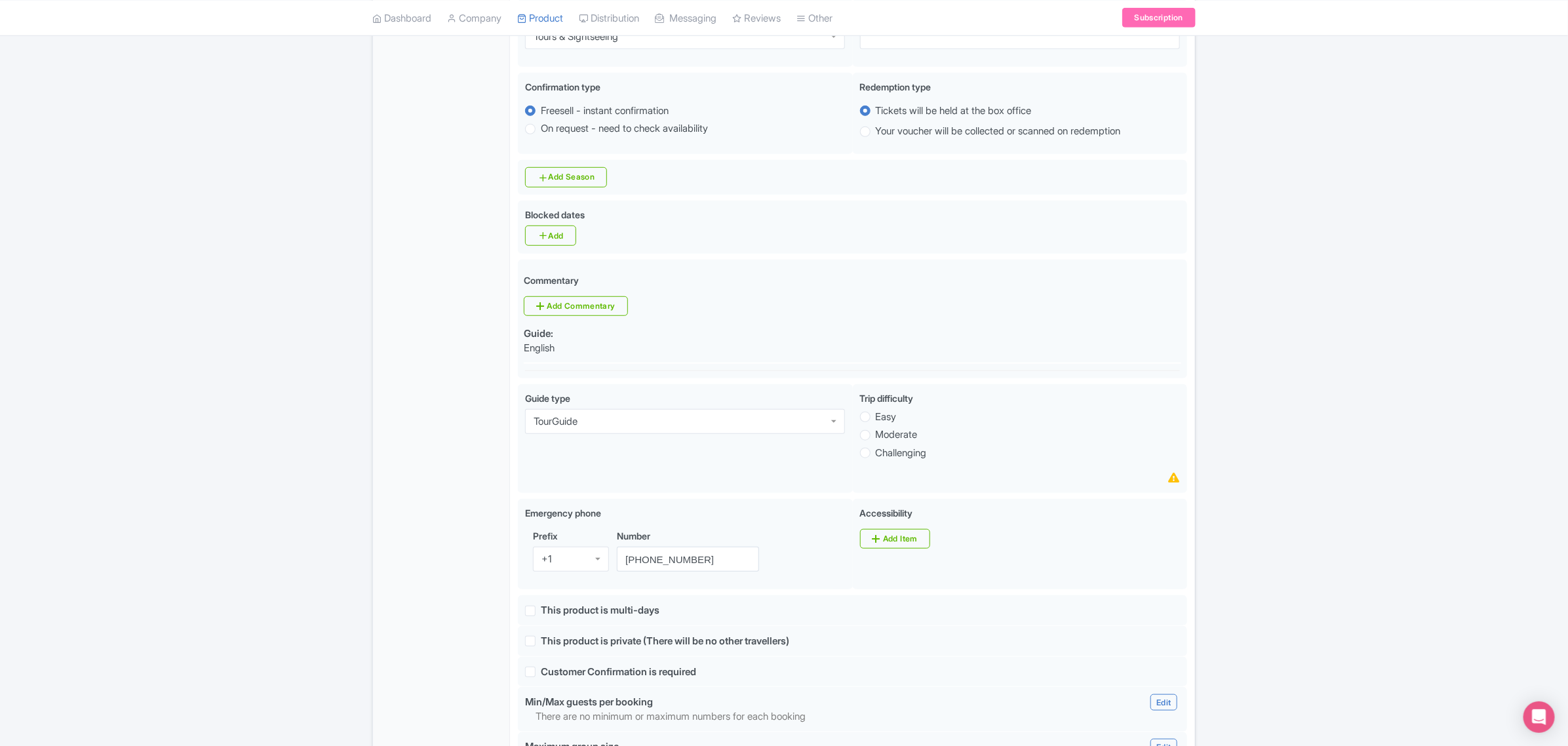
scroll to position [656, 0]
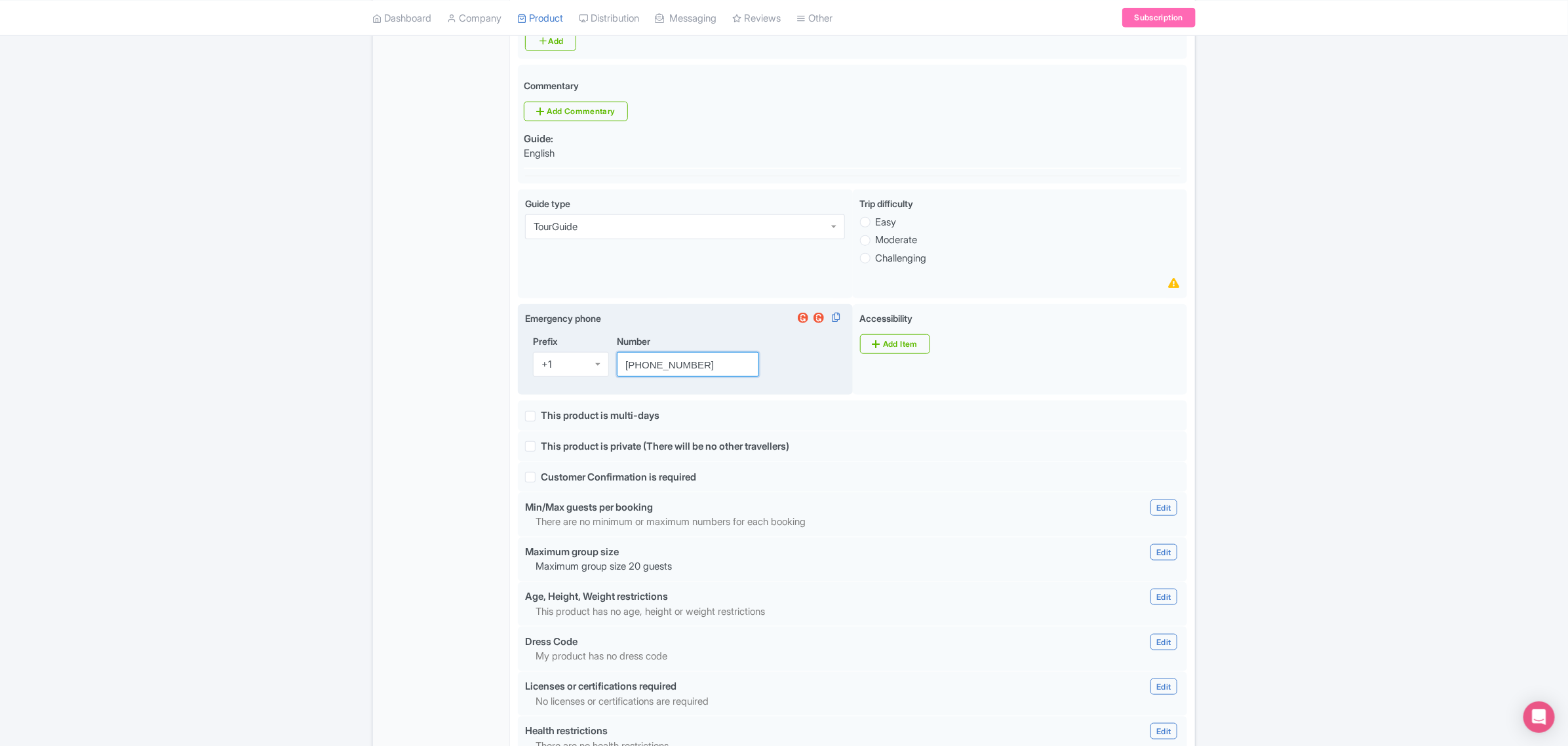
drag, startPoint x: 712, startPoint y: 339, endPoint x: 580, endPoint y: 339, distance: 132.0
click at [580, 339] on div "Prefix +1 +1 Number [PHONE_NUMBER]" at bounding box center [685, 361] width 320 height 53
